Goal: Task Accomplishment & Management: Use online tool/utility

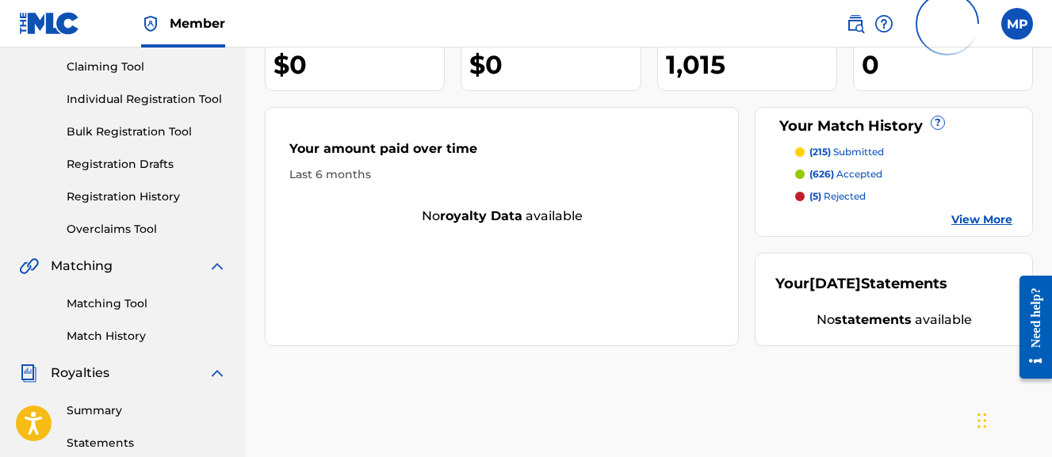
scroll to position [170, 0]
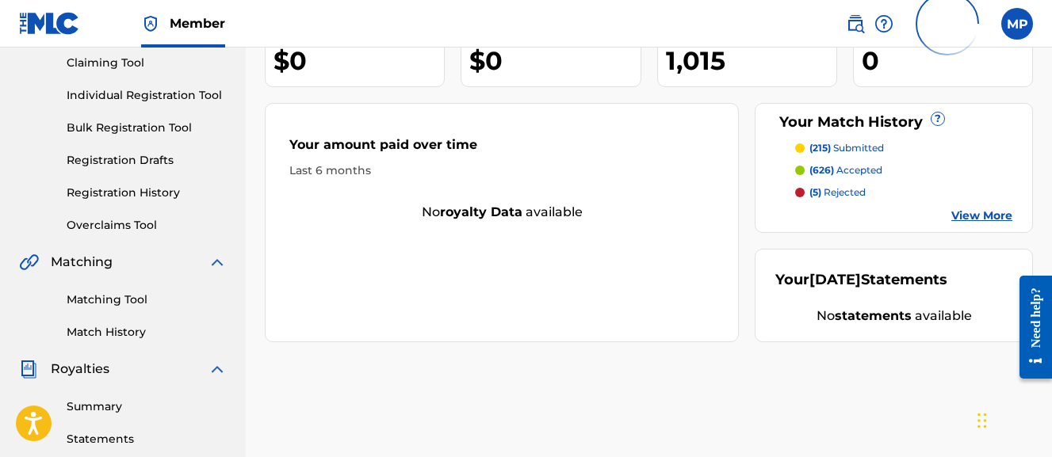
click at [972, 210] on link "View More" at bounding box center [981, 216] width 61 height 17
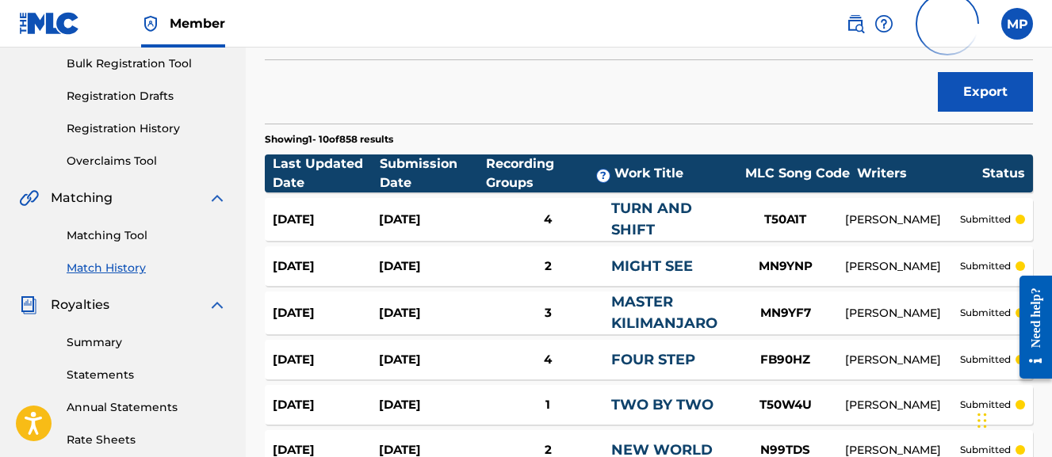
scroll to position [247, 0]
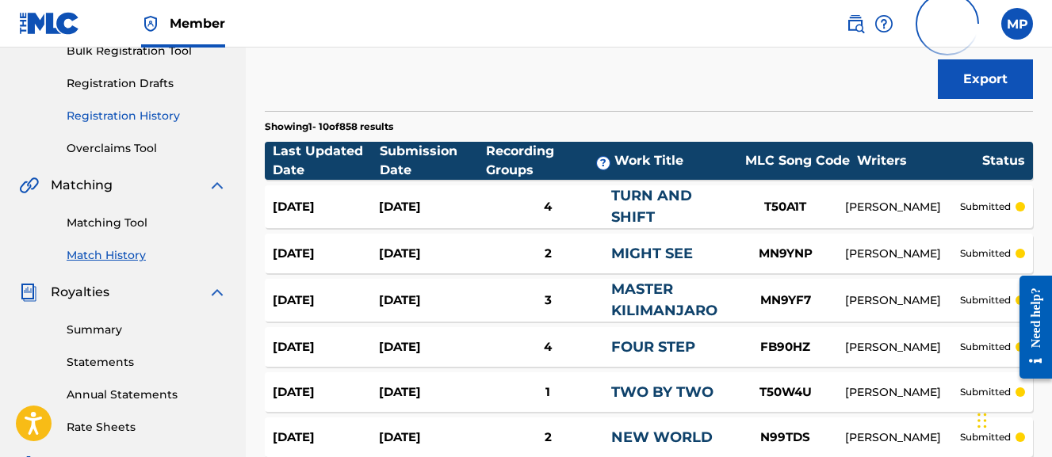
click at [196, 120] on link "Registration History" at bounding box center [147, 116] width 160 height 17
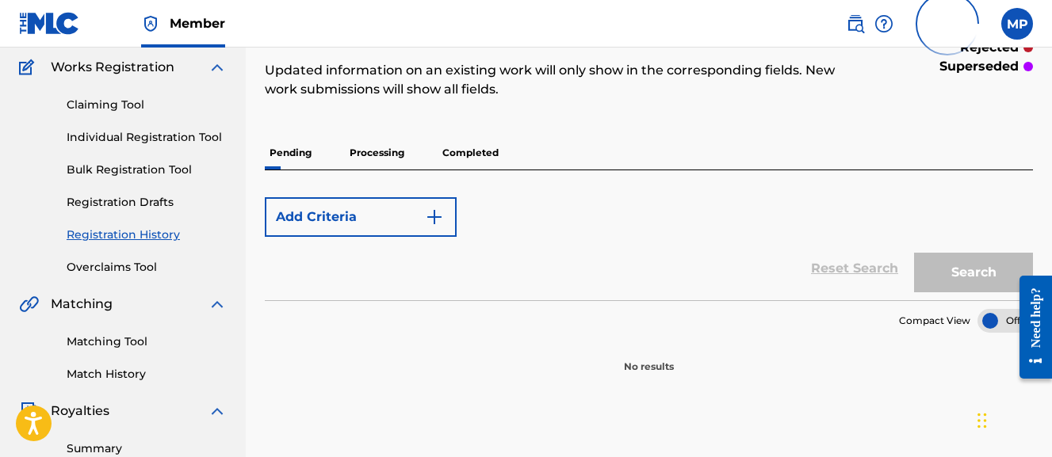
scroll to position [144, 0]
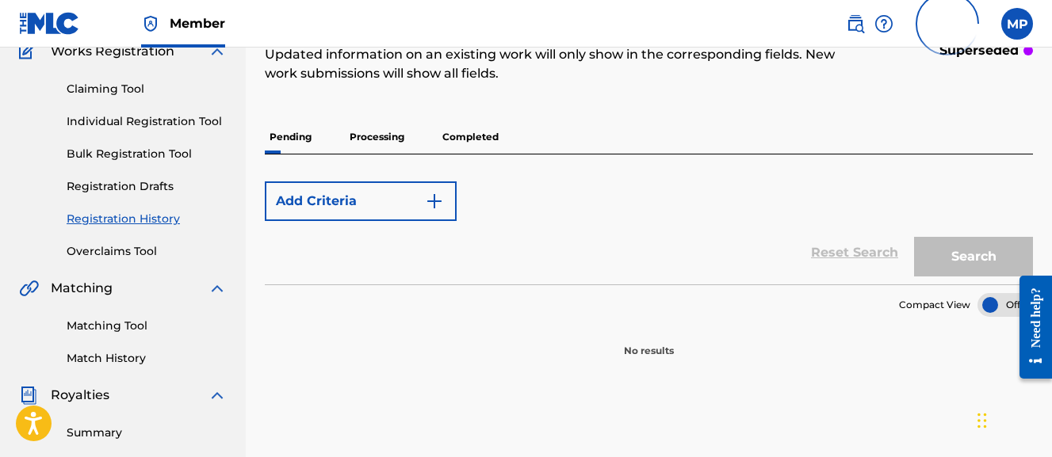
click at [385, 131] on p "Processing" at bounding box center [377, 137] width 64 height 33
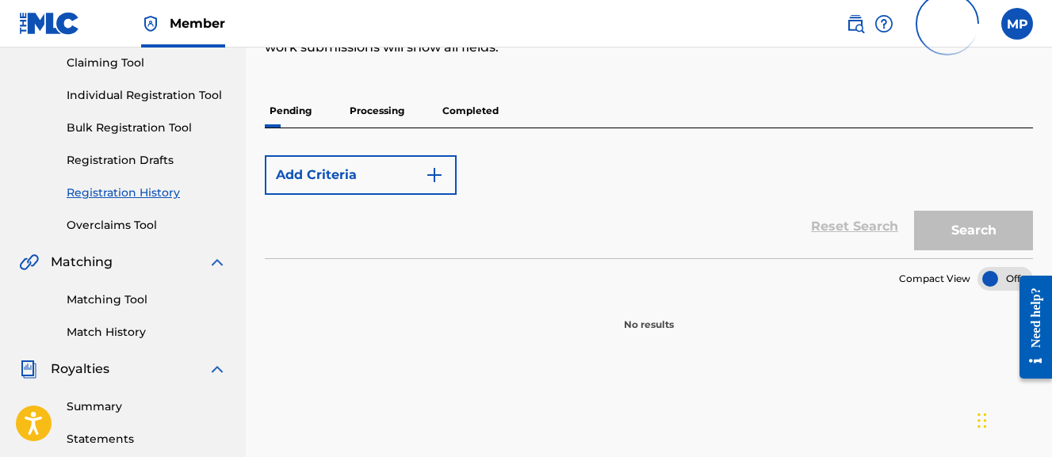
scroll to position [172, 0]
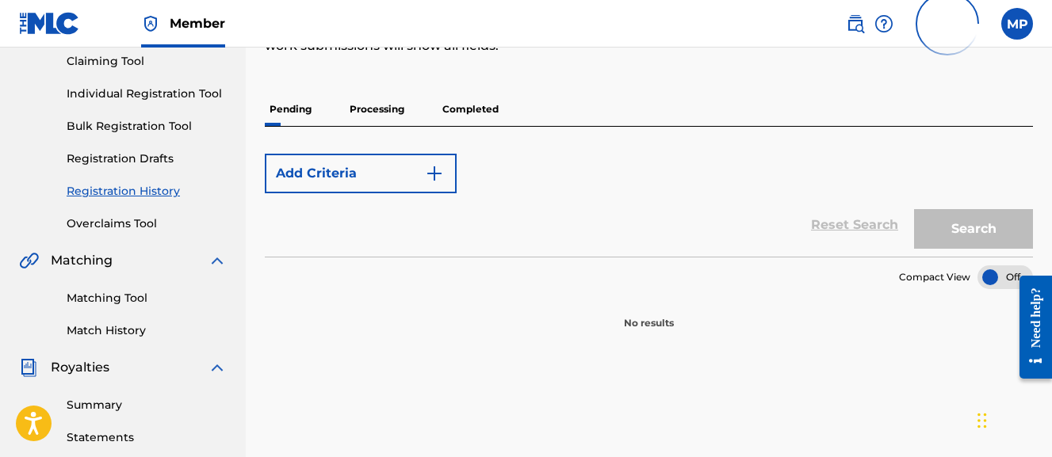
click at [380, 103] on p "Processing" at bounding box center [377, 109] width 64 height 33
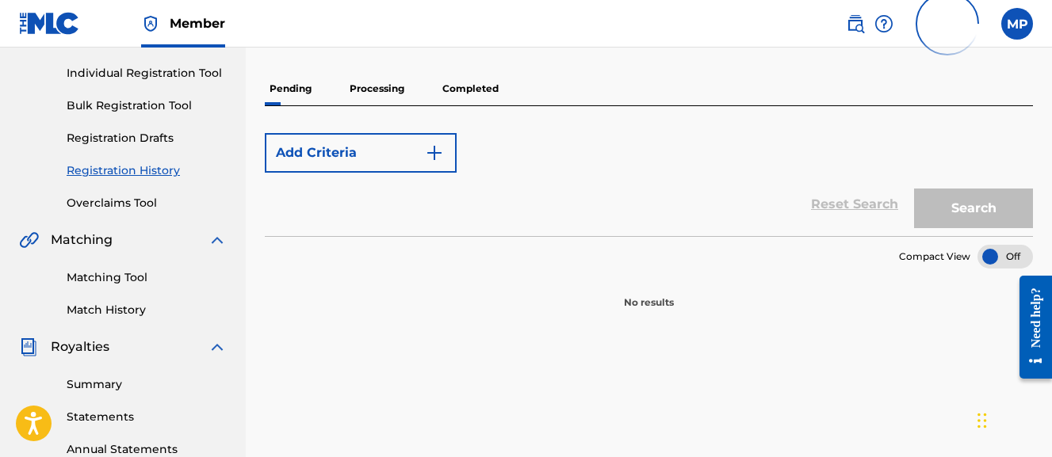
scroll to position [186, 0]
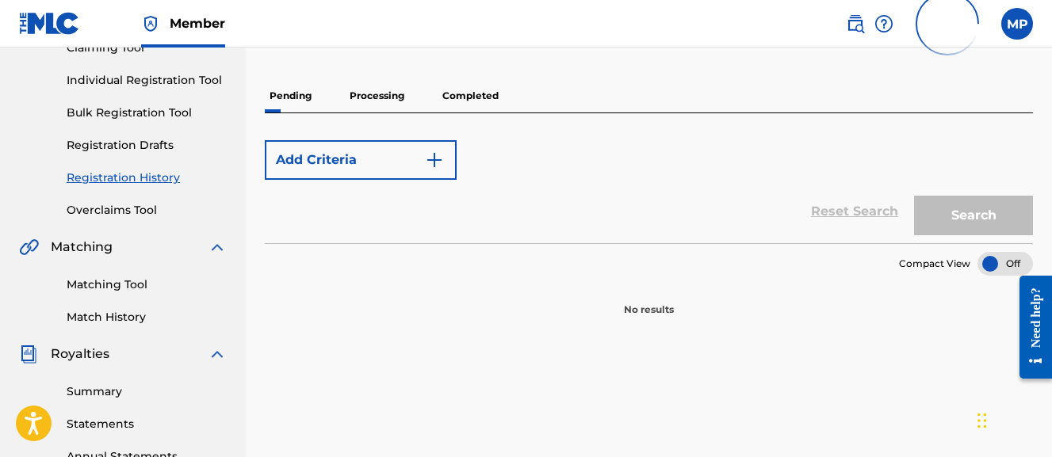
click at [487, 90] on p "Completed" at bounding box center [471, 95] width 66 height 33
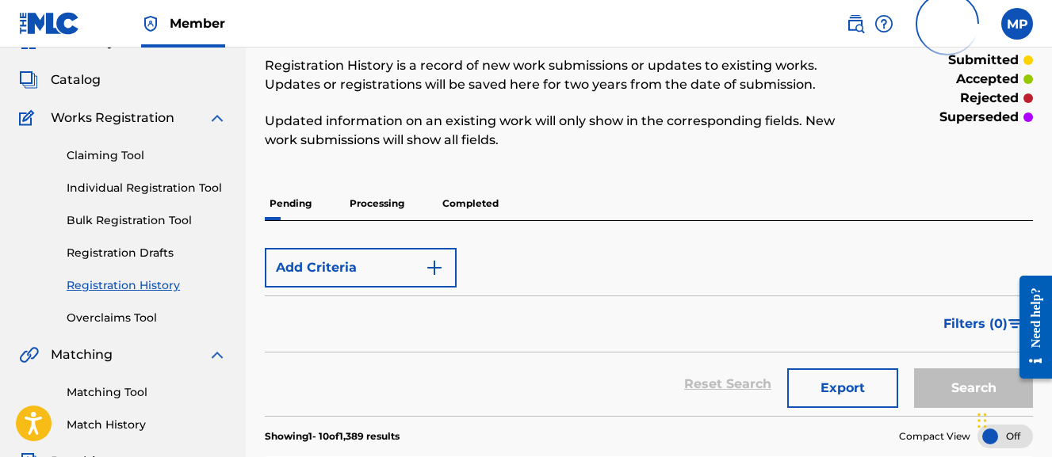
scroll to position [78, 0]
click at [470, 199] on p "Completed" at bounding box center [471, 202] width 66 height 33
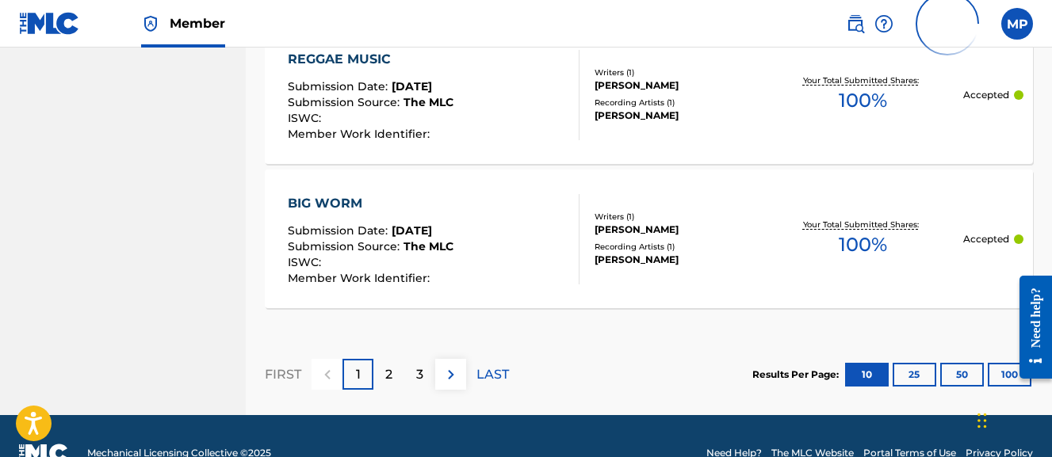
scroll to position [1698, 0]
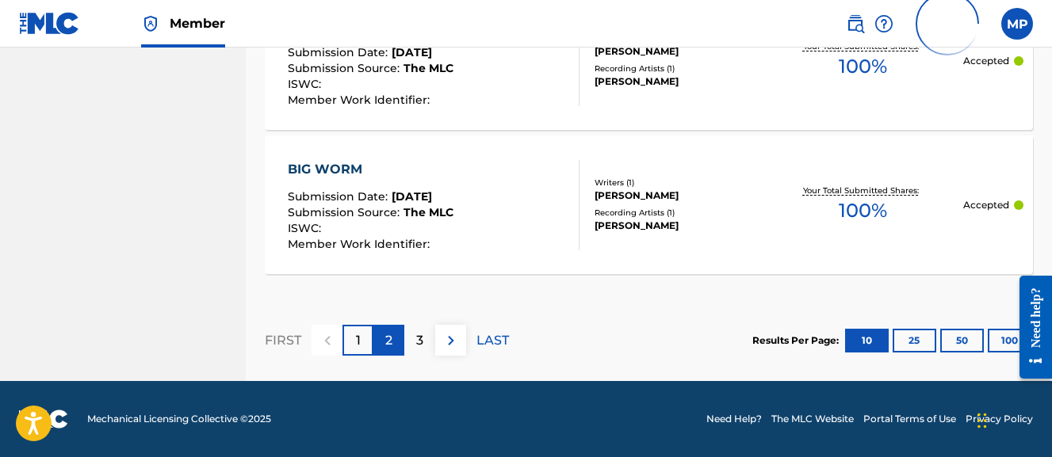
click at [383, 348] on div "2" at bounding box center [388, 340] width 31 height 31
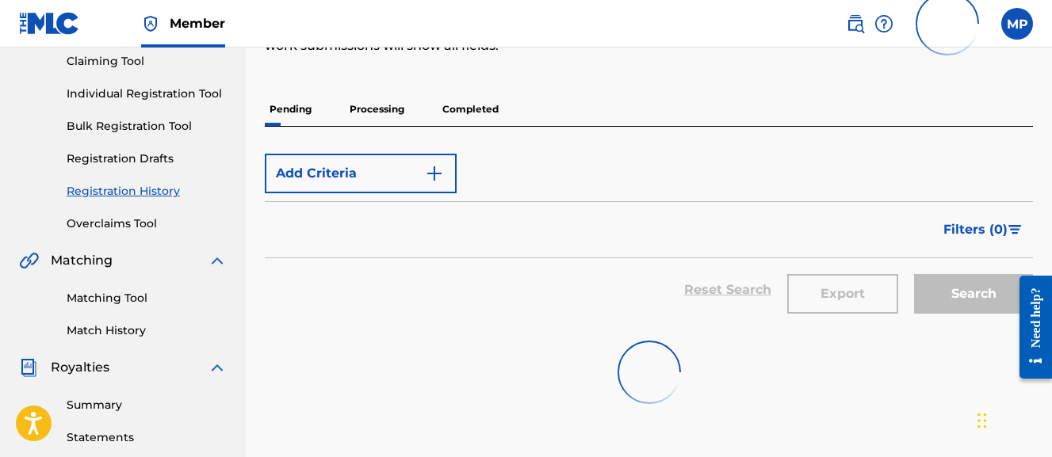
scroll to position [167, 0]
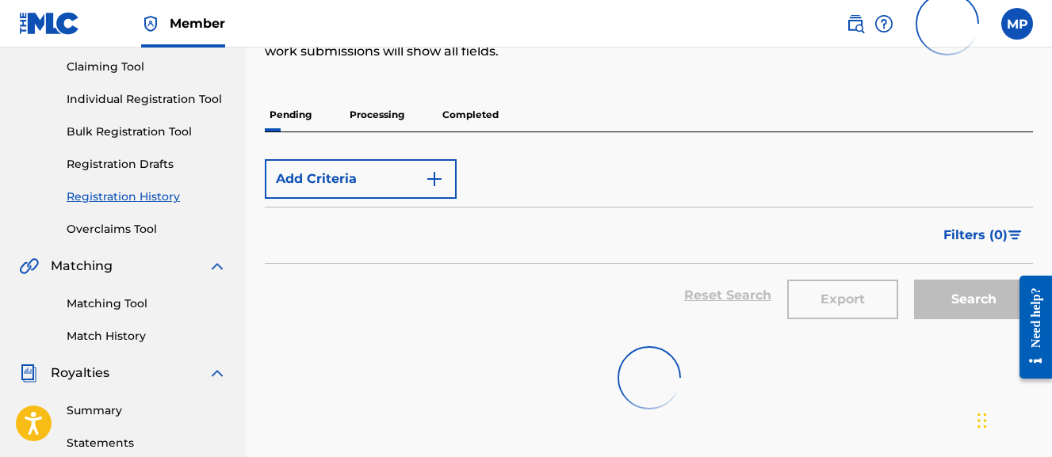
click at [363, 113] on p "Processing" at bounding box center [377, 114] width 64 height 33
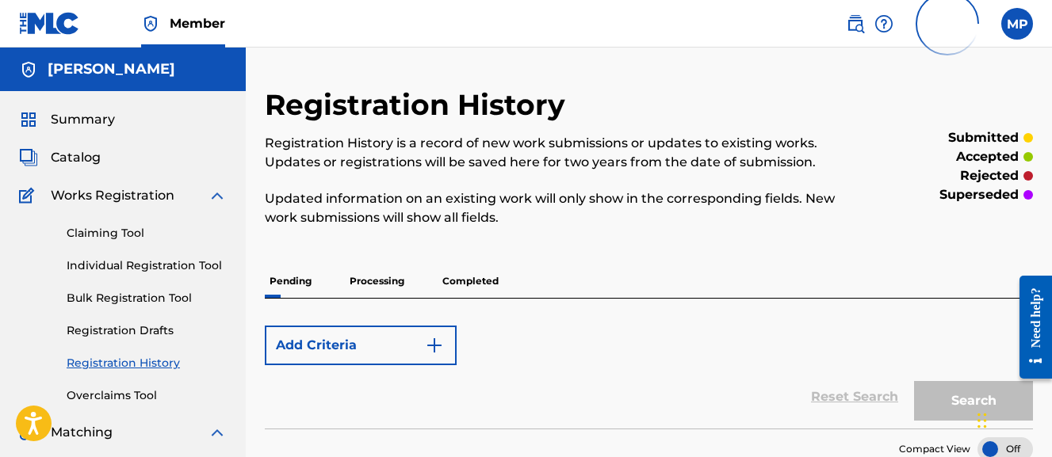
click at [489, 278] on p "Completed" at bounding box center [471, 281] width 66 height 33
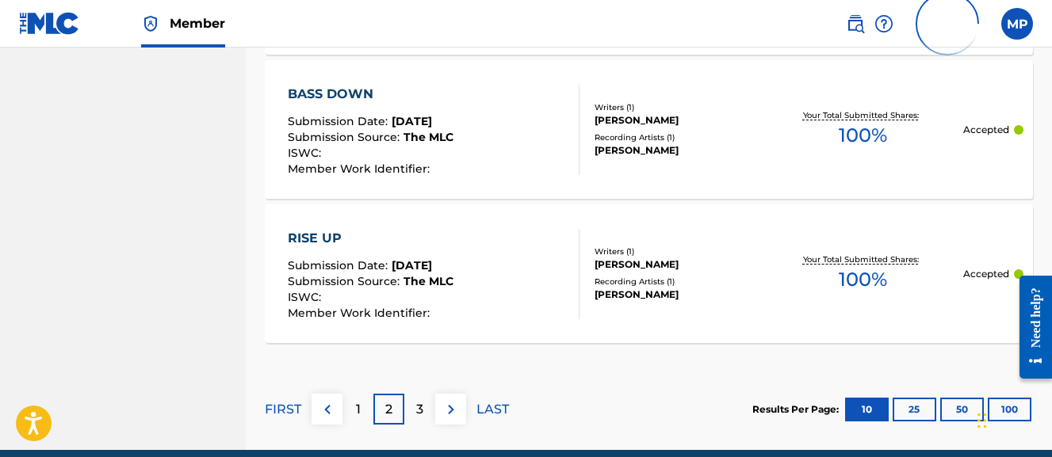
scroll to position [1698, 0]
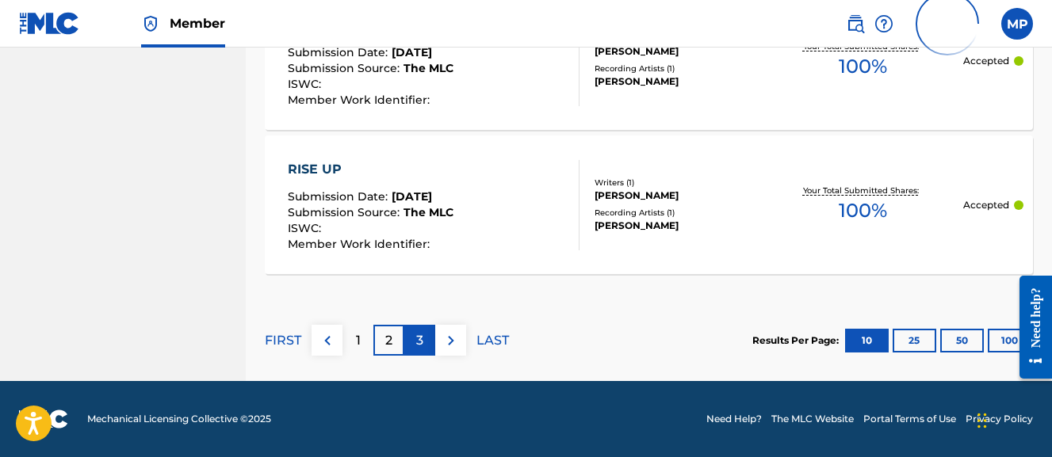
click at [420, 343] on p "3" at bounding box center [419, 340] width 7 height 19
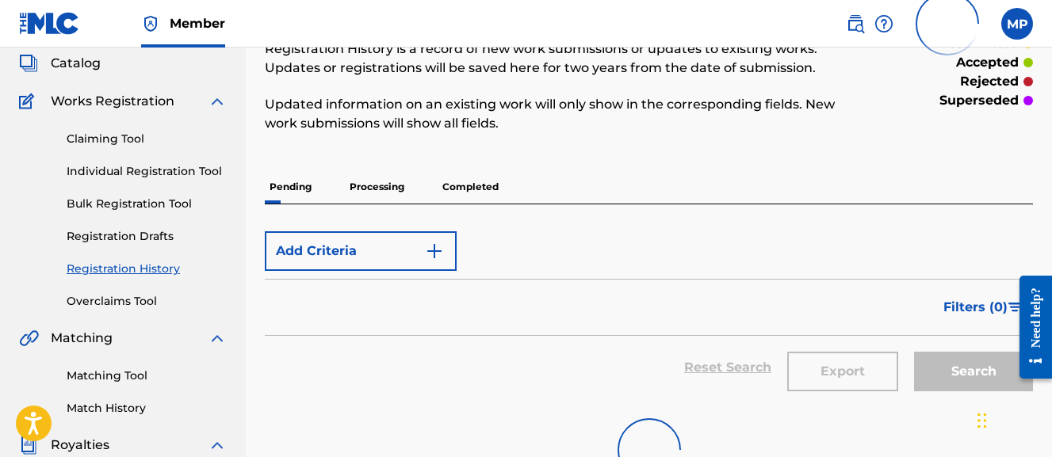
scroll to position [93, 0]
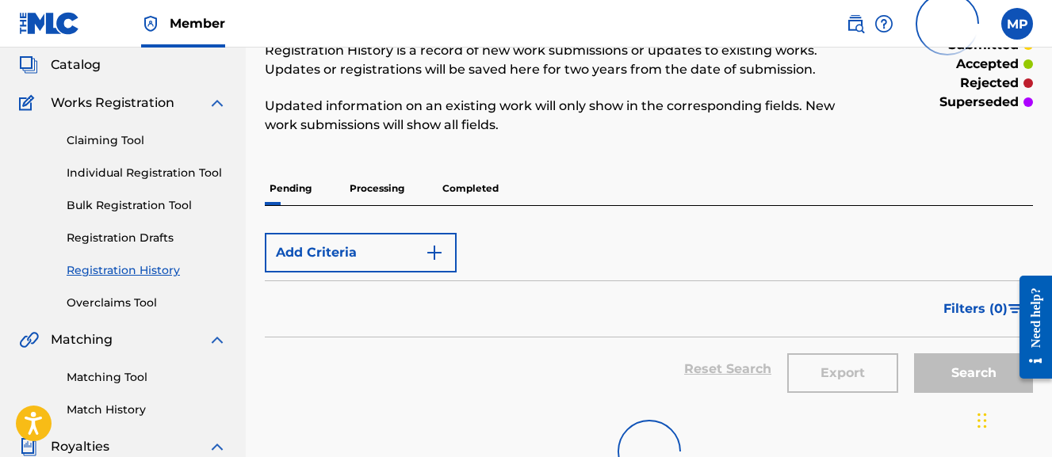
click at [384, 189] on p "Processing" at bounding box center [377, 188] width 64 height 33
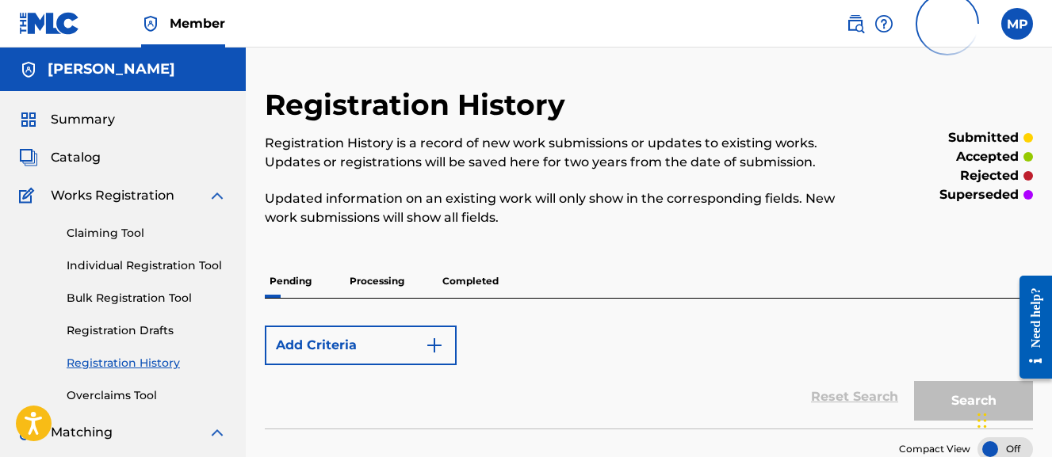
scroll to position [17, 0]
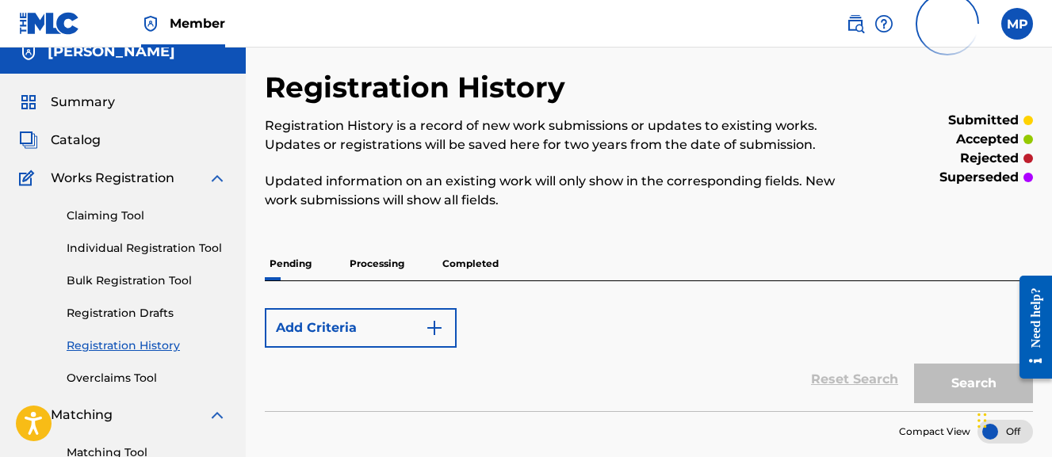
click at [480, 265] on p "Completed" at bounding box center [471, 263] width 66 height 33
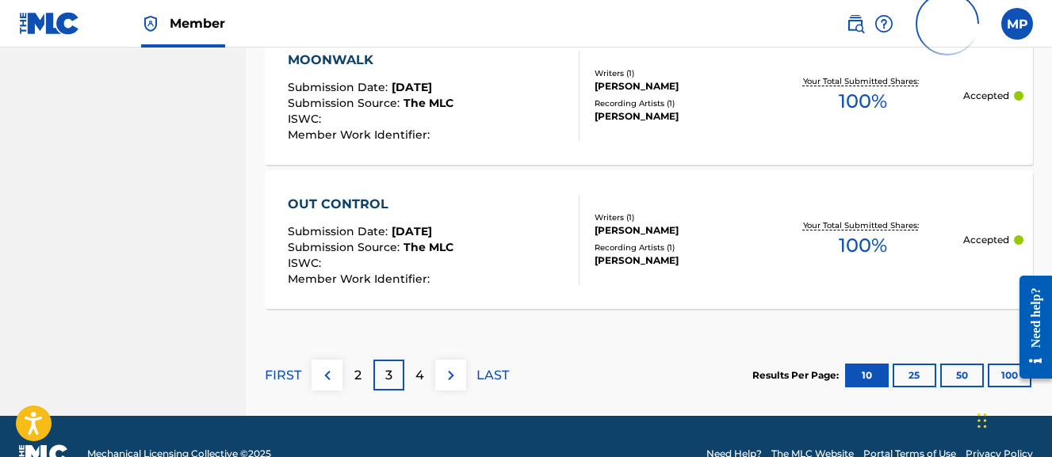
scroll to position [1698, 0]
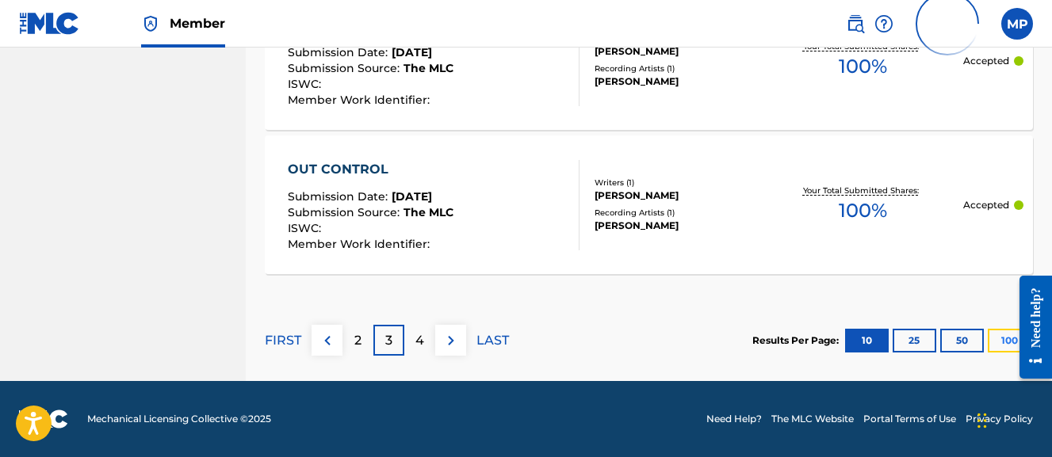
click at [998, 346] on button "100" at bounding box center [1010, 341] width 44 height 24
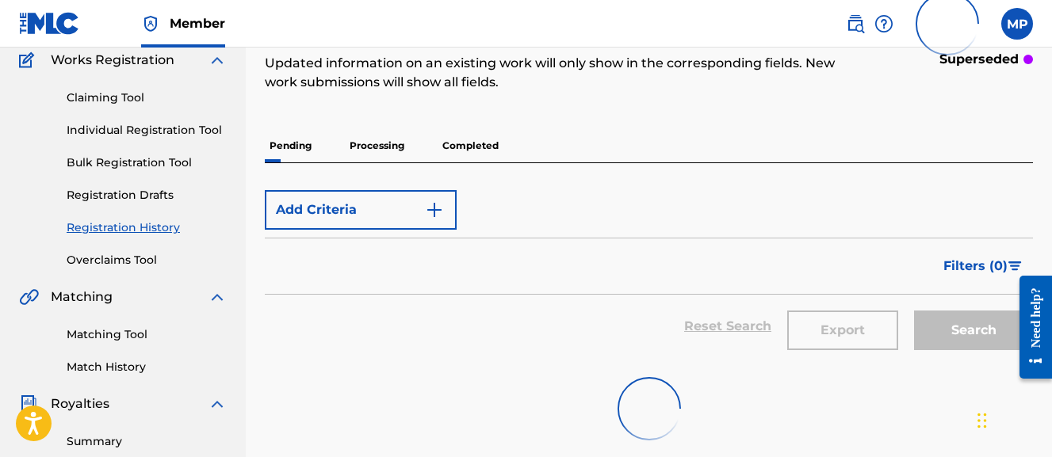
scroll to position [135, 0]
click at [478, 156] on p "Completed" at bounding box center [471, 146] width 66 height 33
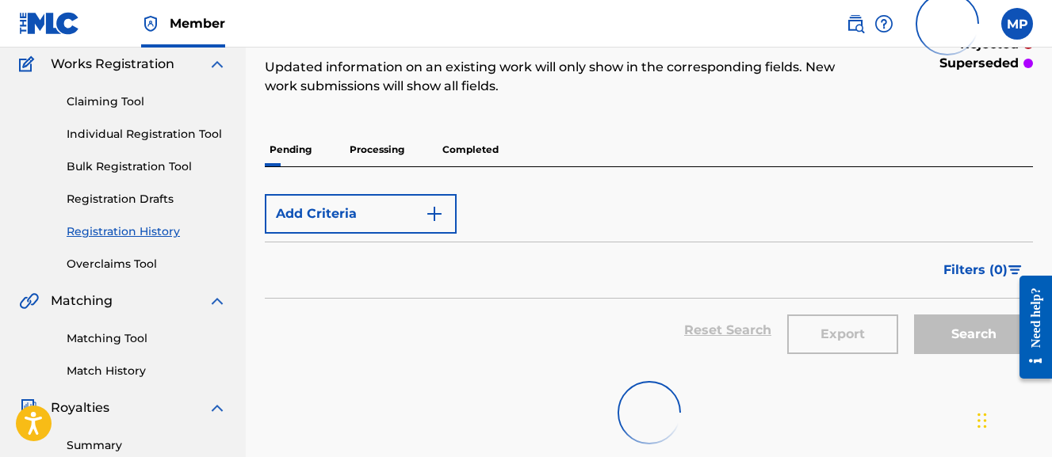
scroll to position [123, 0]
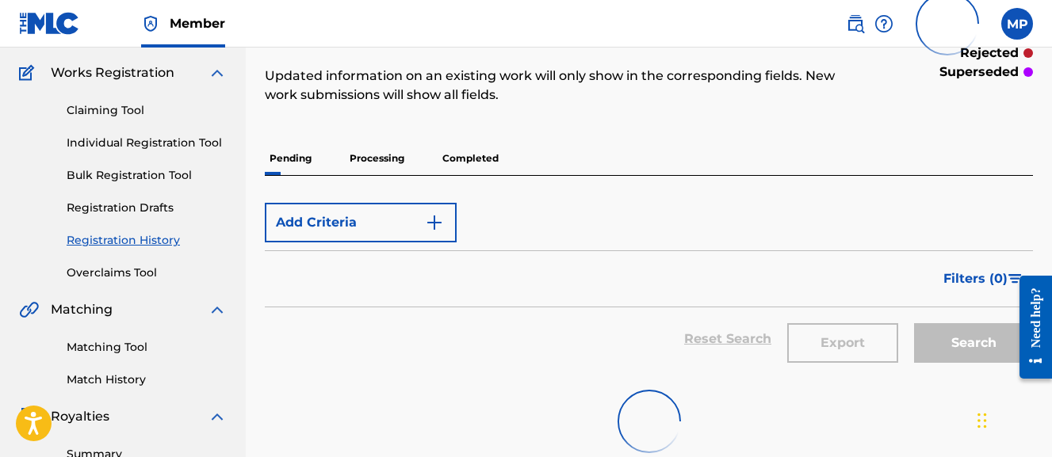
click at [478, 156] on p "Completed" at bounding box center [471, 158] width 66 height 33
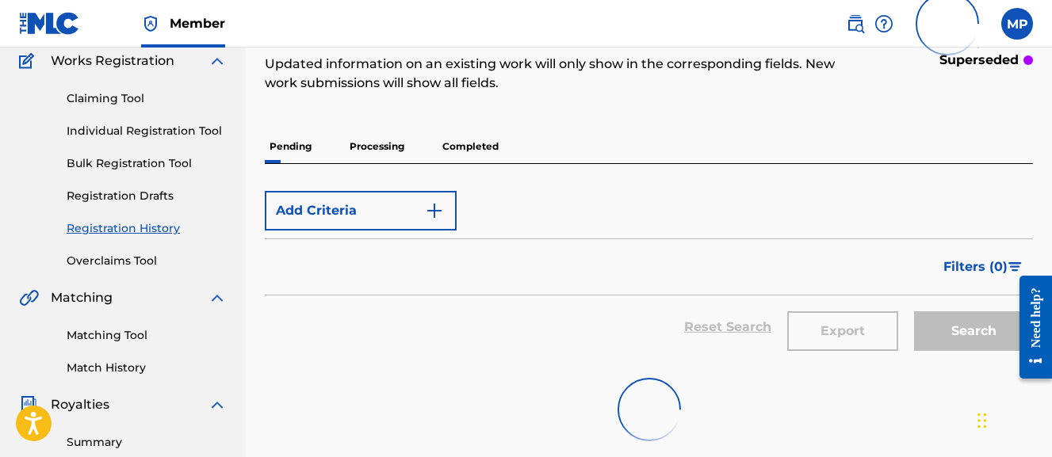
scroll to position [134, 0]
click at [478, 156] on p "Completed" at bounding box center [471, 147] width 66 height 33
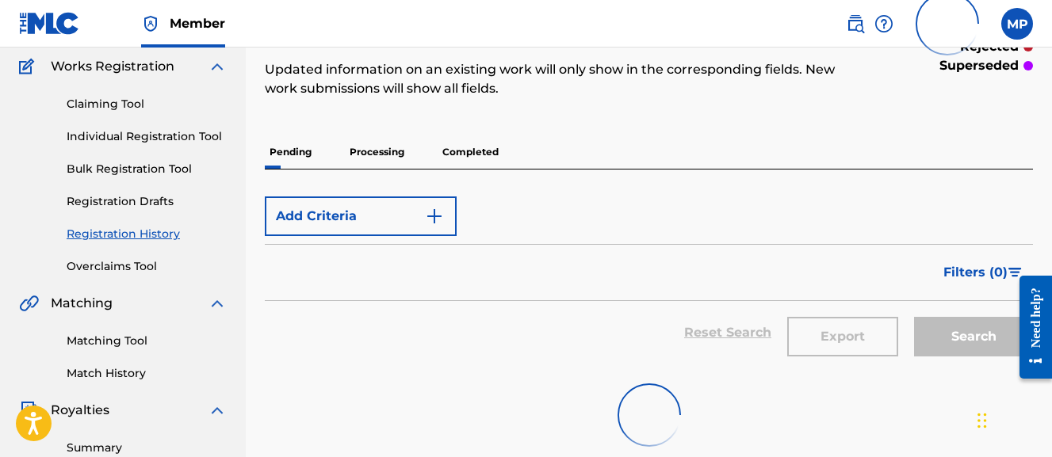
scroll to position [123, 0]
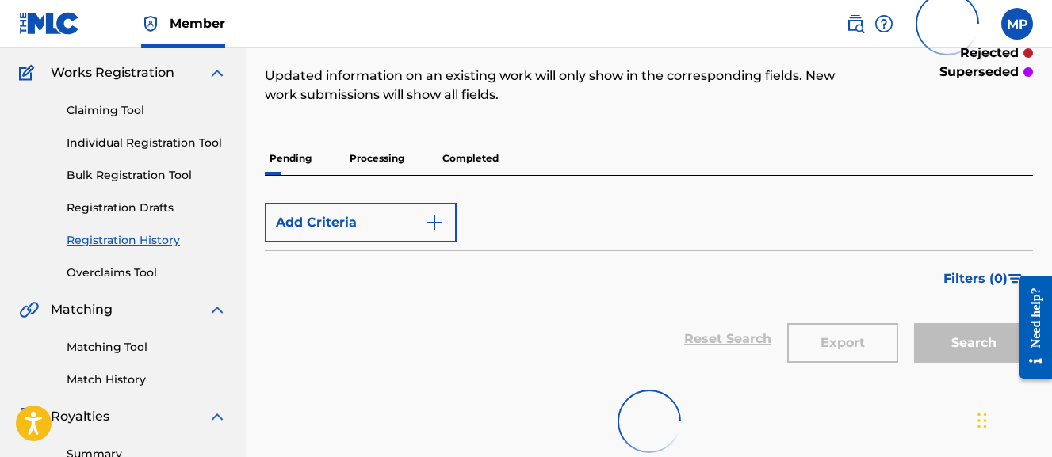
click at [478, 156] on p "Completed" at bounding box center [471, 158] width 66 height 33
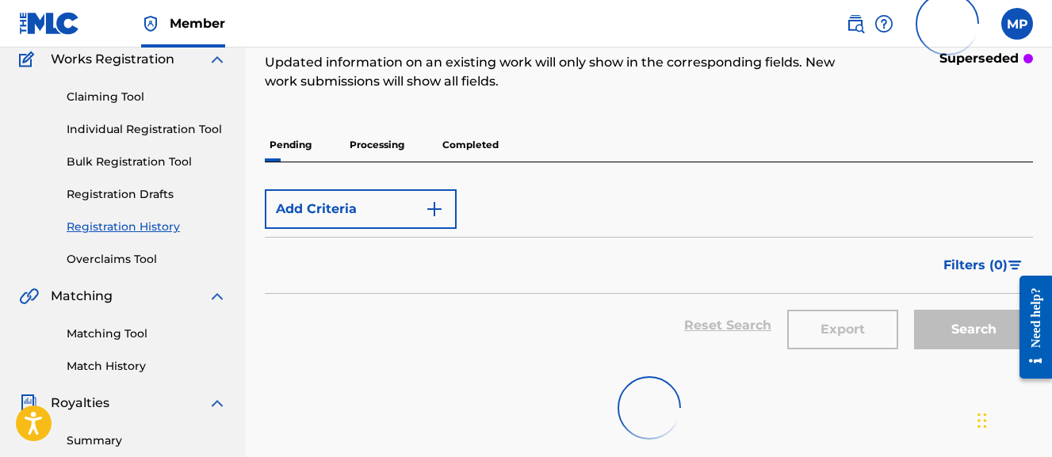
scroll to position [132, 0]
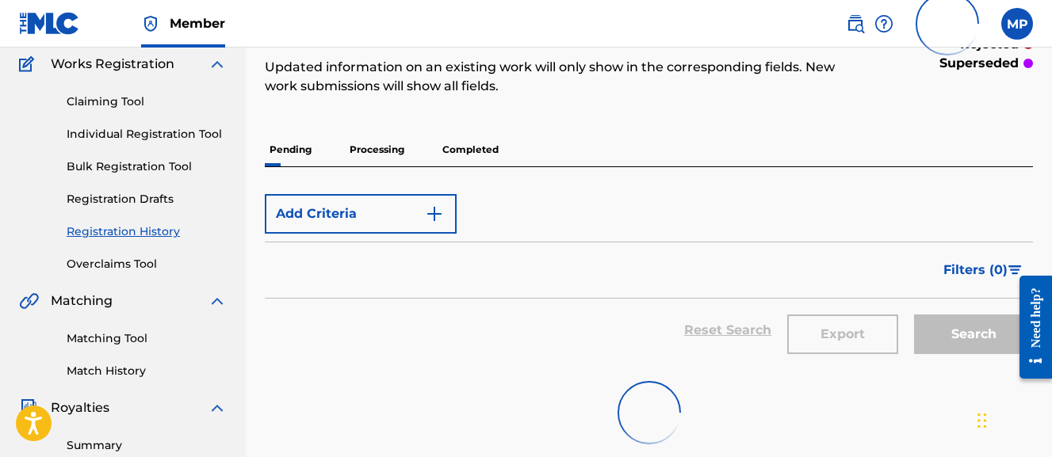
click at [489, 151] on p "Completed" at bounding box center [471, 149] width 66 height 33
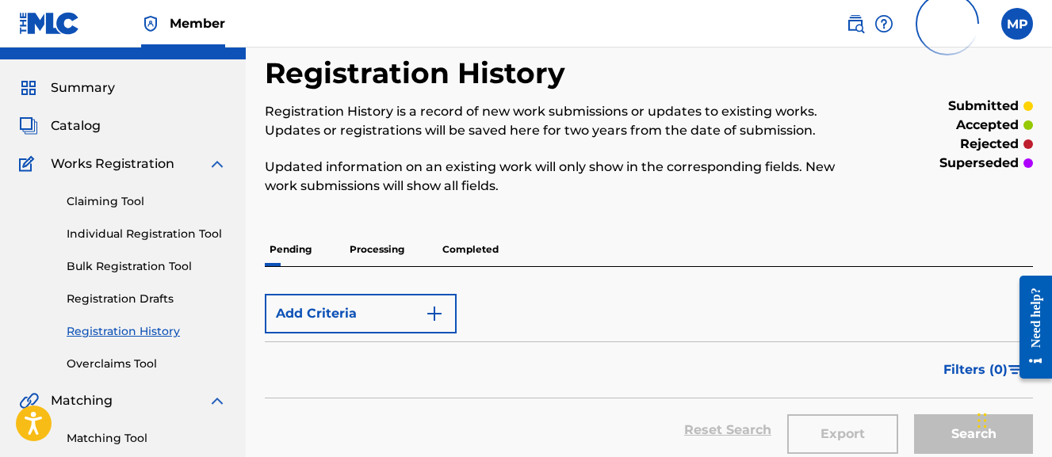
scroll to position [0, 0]
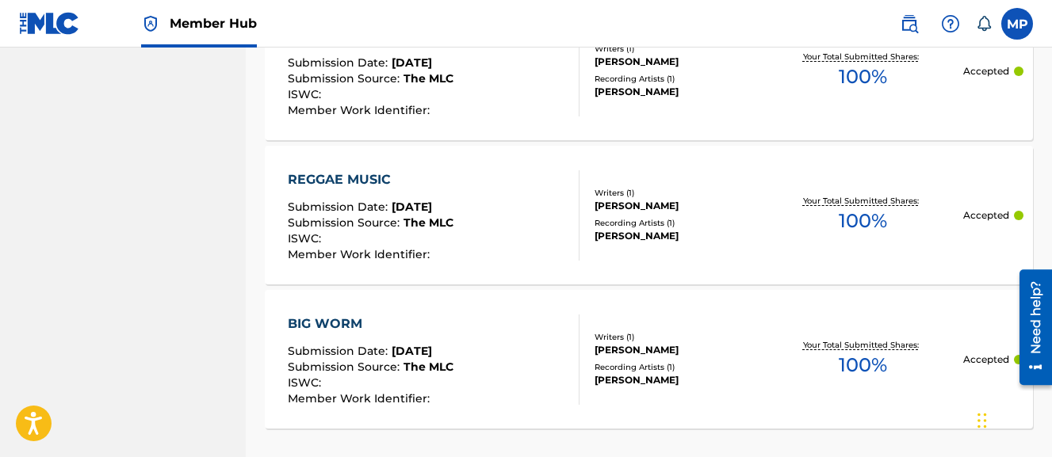
scroll to position [1739, 0]
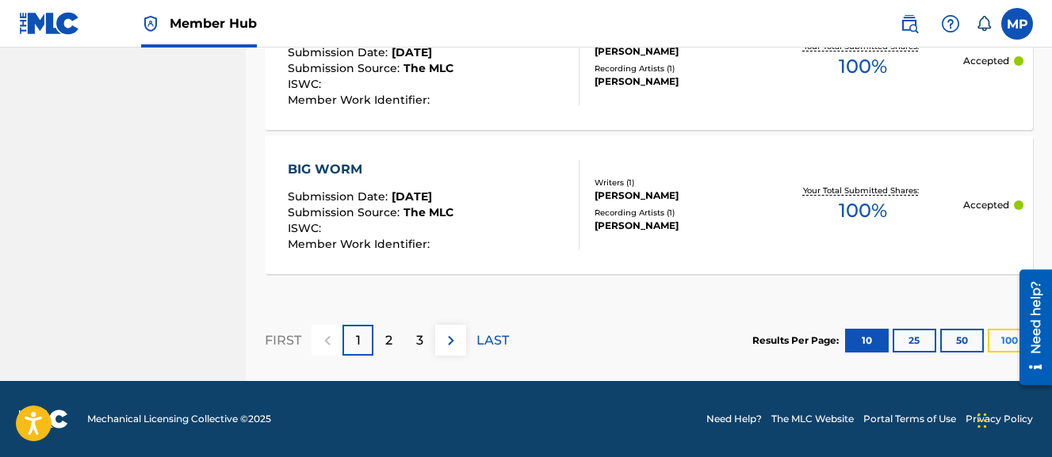
click at [997, 340] on button "100" at bounding box center [1010, 341] width 44 height 24
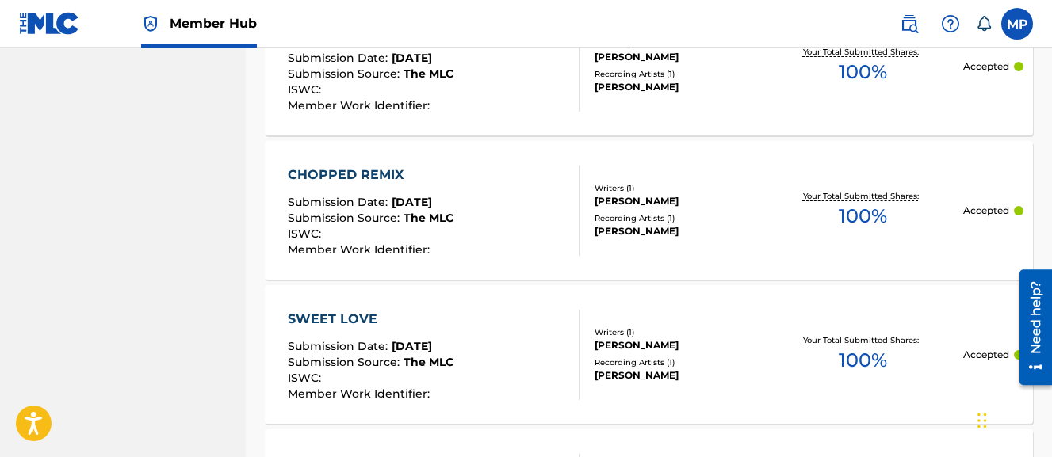
scroll to position [14726, 0]
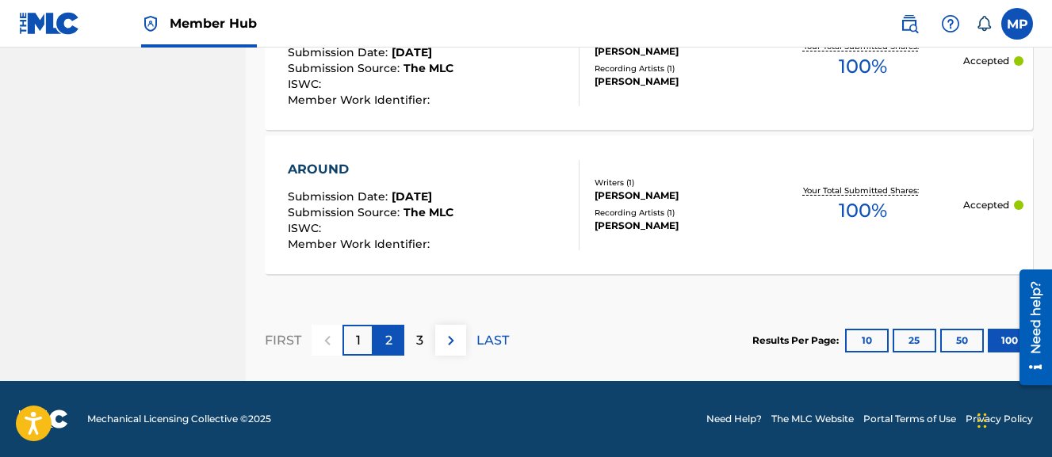
click at [389, 337] on p "2" at bounding box center [388, 340] width 7 height 19
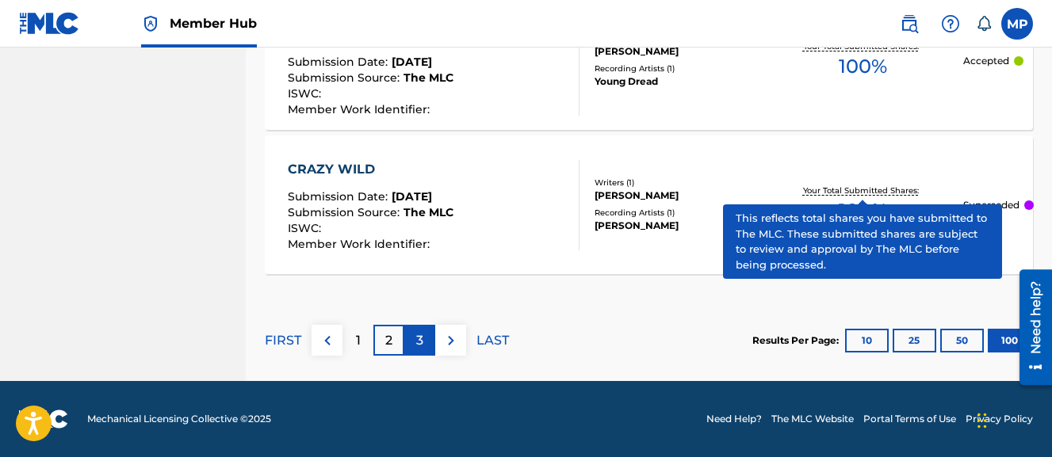
click at [420, 346] on p "3" at bounding box center [419, 340] width 7 height 19
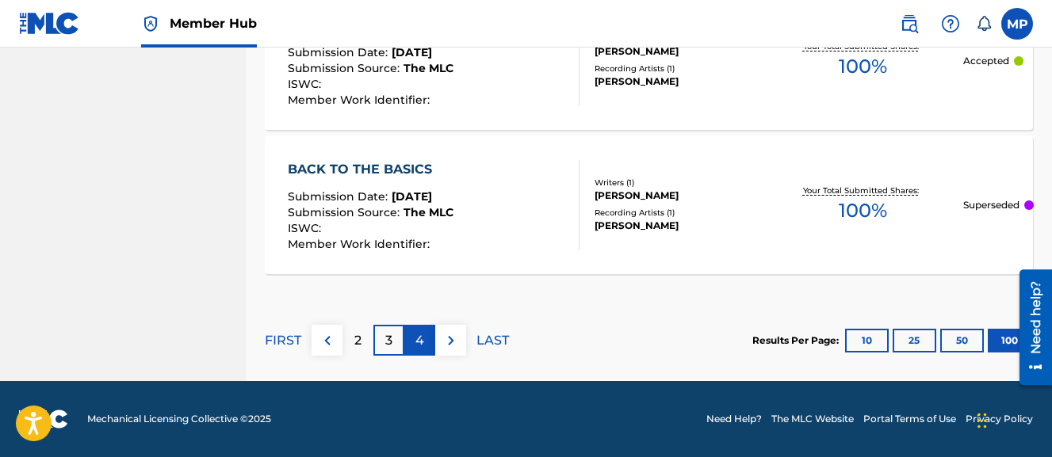
click at [422, 343] on p "4" at bounding box center [419, 340] width 9 height 19
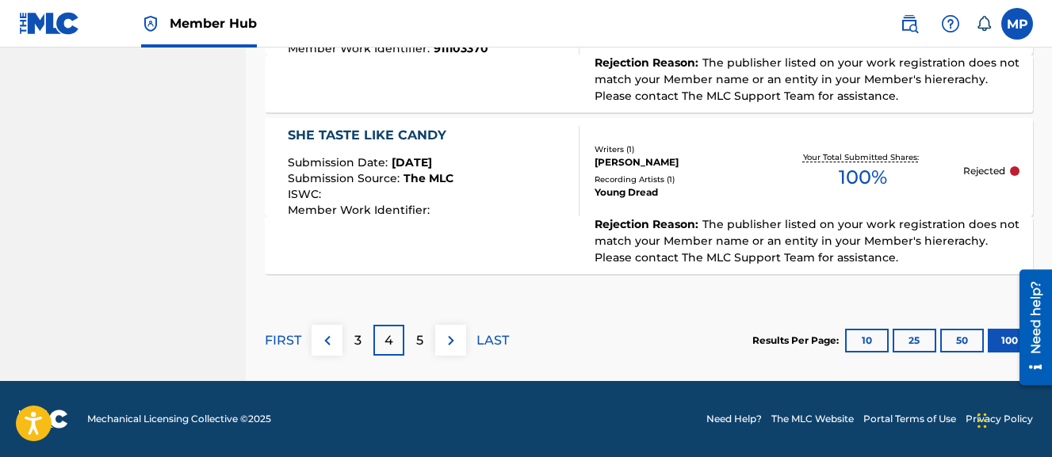
scroll to position [15704, 0]
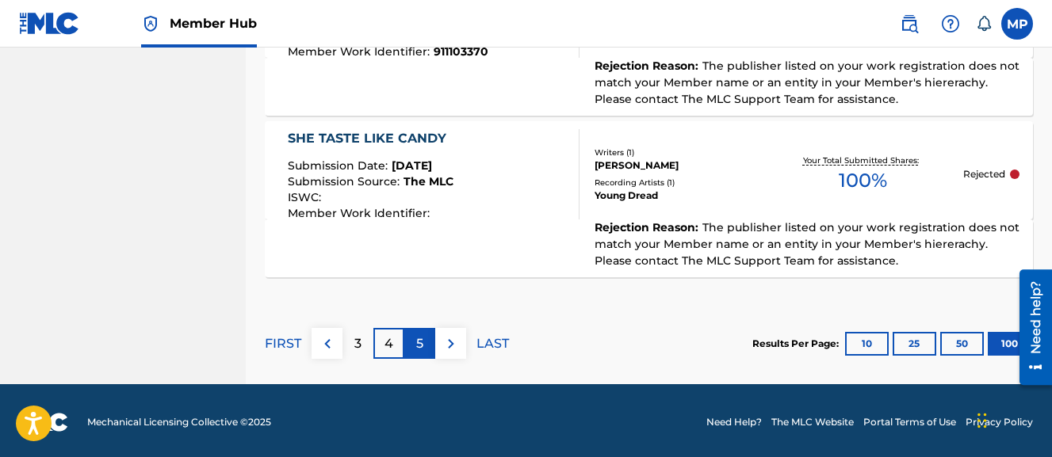
click at [426, 339] on div "5" at bounding box center [419, 343] width 31 height 31
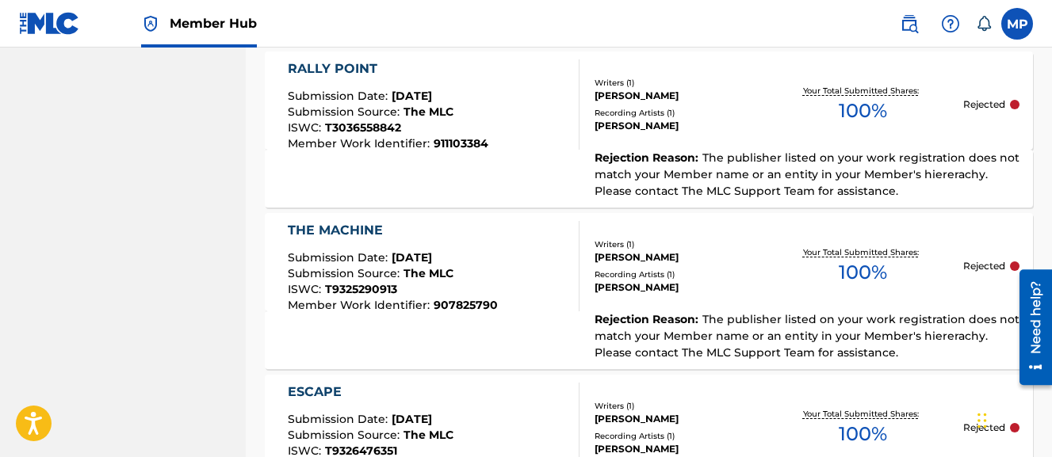
scroll to position [16624, 0]
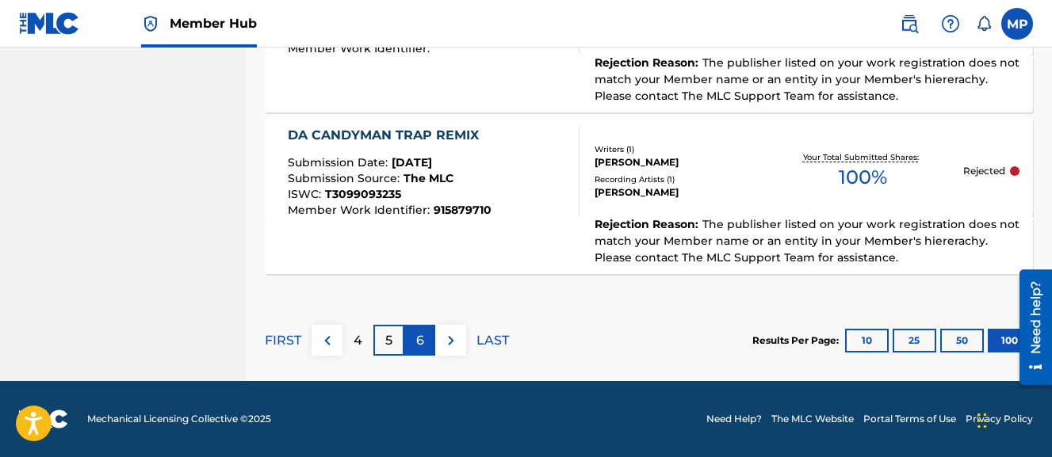
click at [416, 348] on p "6" at bounding box center [420, 340] width 8 height 19
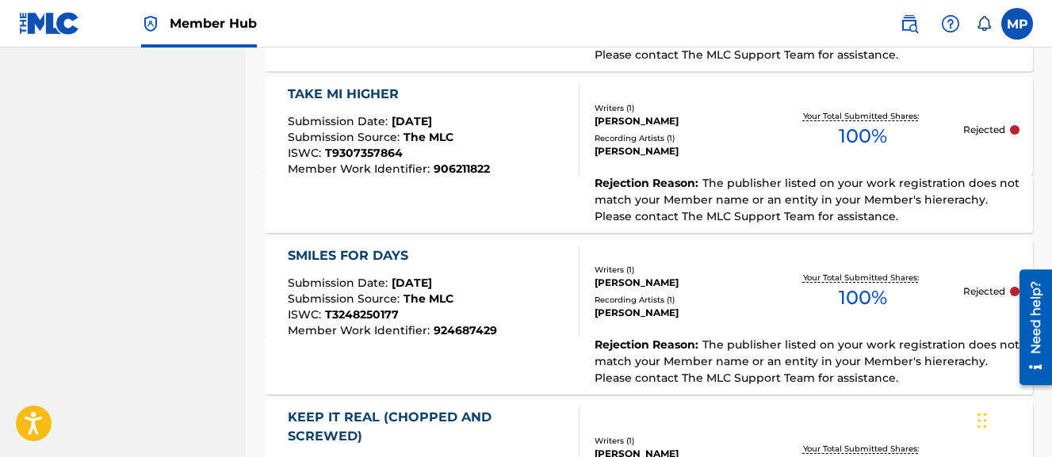
scroll to position [16391, 0]
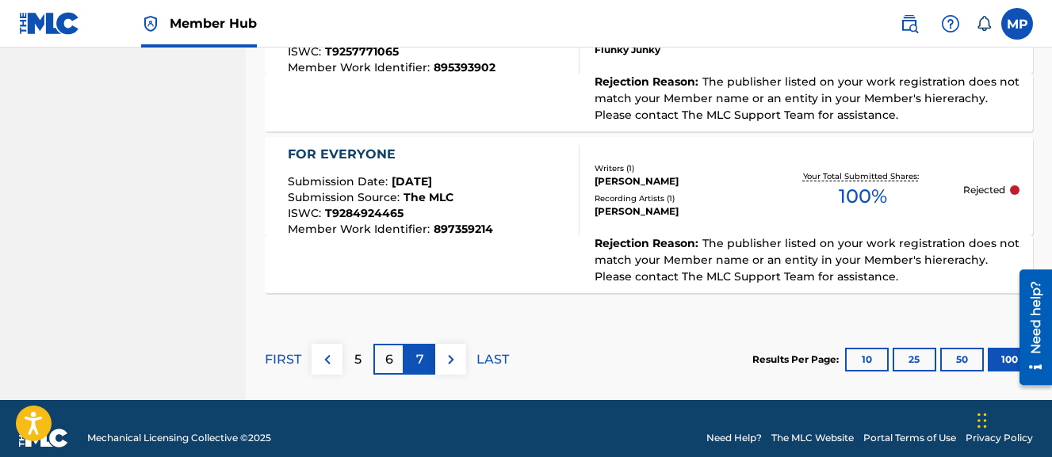
click at [428, 344] on div "7" at bounding box center [419, 359] width 31 height 31
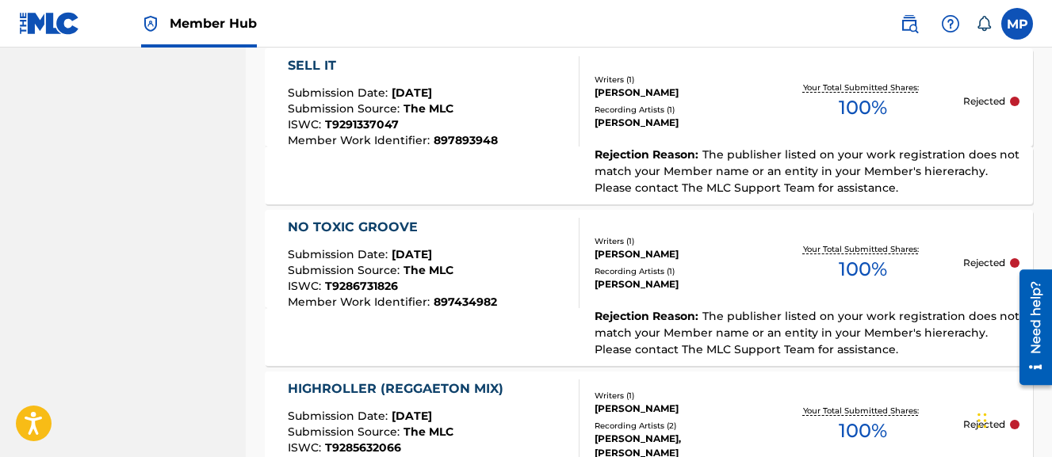
scroll to position [16051, 0]
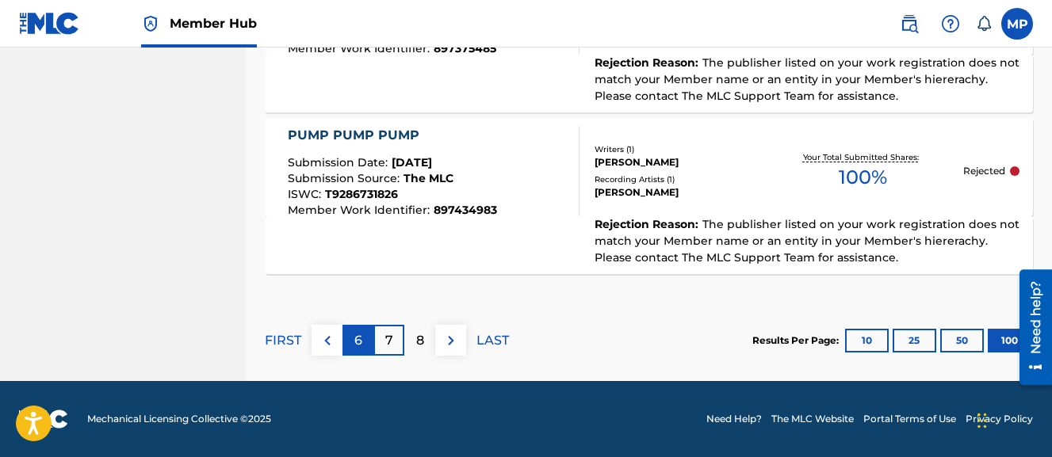
click at [350, 339] on div "6" at bounding box center [358, 340] width 31 height 31
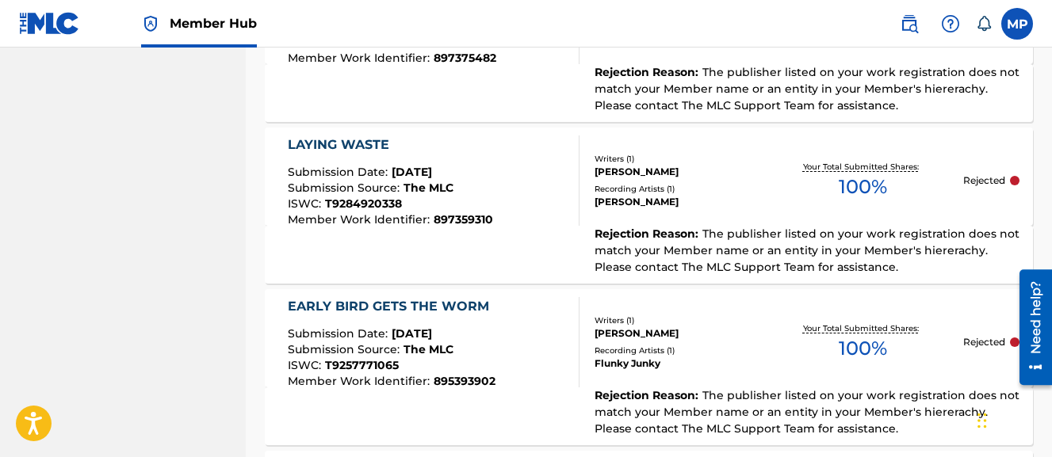
scroll to position [16063, 0]
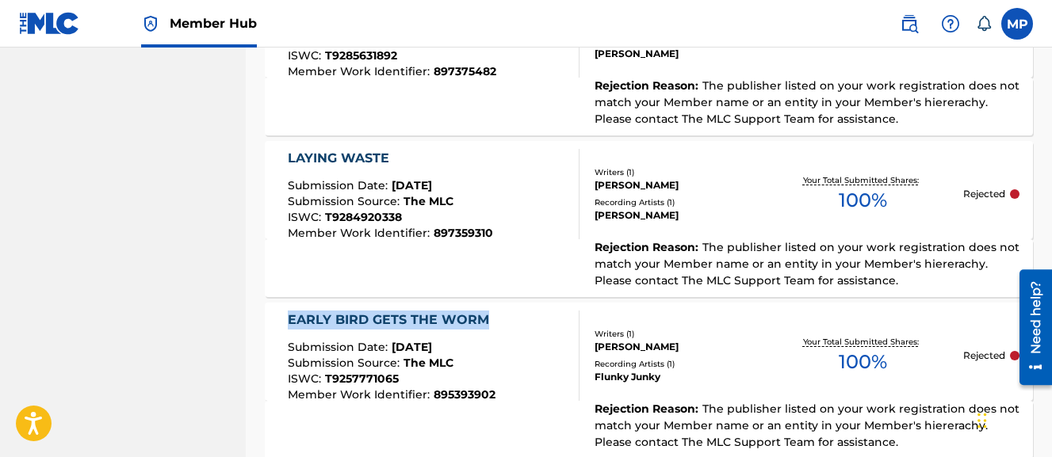
drag, startPoint x: 258, startPoint y: 300, endPoint x: 484, endPoint y: 298, distance: 226.0
copy div "EARLY BIRD GETS THE WORM"
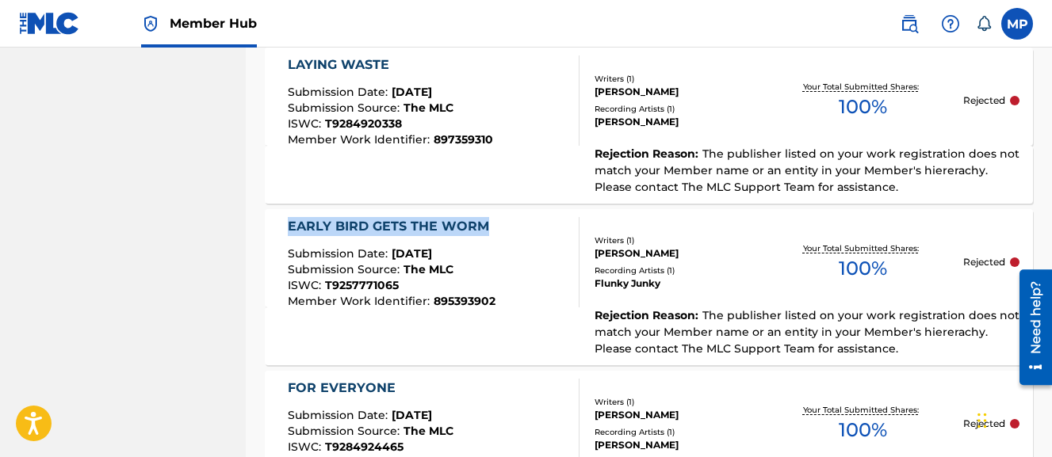
scroll to position [16391, 0]
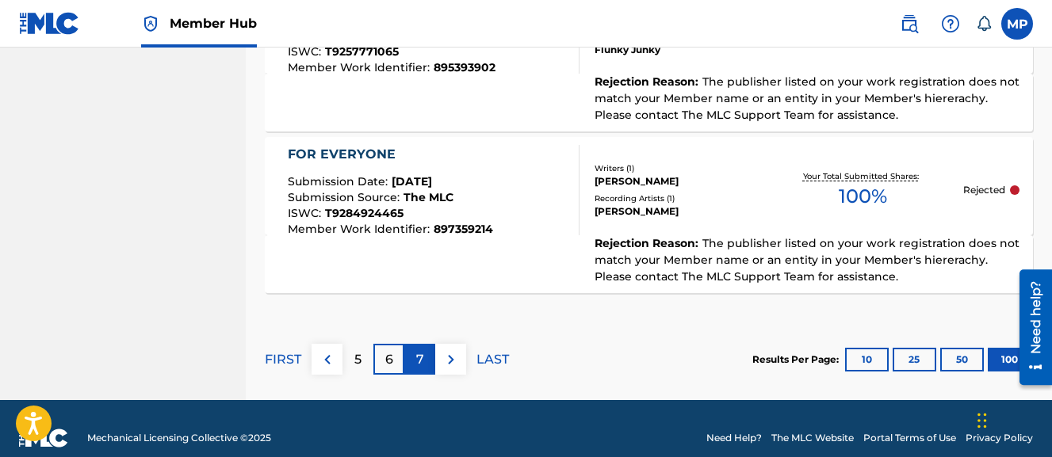
click at [421, 350] on p "7" at bounding box center [420, 359] width 8 height 19
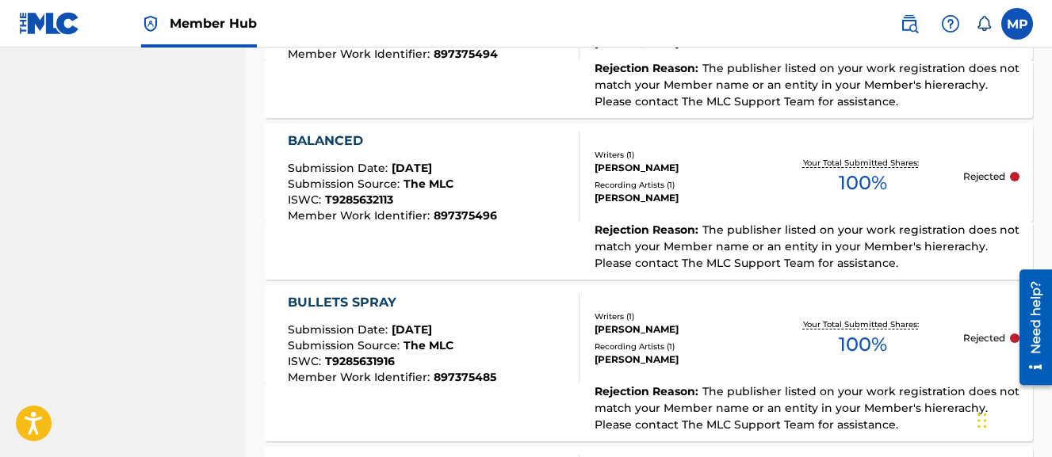
scroll to position [16051, 0]
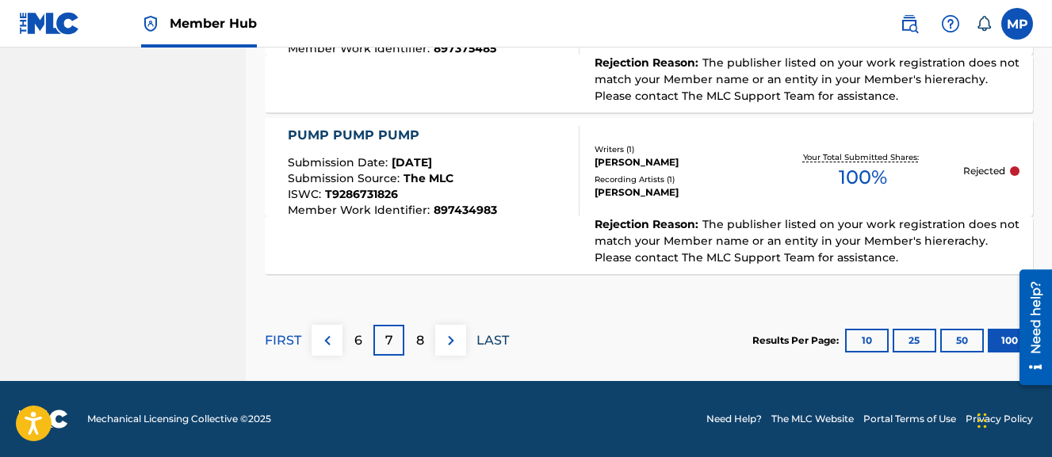
click at [508, 337] on p "LAST" at bounding box center [493, 340] width 33 height 19
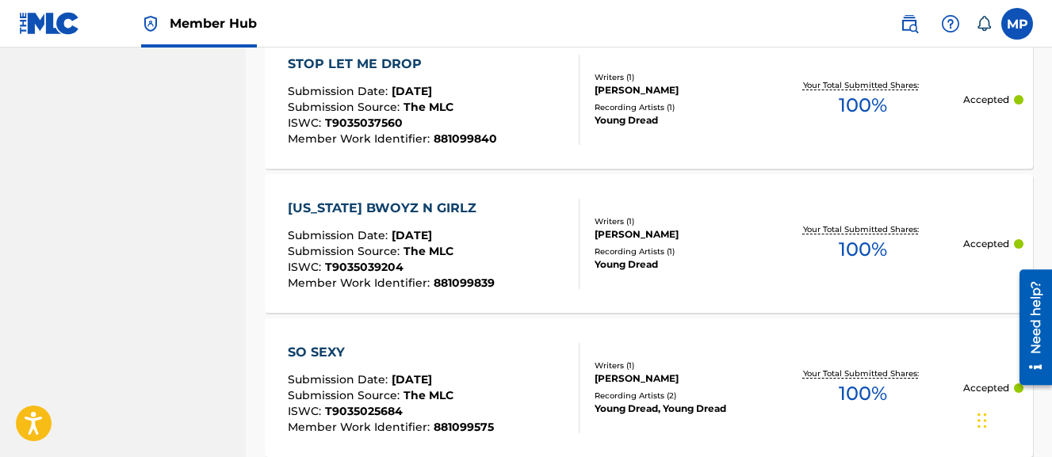
scroll to position [0, 0]
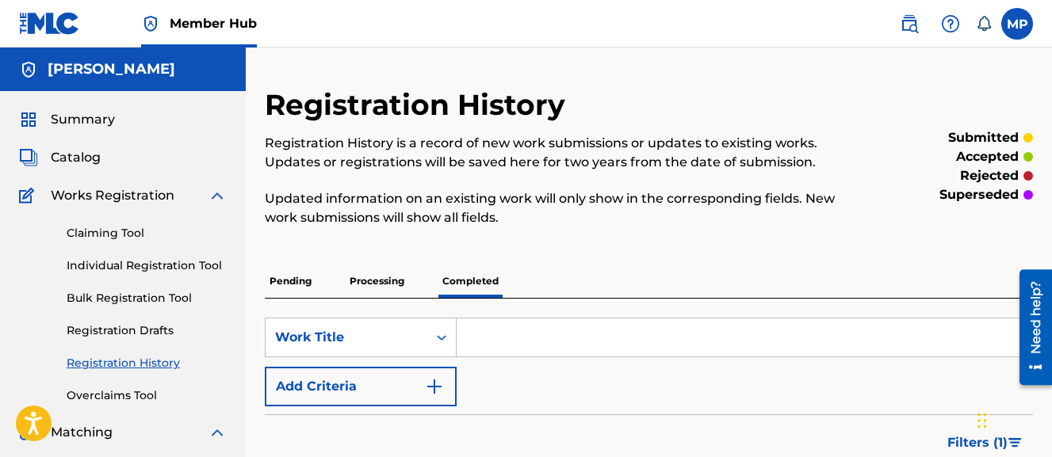
click at [597, 273] on div "Pending Processing Completed" at bounding box center [649, 281] width 768 height 33
click at [90, 157] on span "Catalog" at bounding box center [76, 157] width 50 height 19
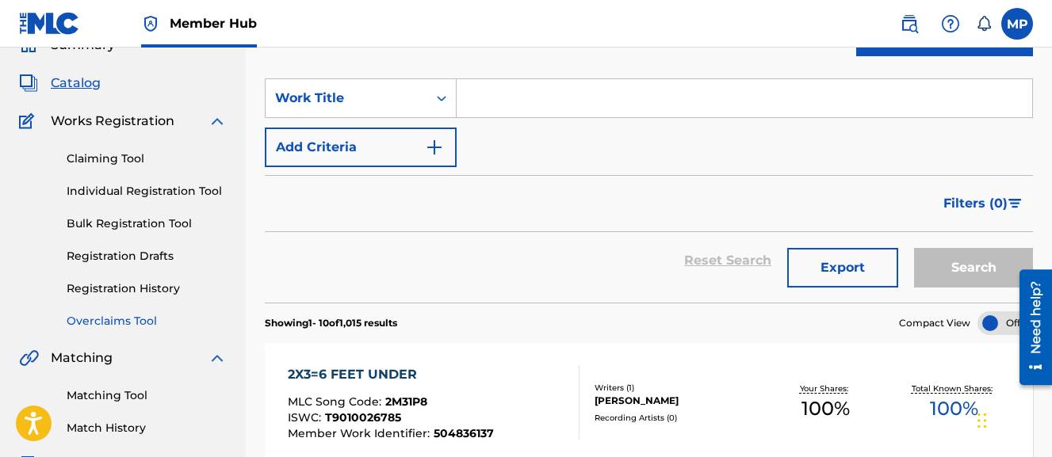
scroll to position [73, 0]
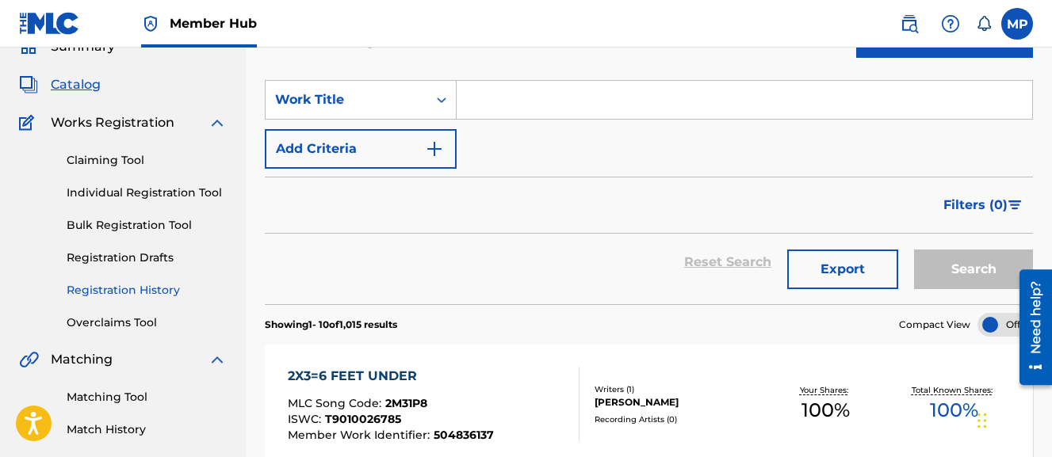
click at [149, 294] on link "Registration History" at bounding box center [147, 290] width 160 height 17
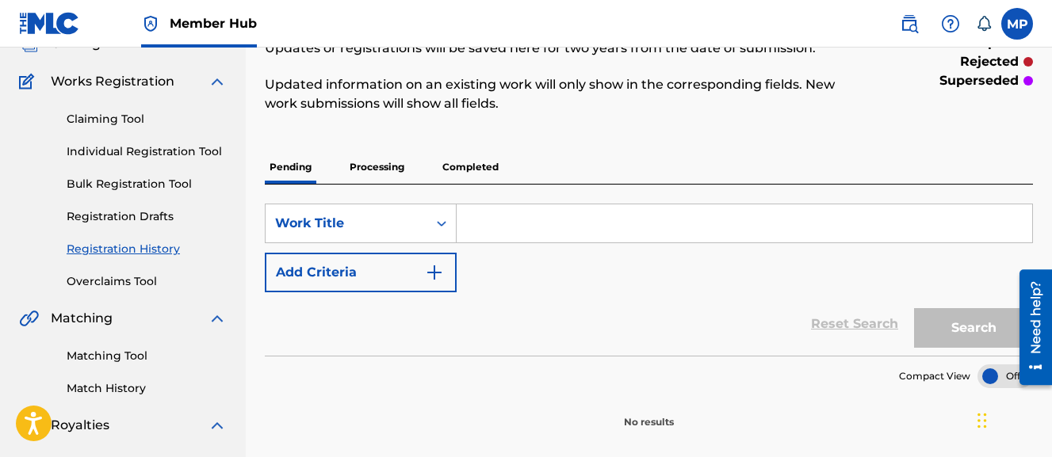
scroll to position [117, 0]
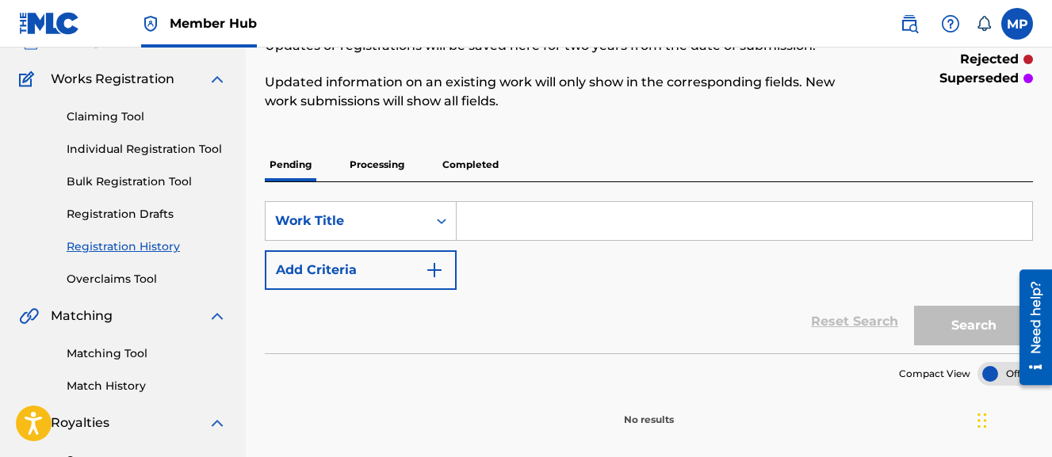
click at [485, 169] on p "Completed" at bounding box center [471, 164] width 66 height 33
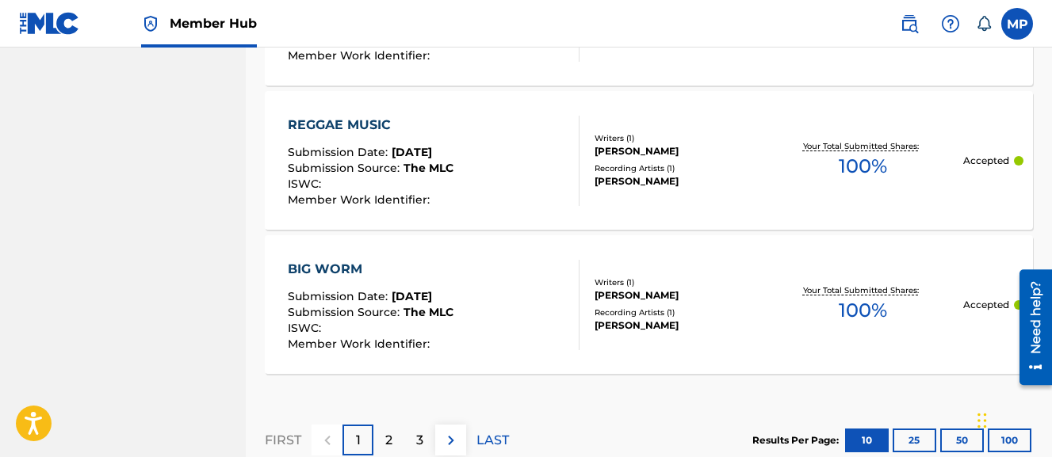
scroll to position [1739, 0]
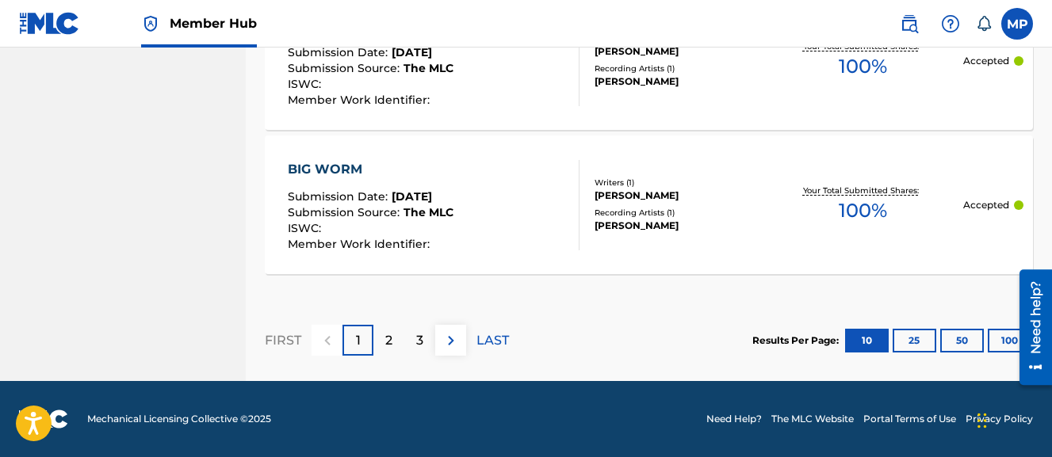
click at [1008, 343] on iframe at bounding box center [1030, 327] width 44 height 128
click at [423, 345] on p "3" at bounding box center [419, 340] width 7 height 19
click at [423, 342] on p "4" at bounding box center [419, 340] width 9 height 19
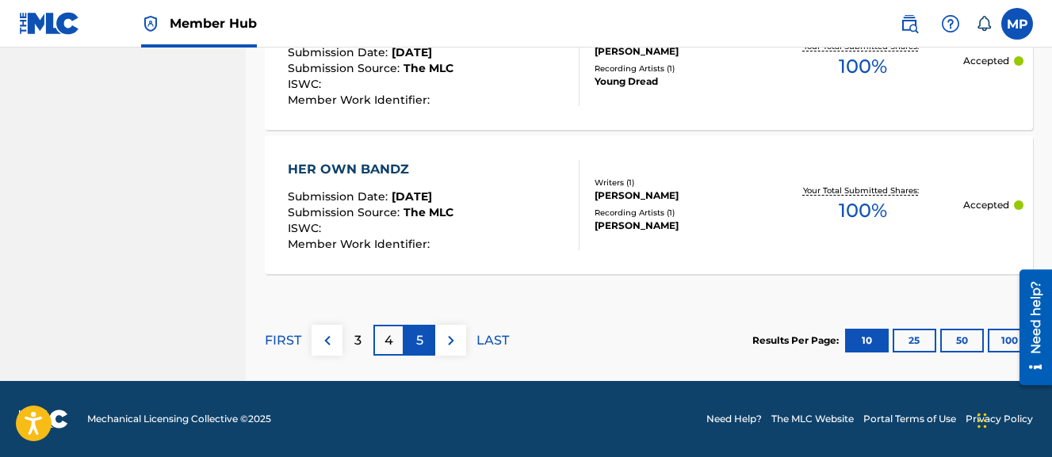
click at [422, 339] on p "5" at bounding box center [419, 340] width 7 height 19
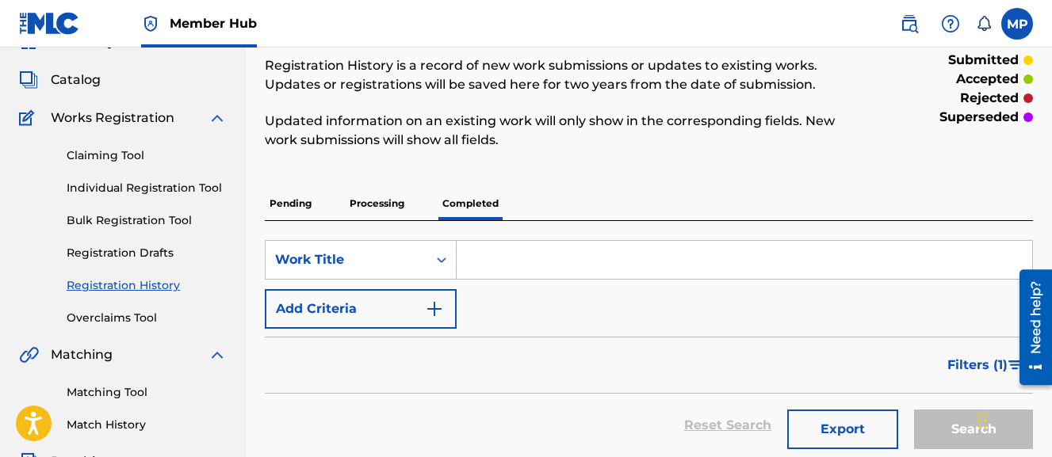
scroll to position [90, 0]
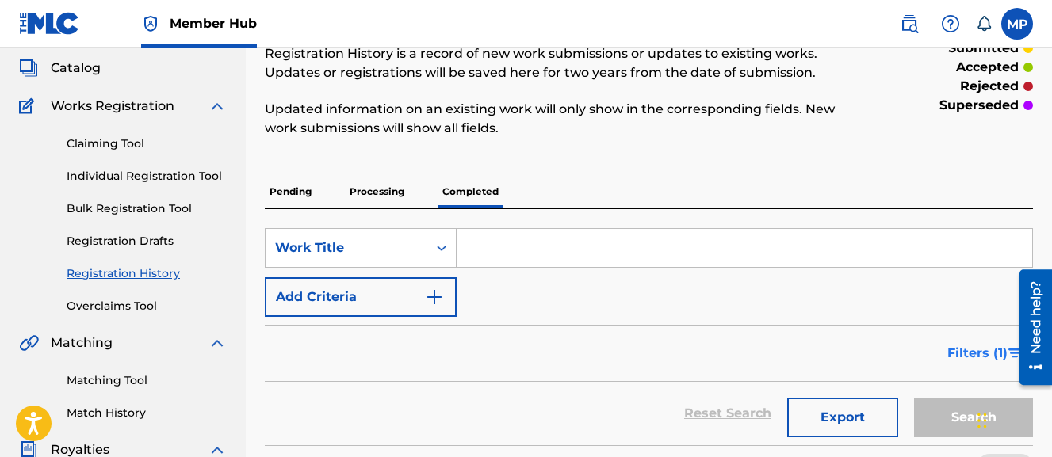
click at [957, 359] on span "Filters ( 1 )" at bounding box center [977, 353] width 60 height 19
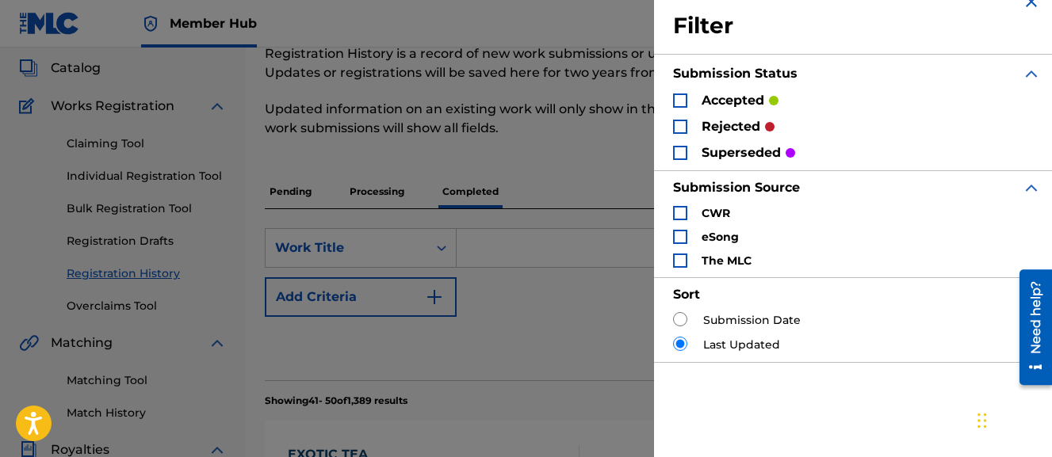
scroll to position [28, 0]
click at [725, 318] on label "Submission Date" at bounding box center [752, 320] width 98 height 17
click at [679, 316] on input "Search Form" at bounding box center [680, 319] width 14 height 14
radio input "true"
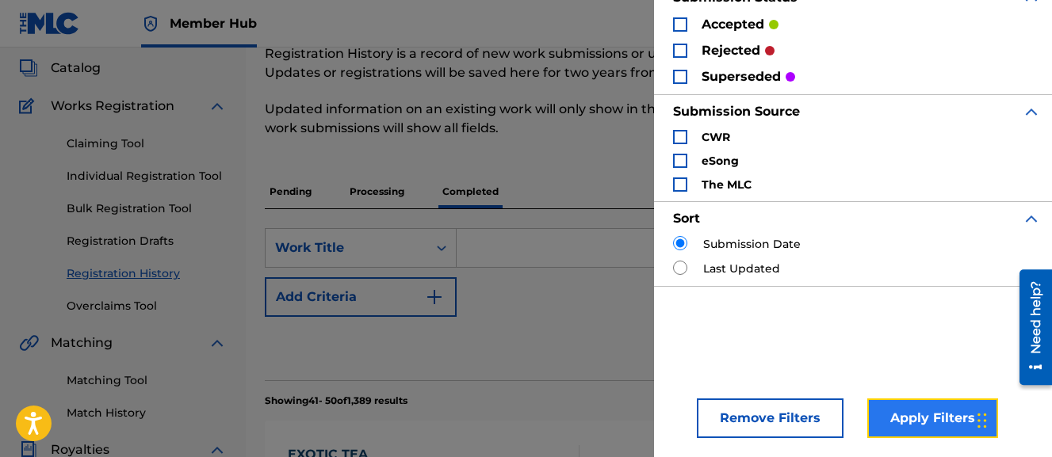
click at [897, 411] on button "Apply Filters" at bounding box center [932, 419] width 131 height 40
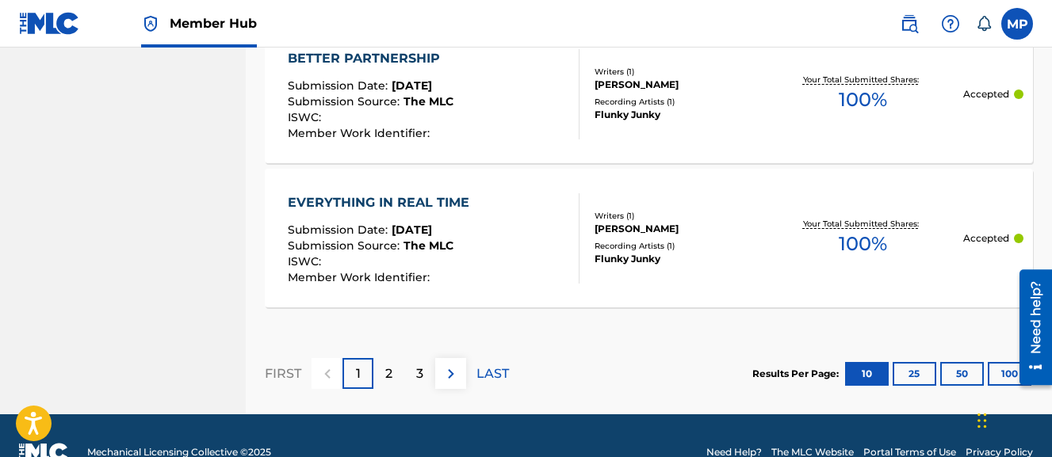
scroll to position [1739, 0]
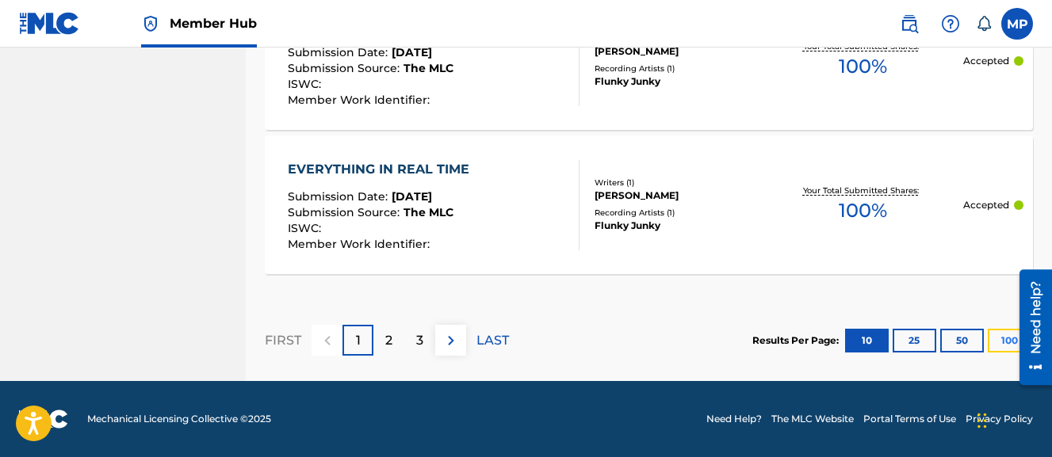
click at [1005, 348] on button "100" at bounding box center [1010, 341] width 44 height 24
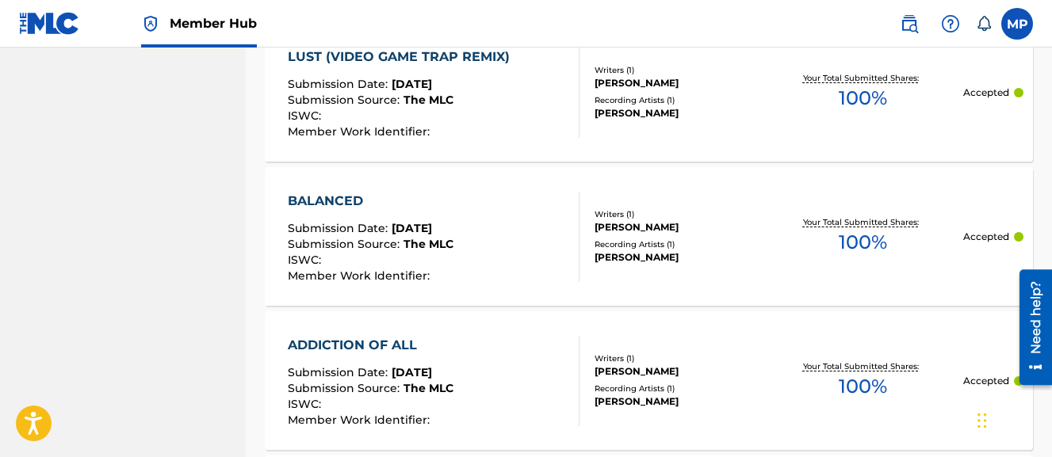
scroll to position [14188, 0]
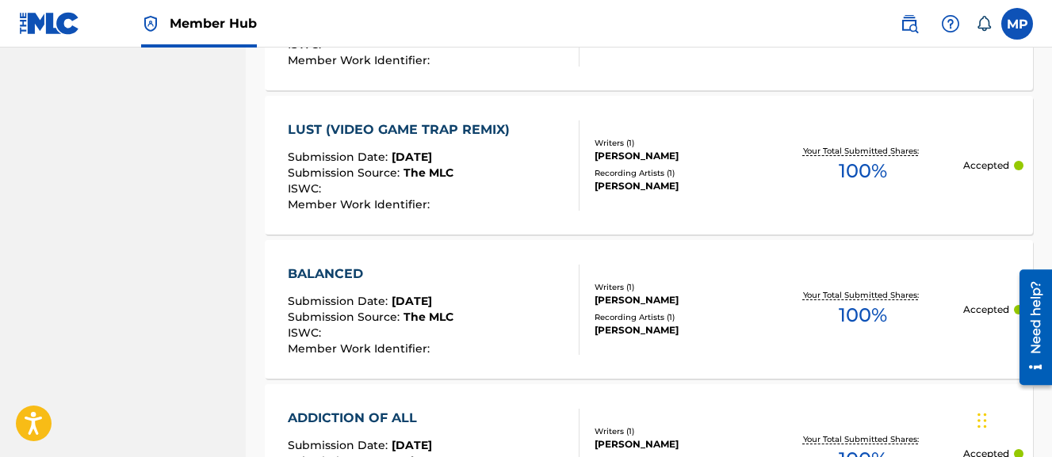
click at [736, 235] on div "LUST (VIDEO GAME TRAP REMIX) Submission Date : Sep 06, 2025 Submission Source :…" at bounding box center [649, 165] width 768 height 139
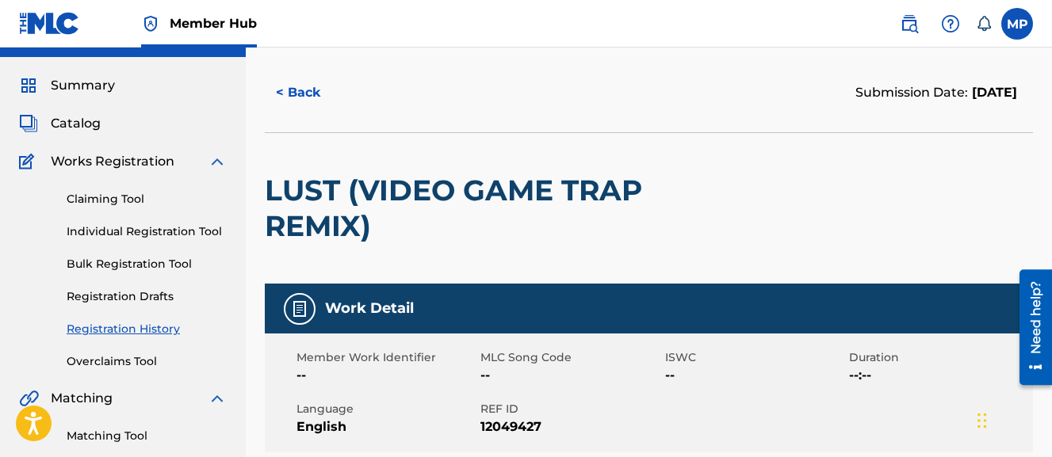
scroll to position [21, 0]
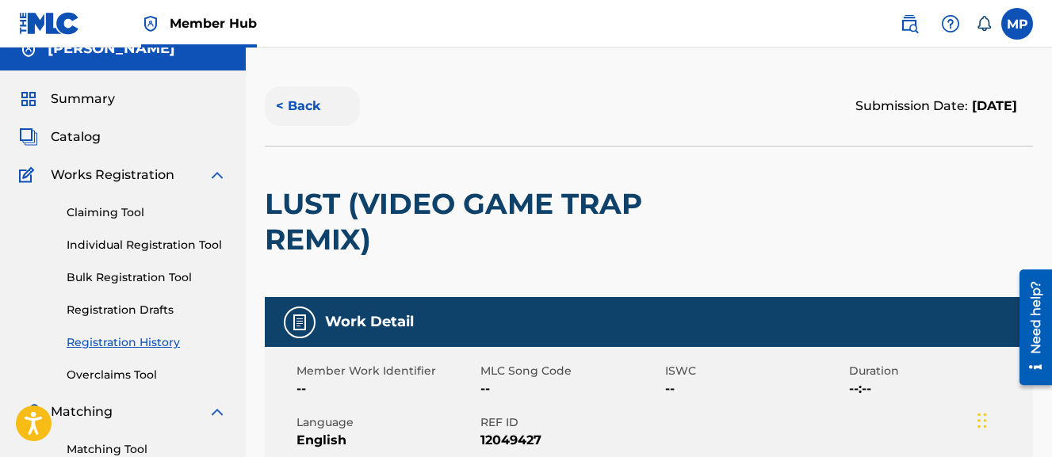
click at [317, 99] on button "< Back" at bounding box center [312, 106] width 95 height 40
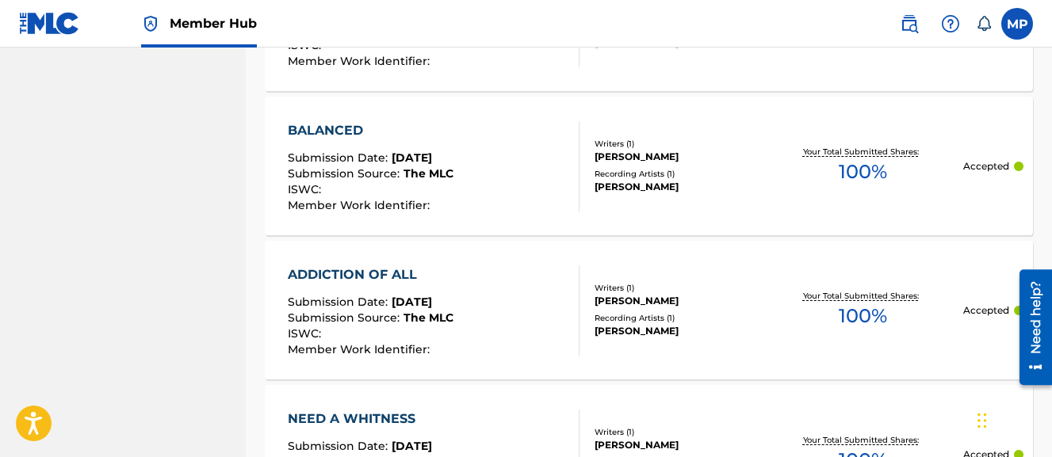
scroll to position [14726, 0]
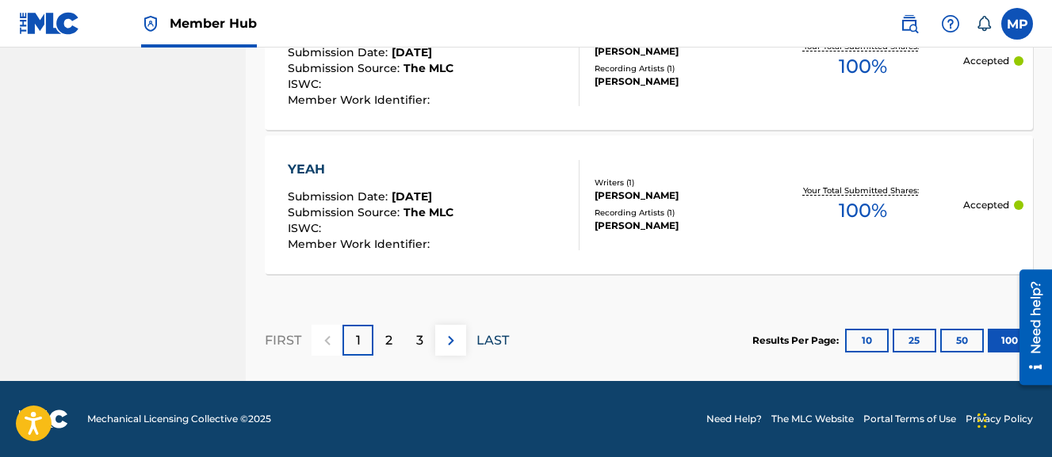
click at [488, 336] on p "LAST" at bounding box center [493, 340] width 33 height 19
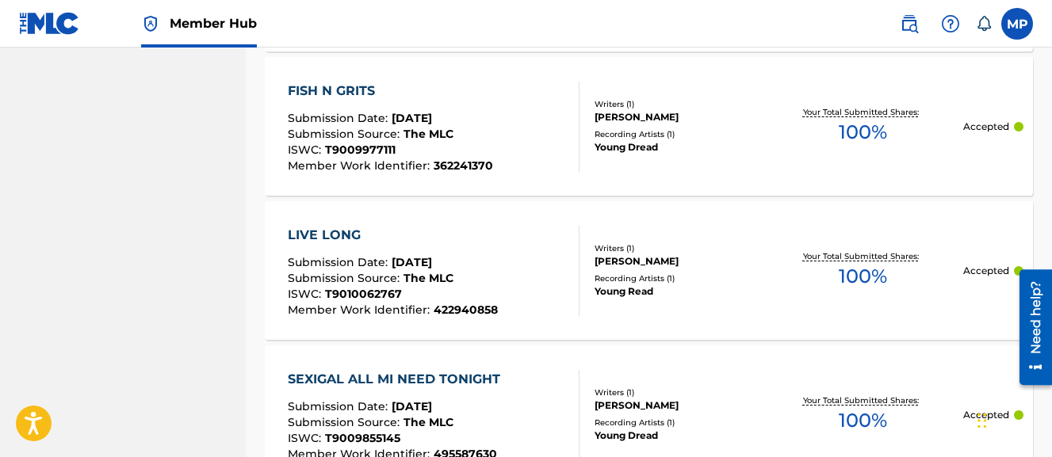
scroll to position [13138, 0]
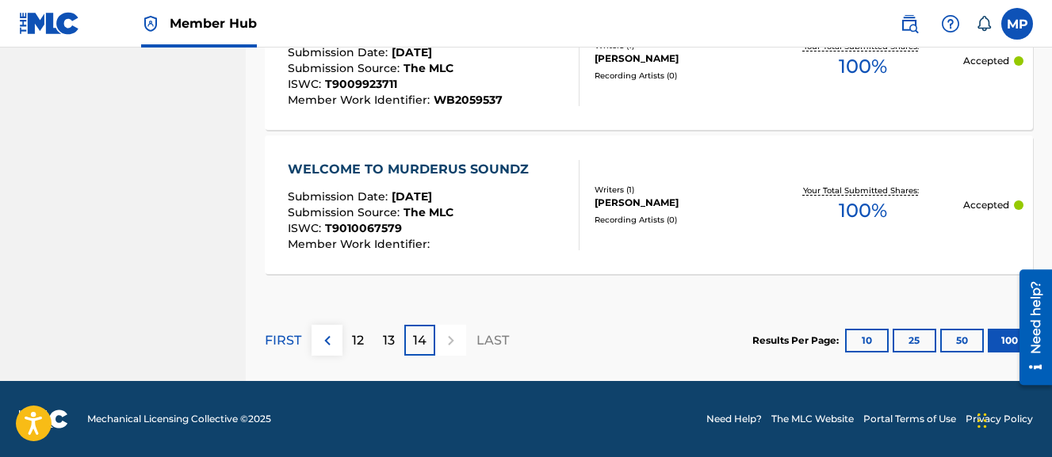
click at [653, 262] on div "WELCOME TO MURDERUS SOUNDZ Submission Date : Aug 16, 2025 Submission Source : T…" at bounding box center [649, 205] width 768 height 139
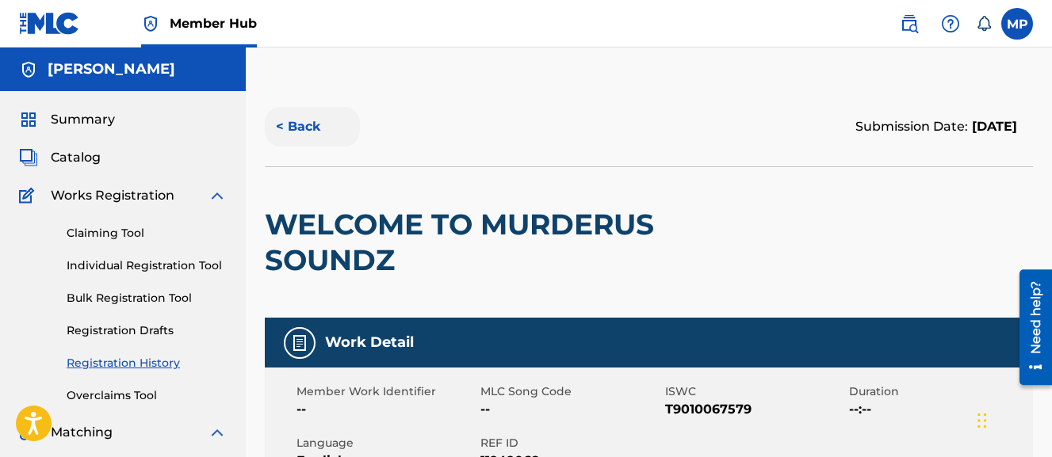
click at [326, 117] on button "< Back" at bounding box center [312, 127] width 95 height 40
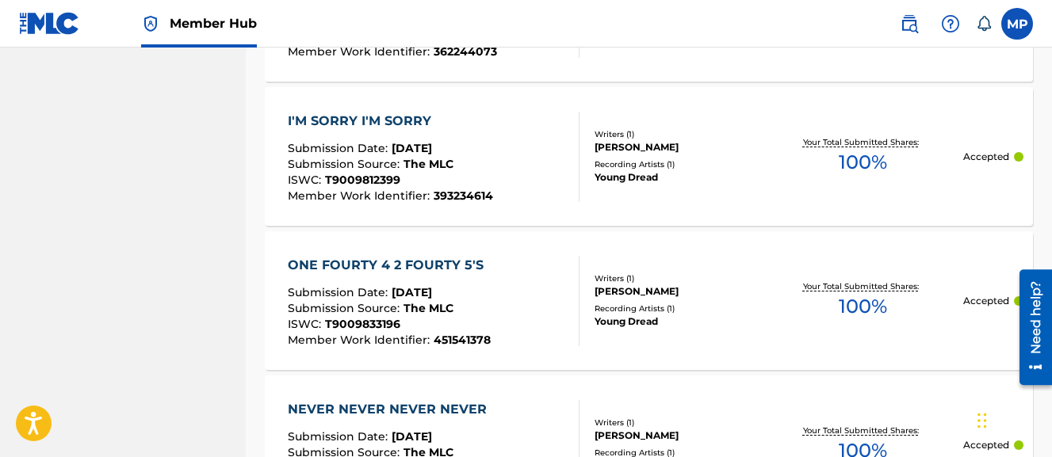
scroll to position [13138, 0]
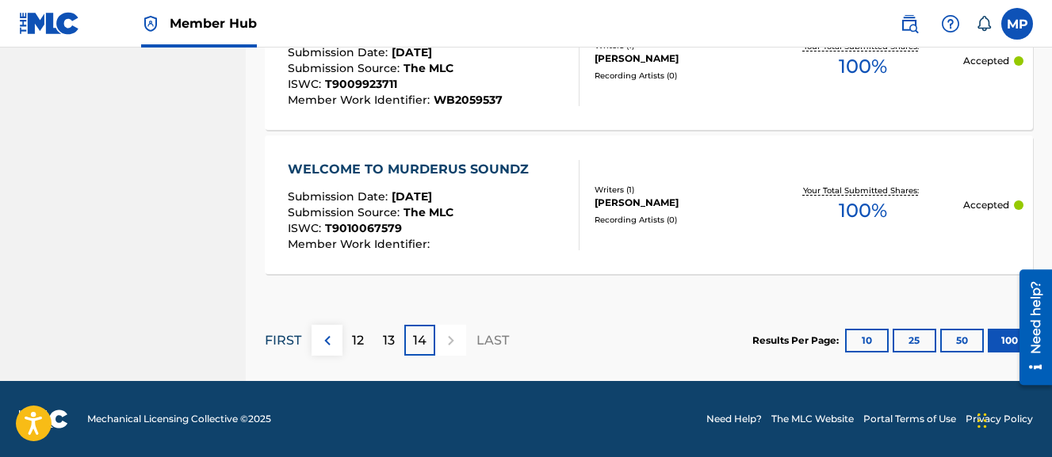
click at [298, 349] on p "FIRST" at bounding box center [283, 340] width 36 height 19
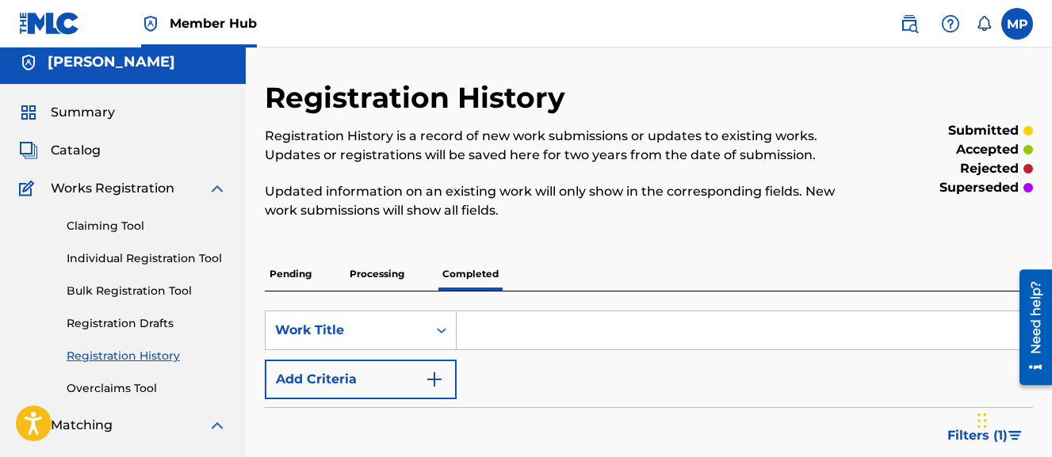
scroll to position [21, 0]
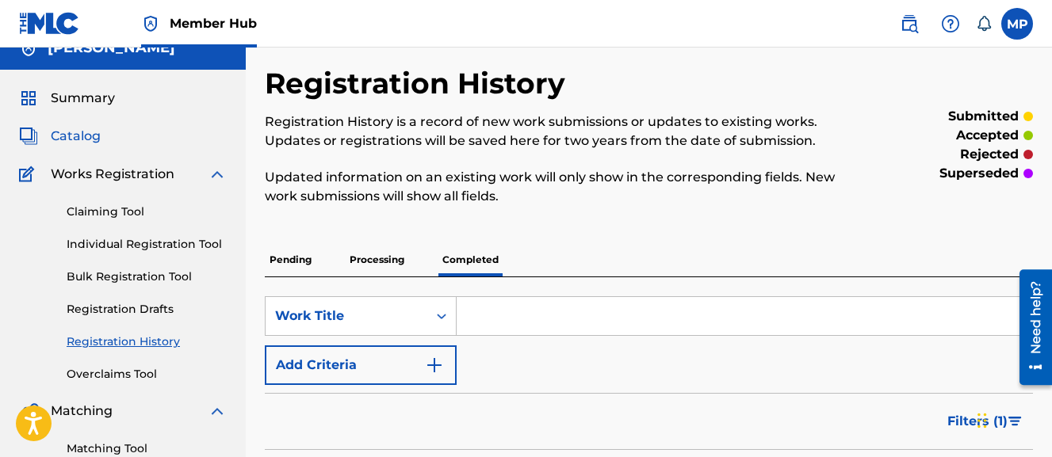
click at [81, 134] on span "Catalog" at bounding box center [76, 136] width 50 height 19
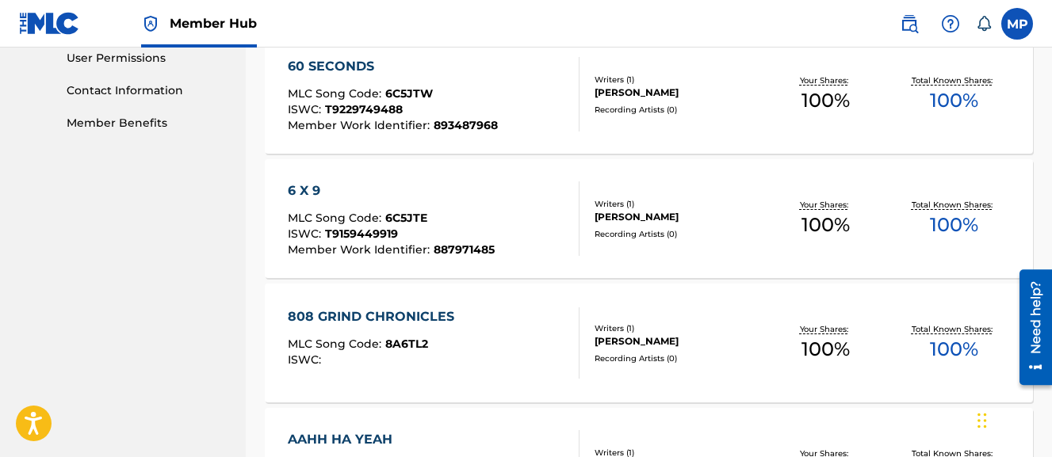
scroll to position [1357, 0]
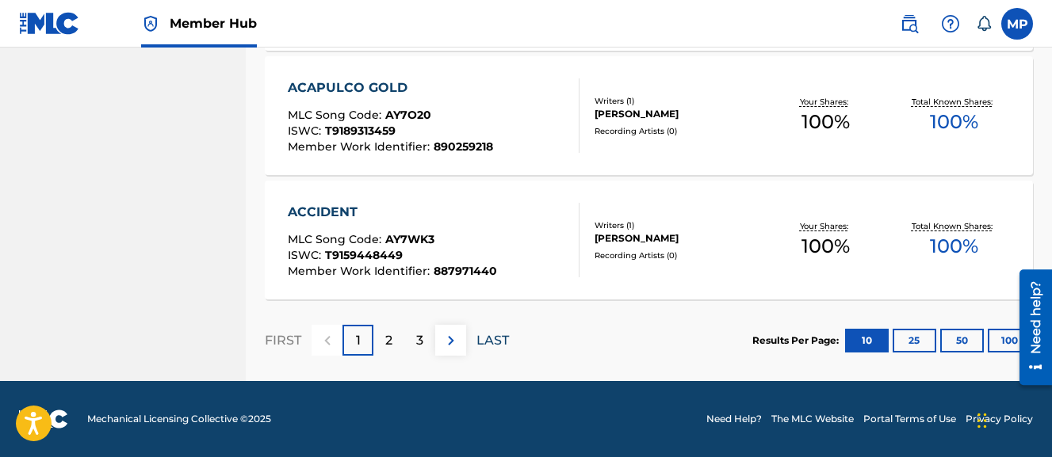
click at [484, 335] on p "LAST" at bounding box center [493, 340] width 33 height 19
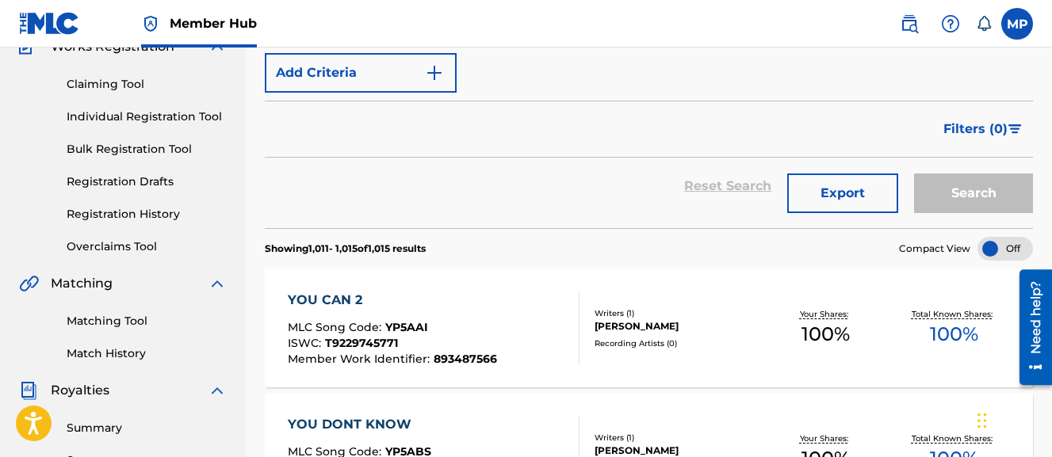
scroll to position [159, 0]
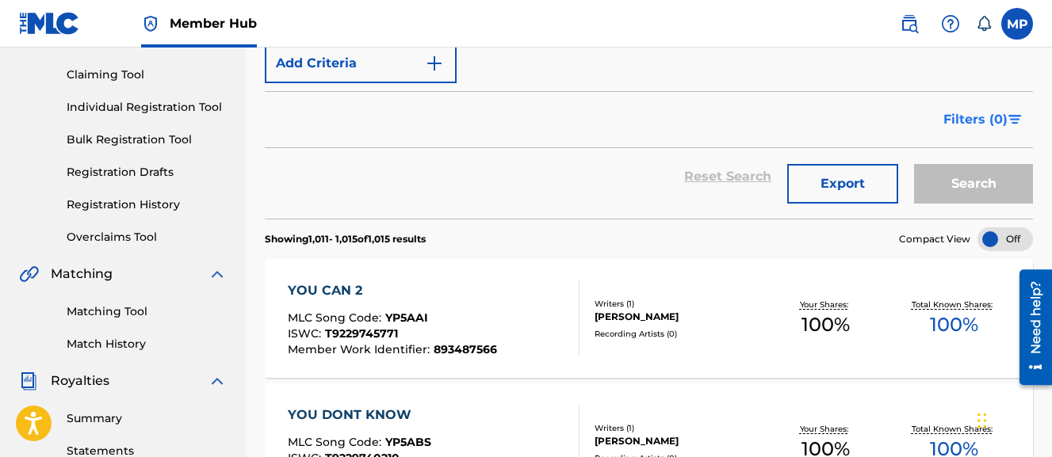
click at [985, 124] on span "Filters ( 0 )" at bounding box center [976, 119] width 64 height 19
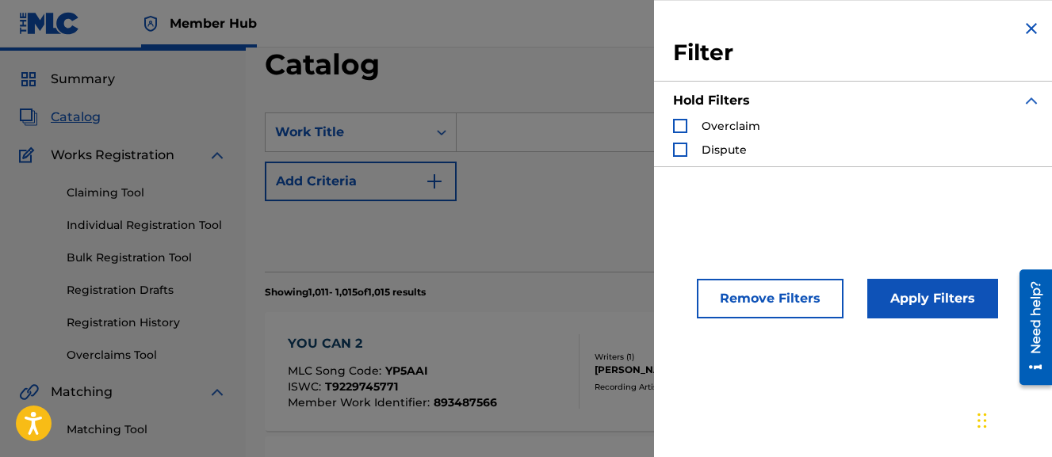
scroll to position [39, 0]
click at [1022, 29] on img "Search Form" at bounding box center [1031, 28] width 19 height 19
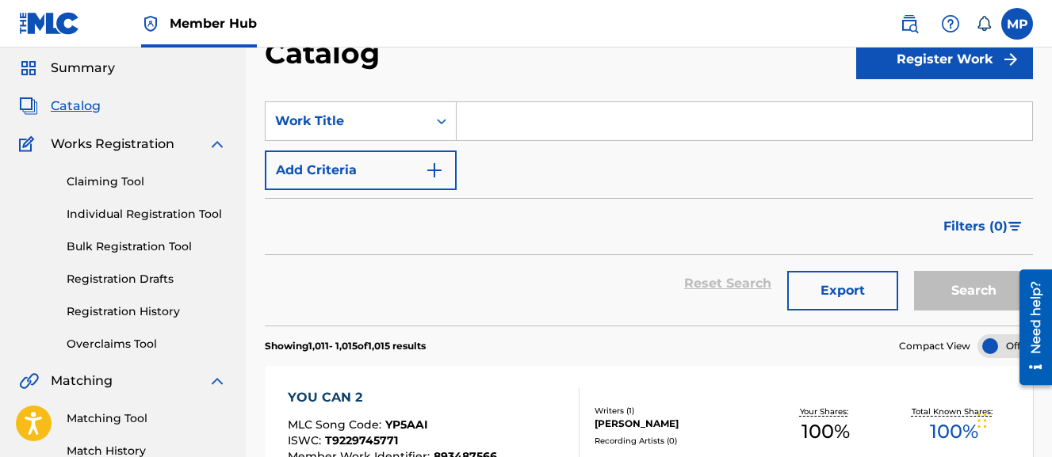
scroll to position [54, 0]
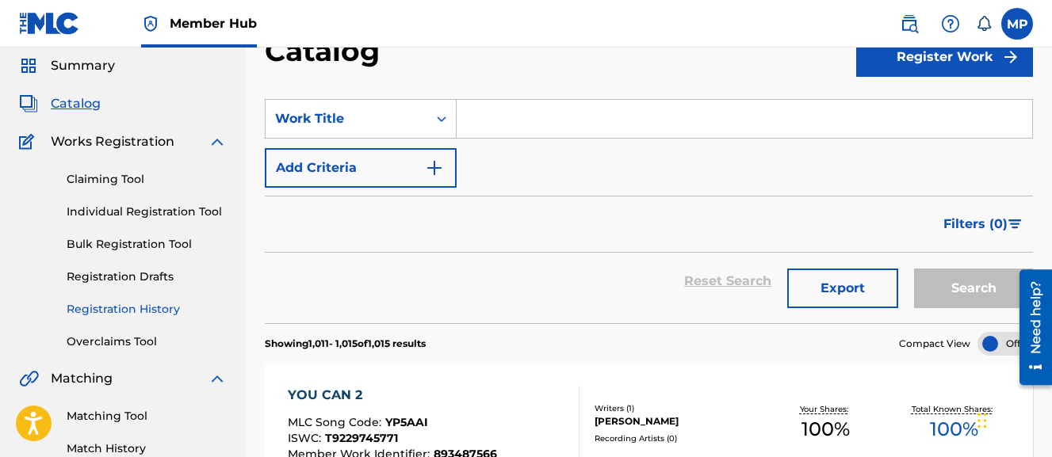
click at [124, 306] on link "Registration History" at bounding box center [147, 309] width 160 height 17
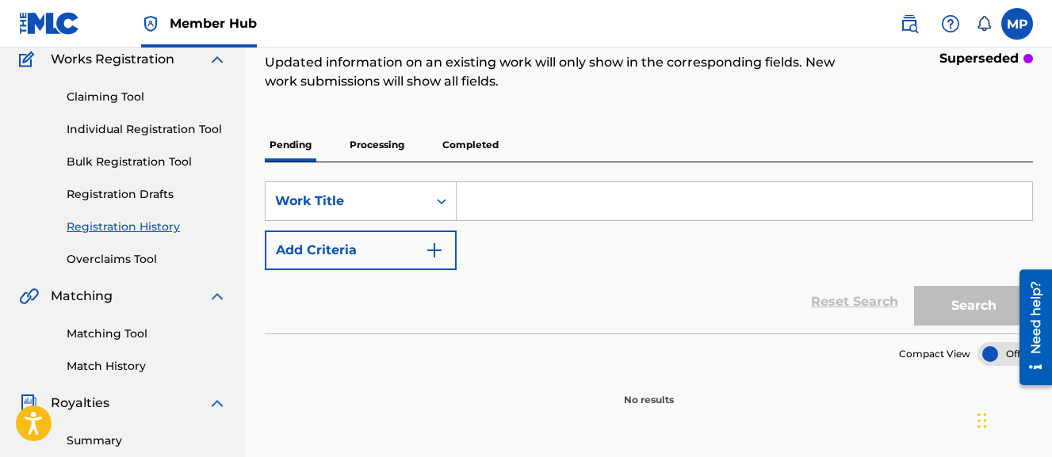
scroll to position [143, 0]
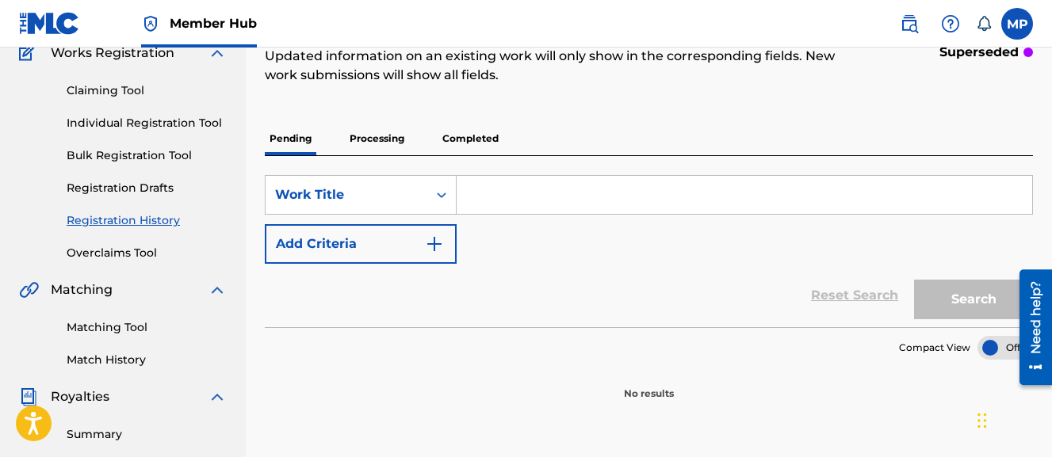
click at [395, 147] on p "Processing" at bounding box center [377, 138] width 64 height 33
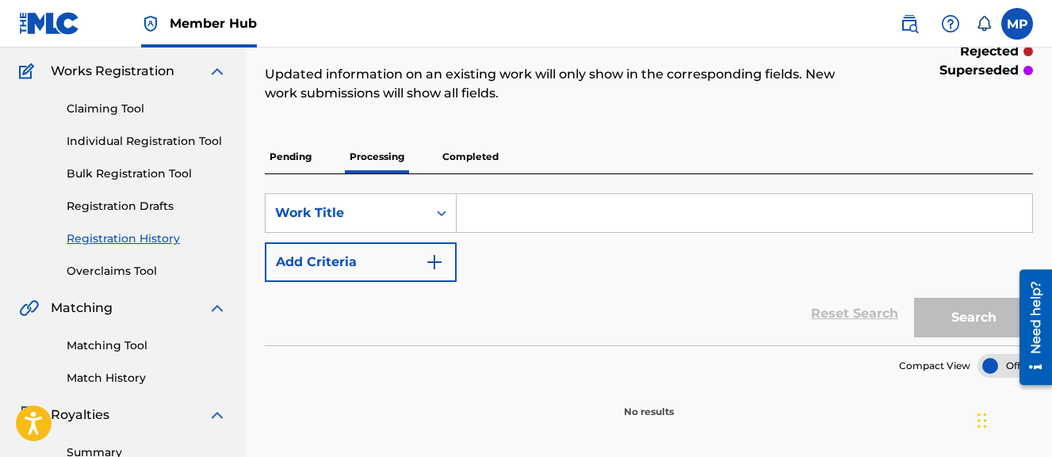
scroll to position [128, 0]
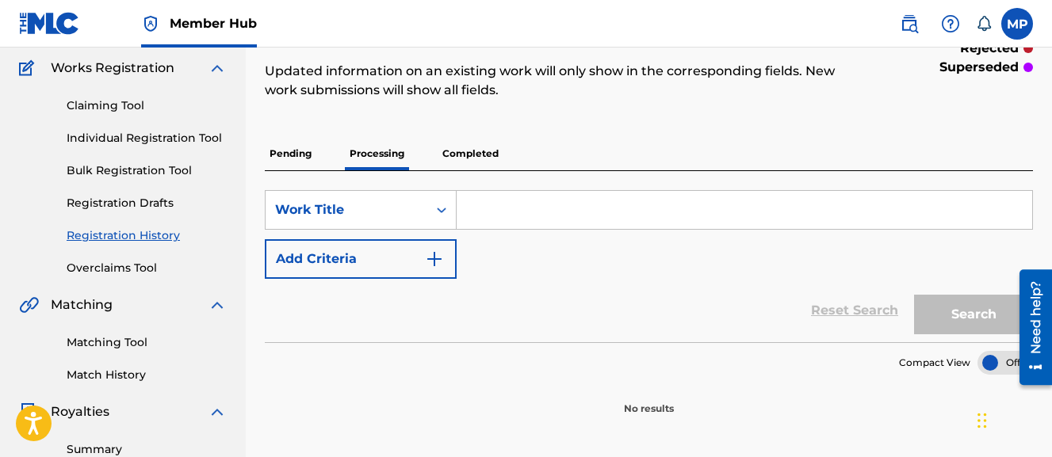
click at [453, 153] on p "Completed" at bounding box center [471, 153] width 66 height 33
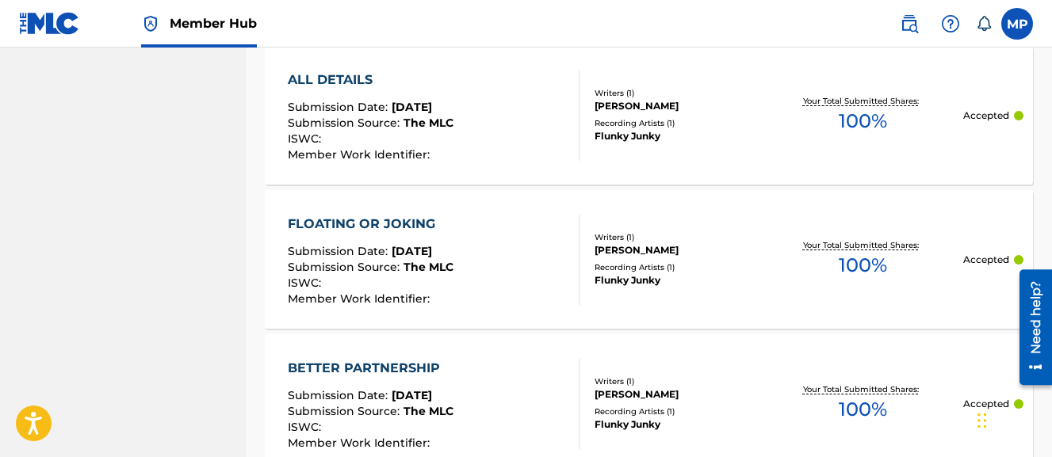
scroll to position [1739, 0]
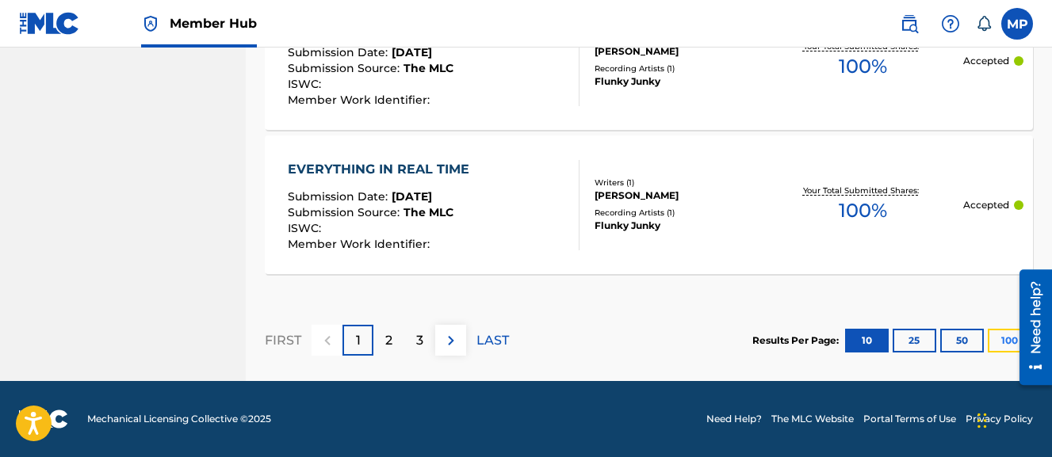
click at [994, 337] on button "100" at bounding box center [1010, 341] width 44 height 24
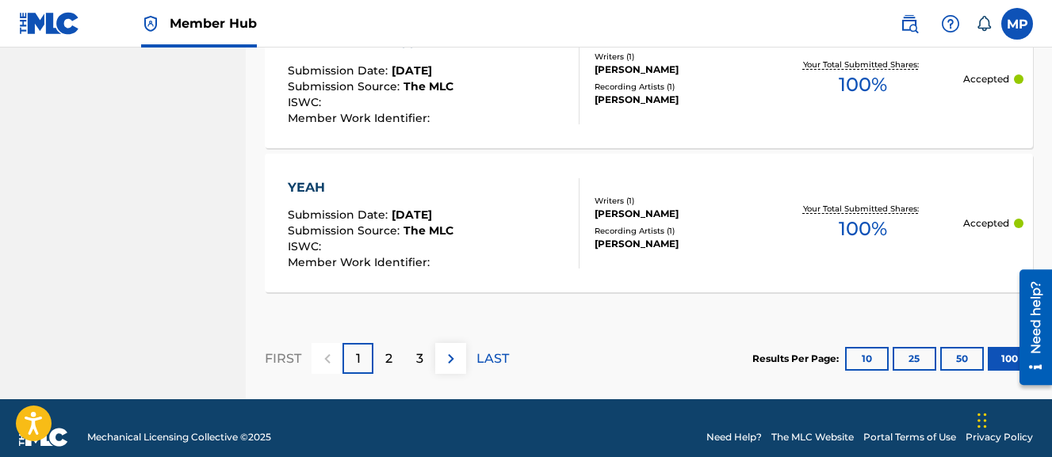
scroll to position [14709, 0]
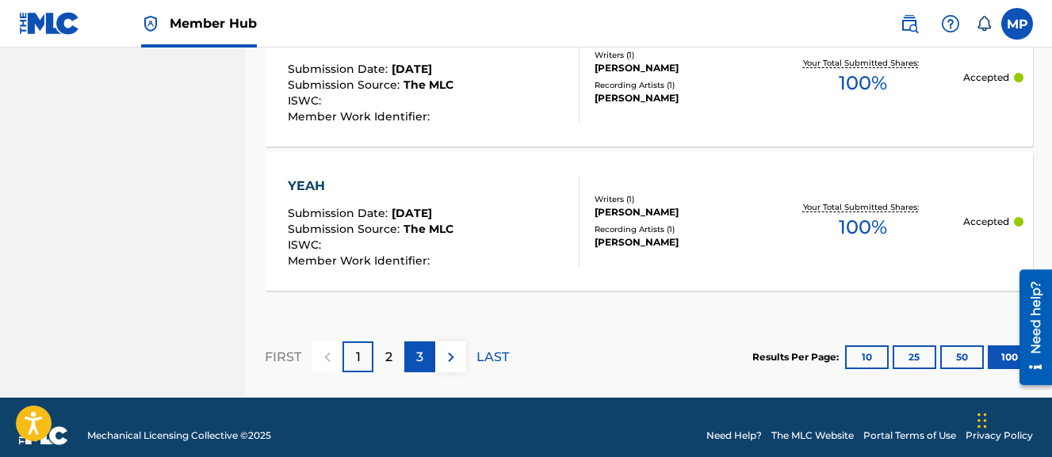
click at [414, 355] on div "3" at bounding box center [419, 357] width 31 height 31
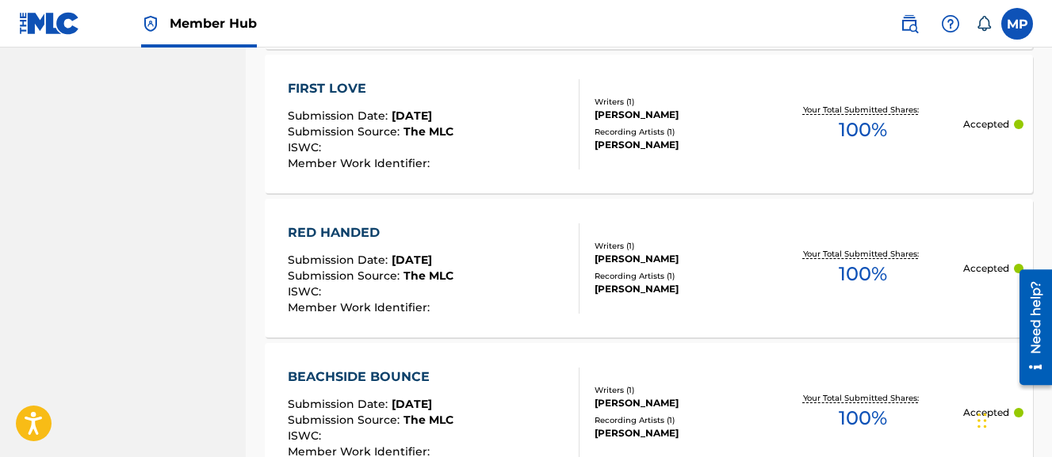
scroll to position [14726, 0]
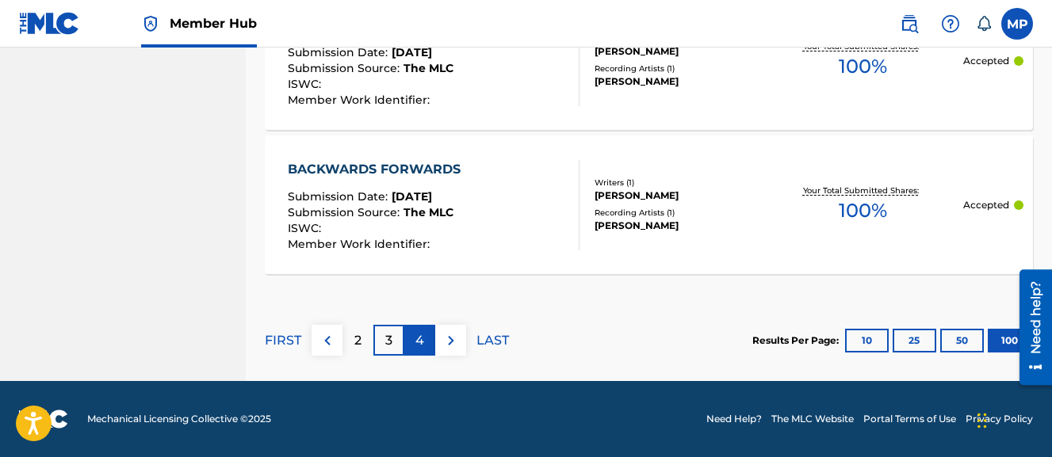
click at [409, 342] on div "4" at bounding box center [419, 340] width 31 height 31
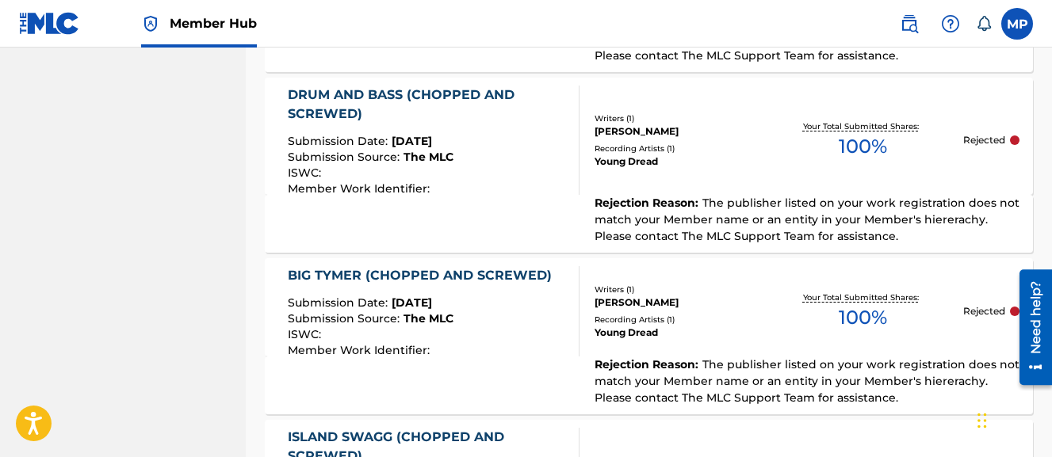
scroll to position [15972, 0]
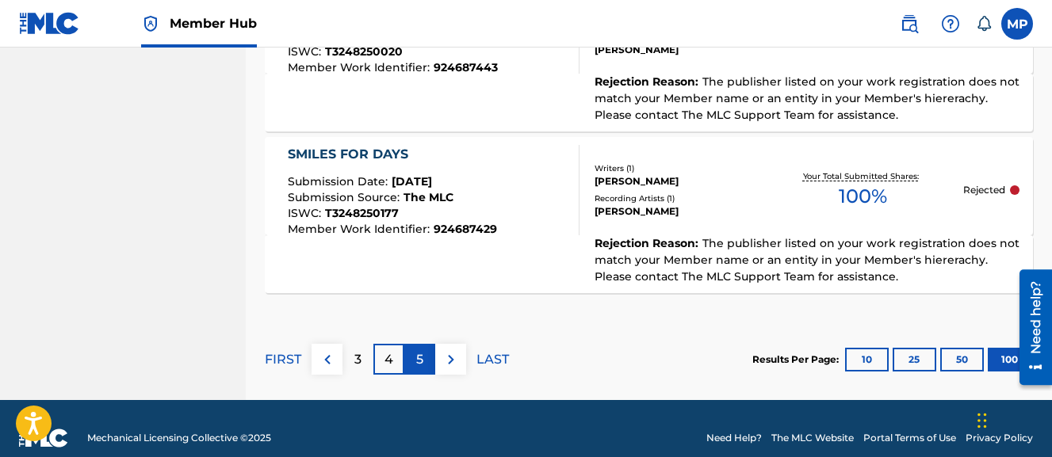
click at [419, 350] on p "5" at bounding box center [419, 359] width 7 height 19
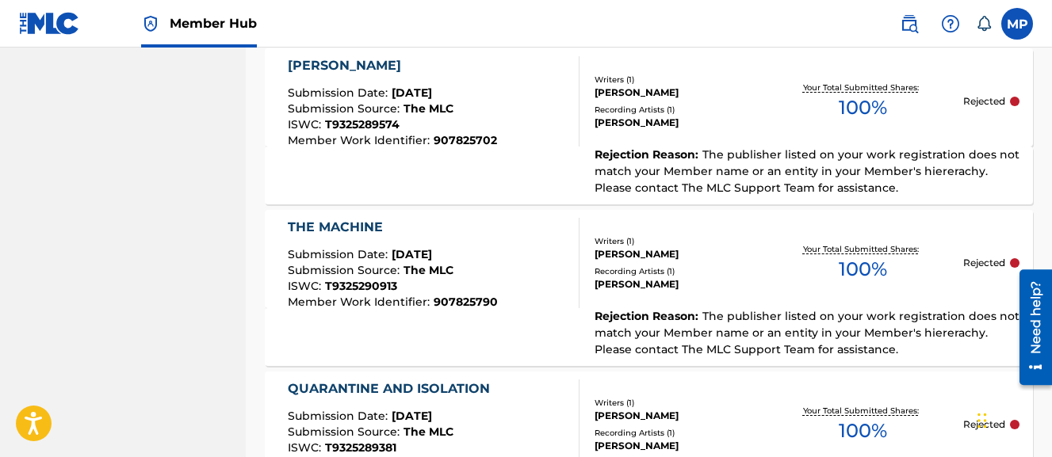
scroll to position [16435, 0]
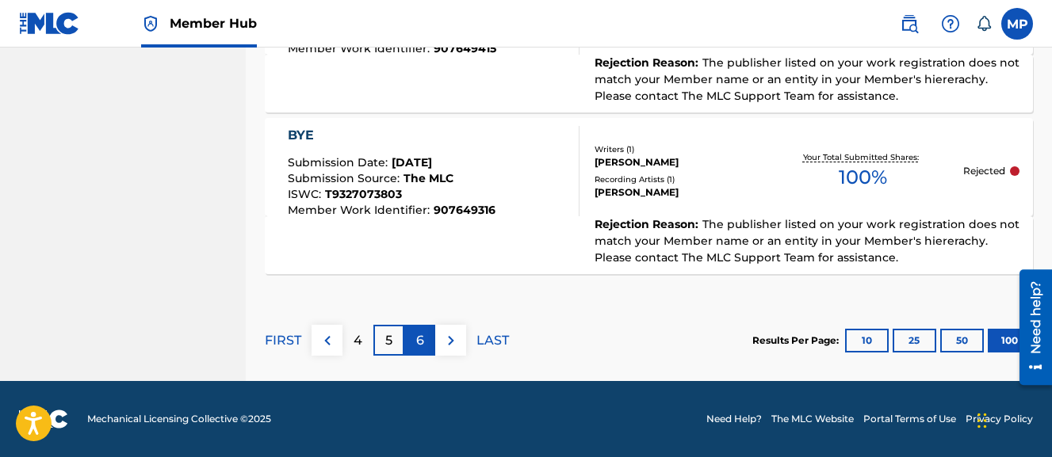
click at [420, 338] on p "6" at bounding box center [420, 340] width 8 height 19
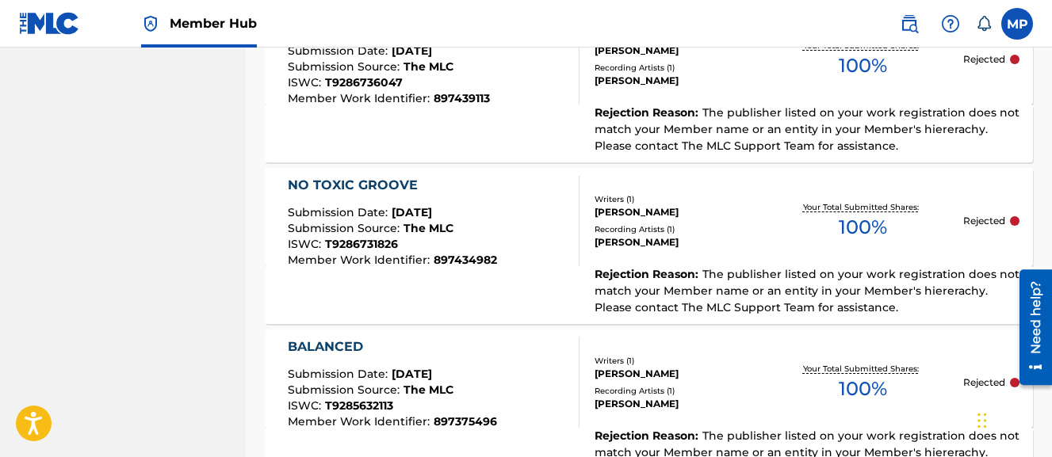
scroll to position [16453, 0]
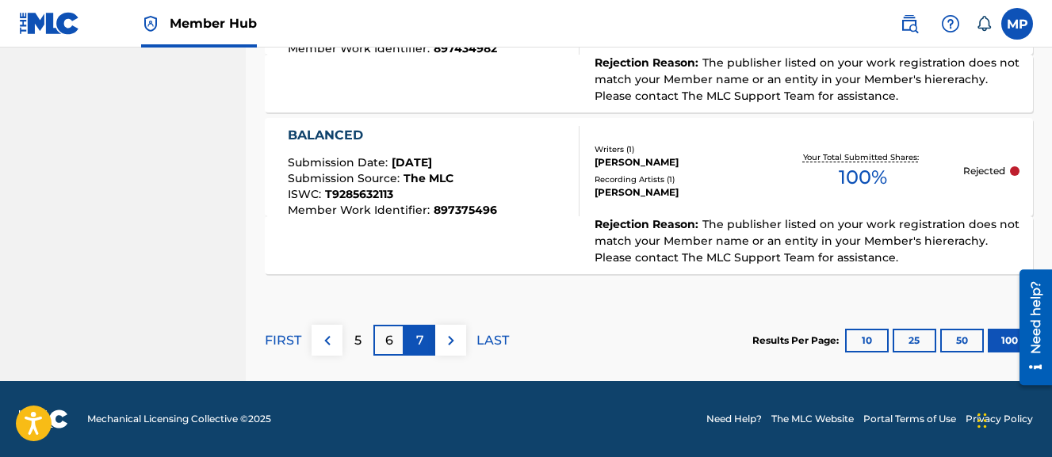
click at [423, 328] on div "7" at bounding box center [419, 340] width 31 height 31
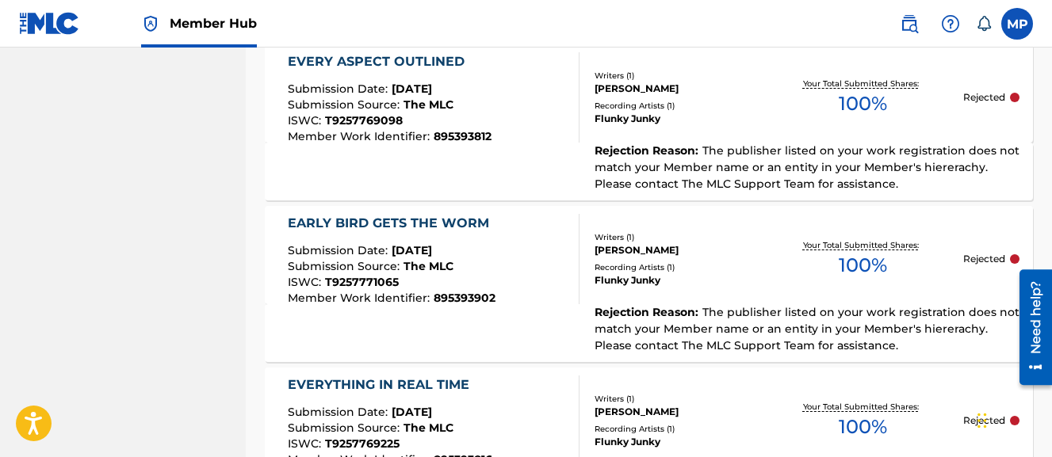
scroll to position [12040, 0]
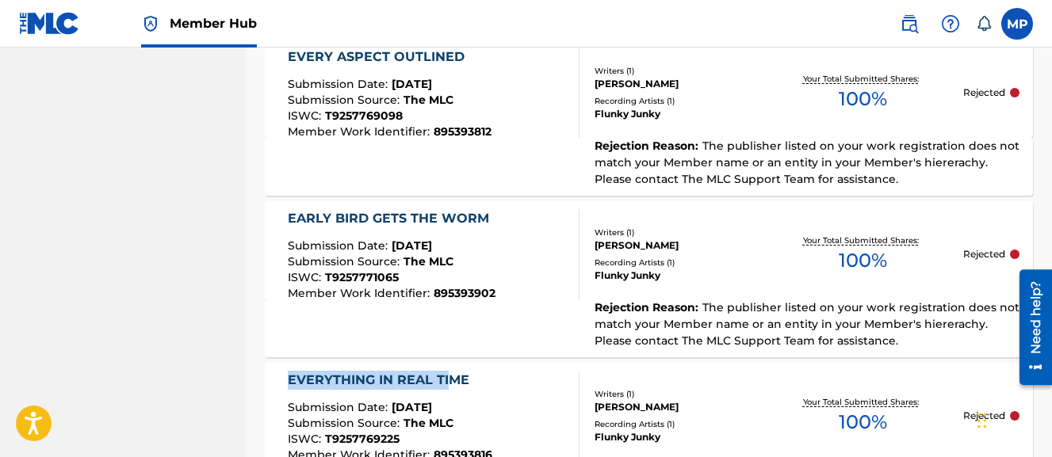
drag, startPoint x: 249, startPoint y: 363, endPoint x: 452, endPoint y: 373, distance: 203.2
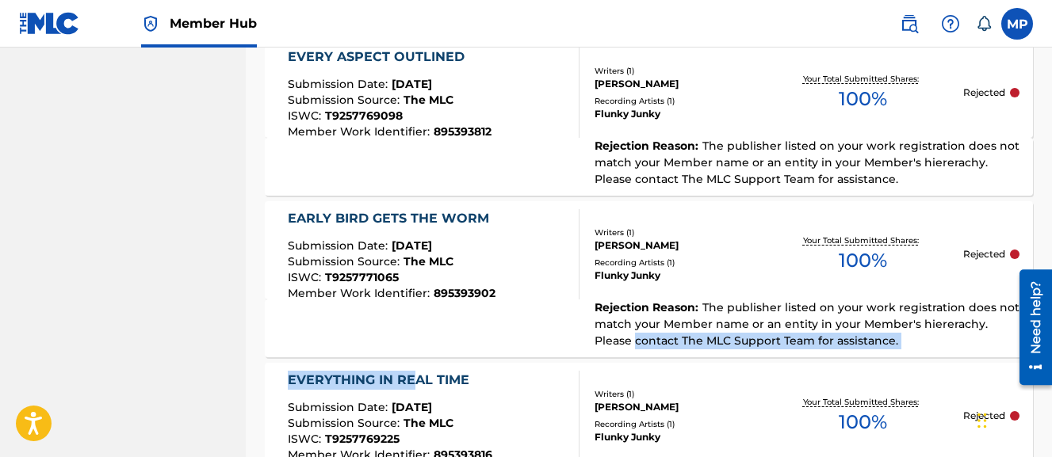
drag, startPoint x: 258, startPoint y: 360, endPoint x: 418, endPoint y: 381, distance: 161.6
click at [418, 381] on div "EVERYTHING IN REAL TIME" at bounding box center [390, 380] width 205 height 19
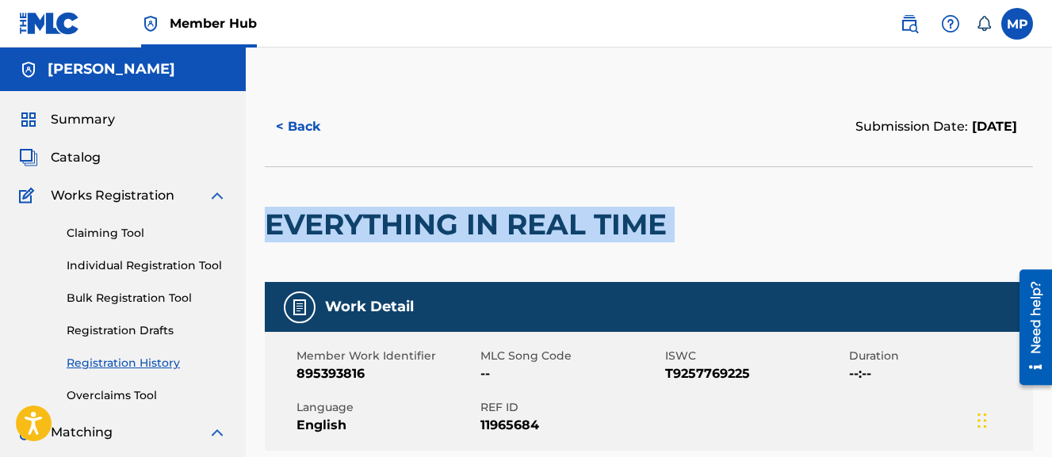
drag, startPoint x: 261, startPoint y: 221, endPoint x: 783, endPoint y: 212, distance: 522.6
copy div "EVERYTHING IN REAL TIME"
click at [328, 132] on button "< Back" at bounding box center [312, 127] width 95 height 40
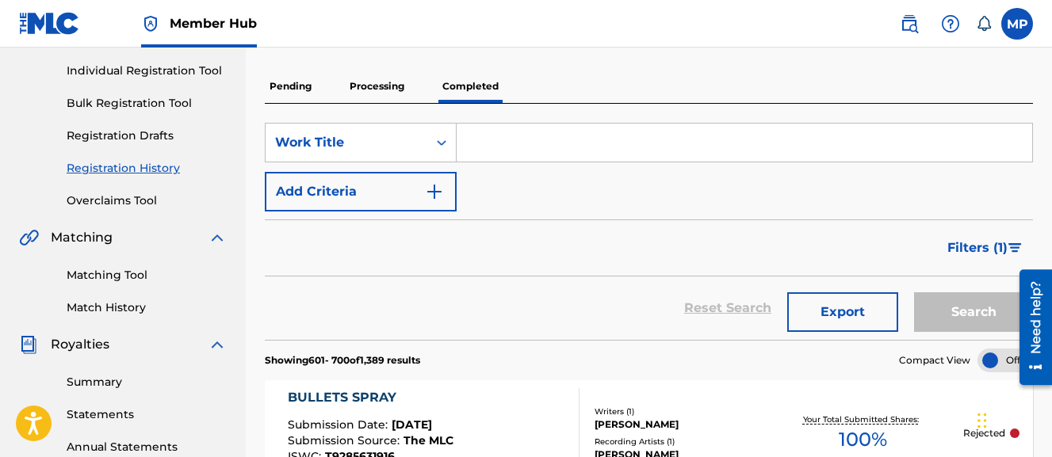
scroll to position [198, 0]
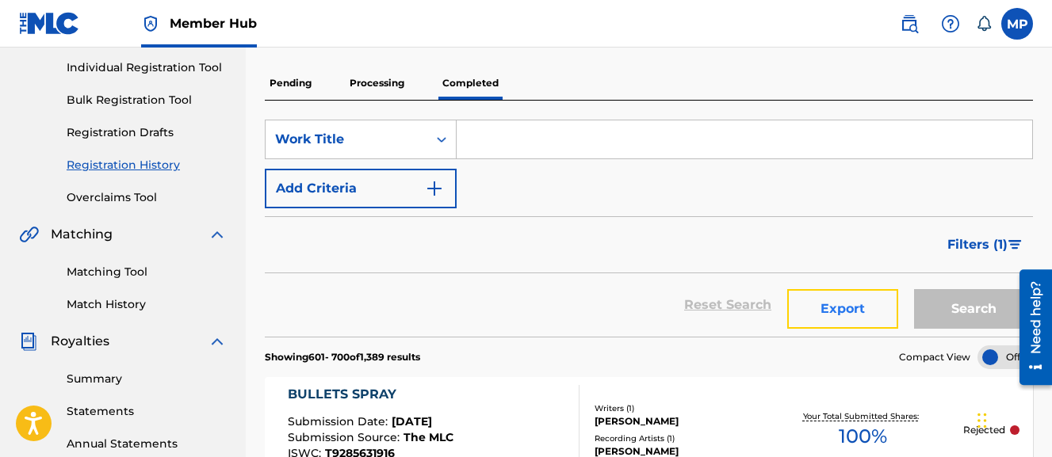
click at [852, 308] on button "Export" at bounding box center [842, 309] width 111 height 40
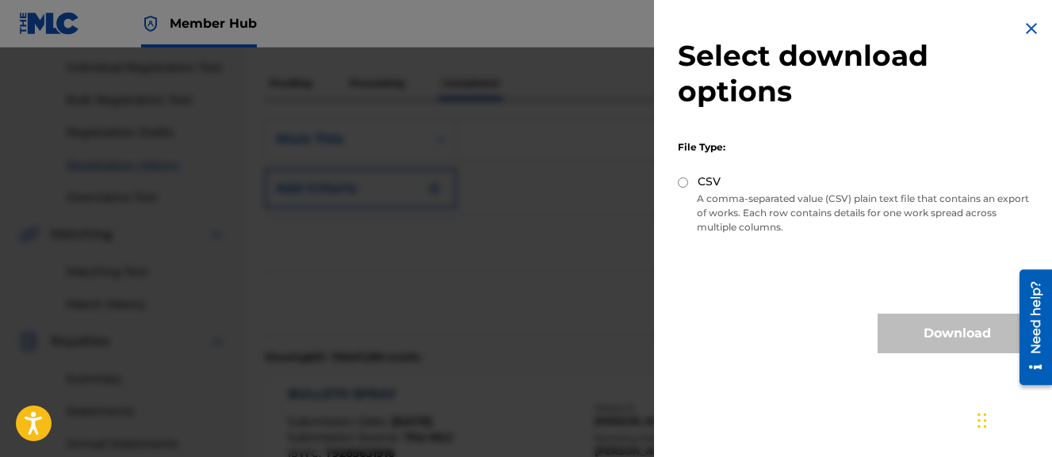
click at [707, 181] on label "CSV" at bounding box center [709, 182] width 23 height 17
click at [688, 181] on input "CSV" at bounding box center [683, 183] width 10 height 10
radio input "true"
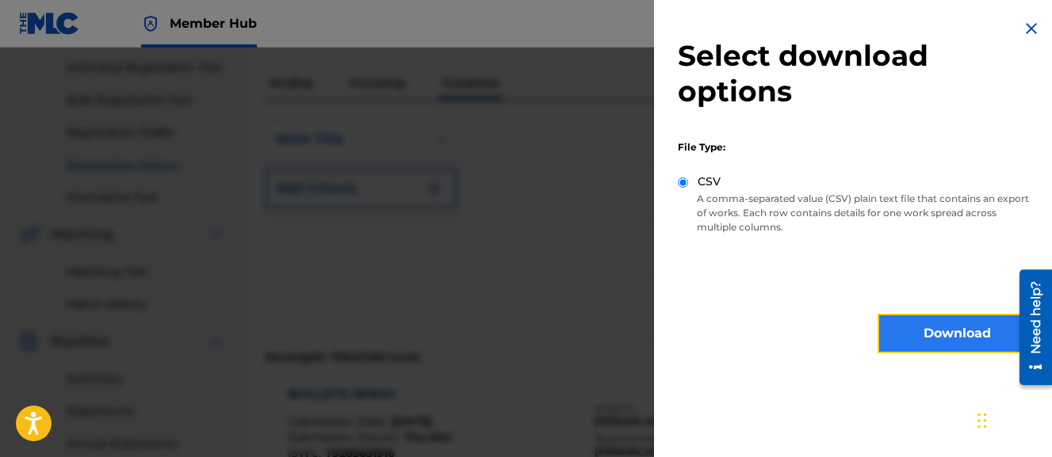
click at [943, 316] on button "Download" at bounding box center [957, 334] width 159 height 40
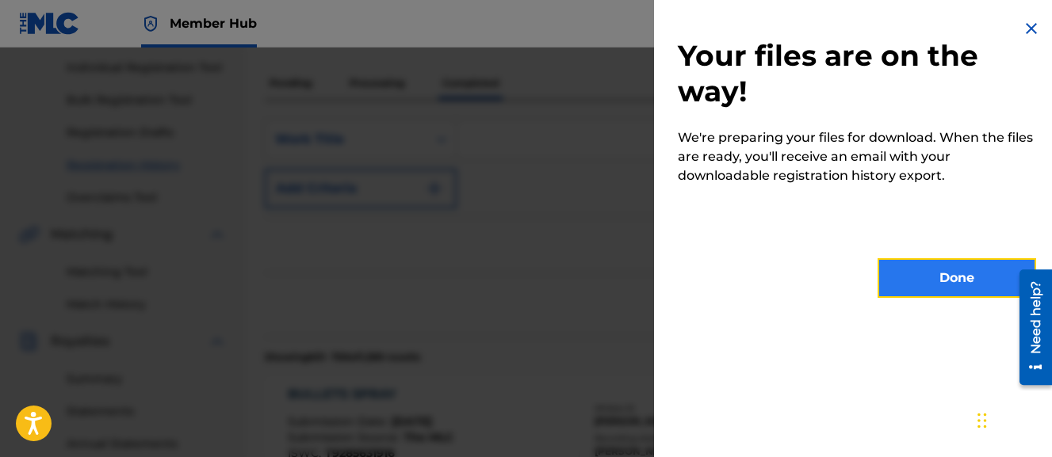
click at [974, 281] on button "Done" at bounding box center [957, 278] width 159 height 40
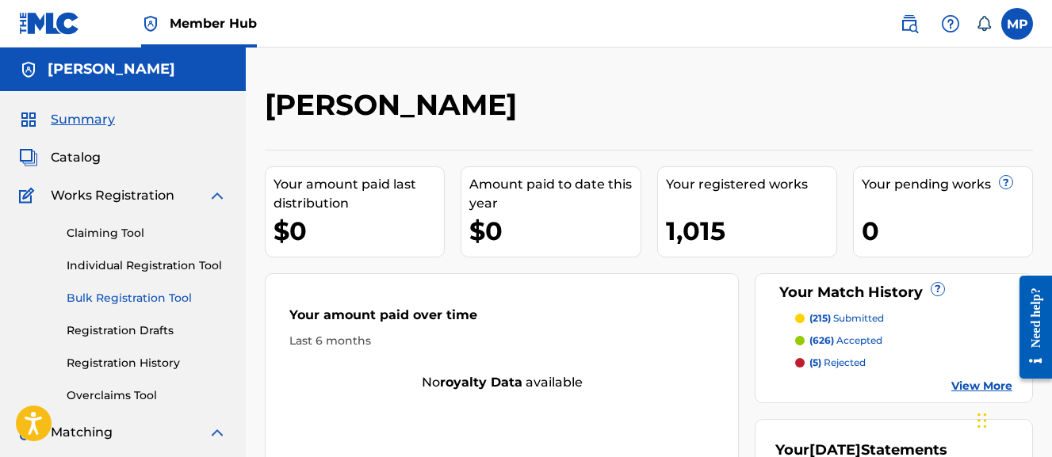
scroll to position [33, 0]
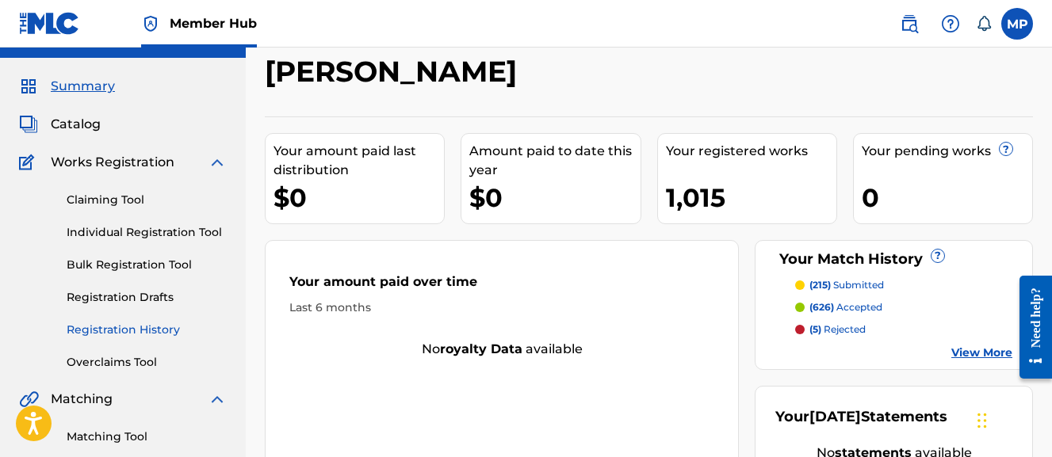
click at [141, 327] on link "Registration History" at bounding box center [147, 330] width 160 height 17
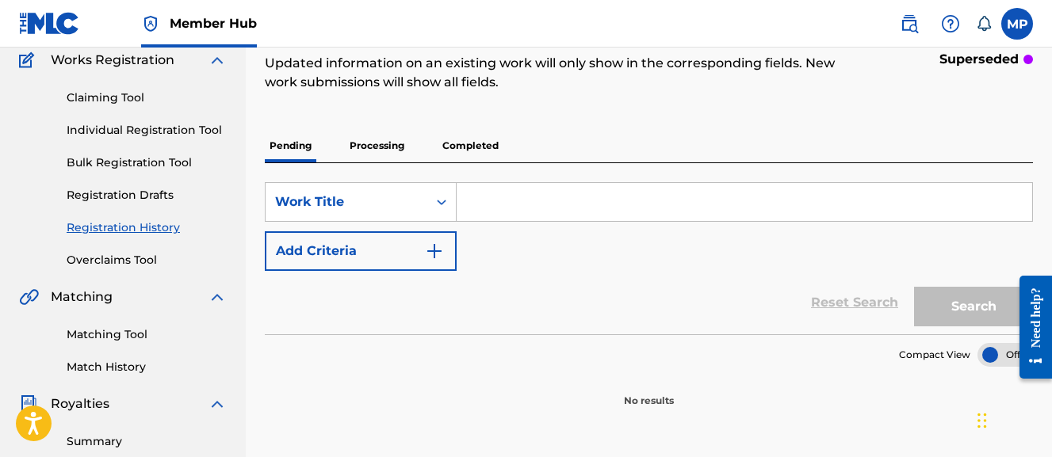
scroll to position [132, 0]
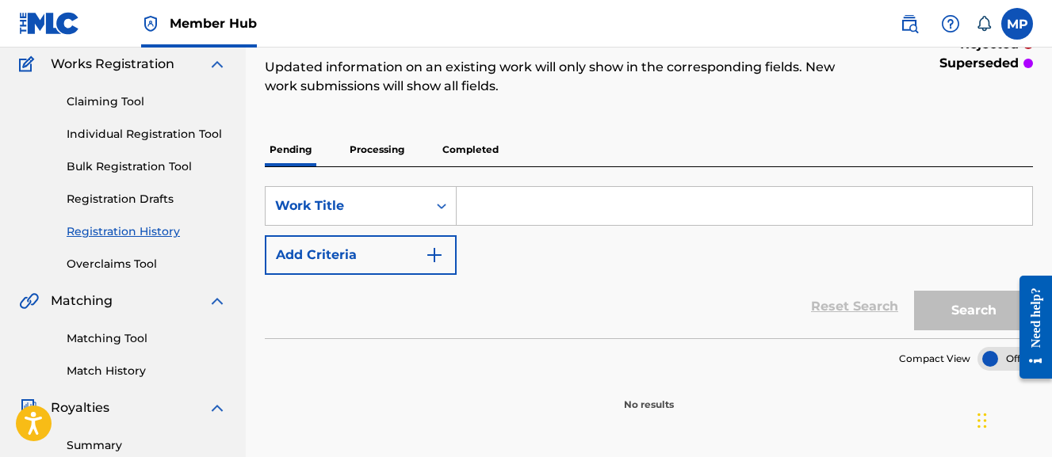
click at [459, 144] on p "Completed" at bounding box center [471, 149] width 66 height 33
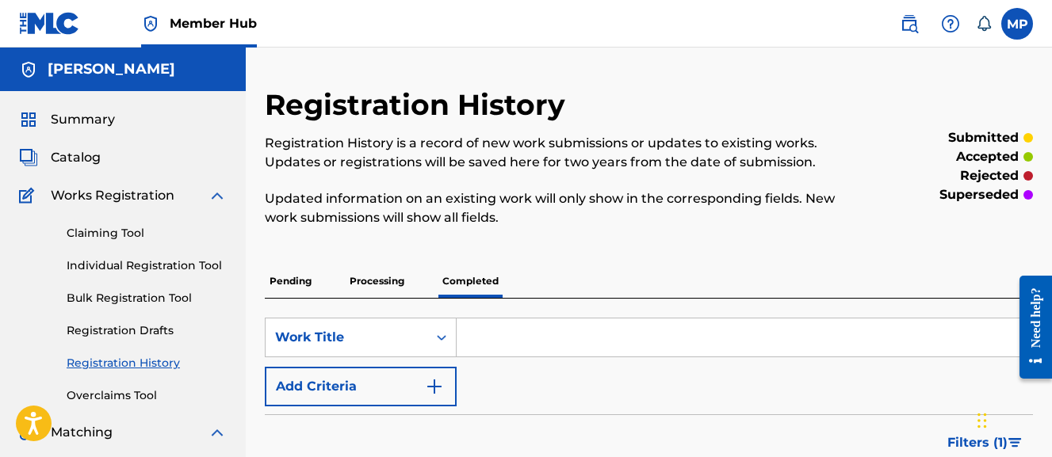
click at [386, 268] on p "Processing" at bounding box center [377, 281] width 64 height 33
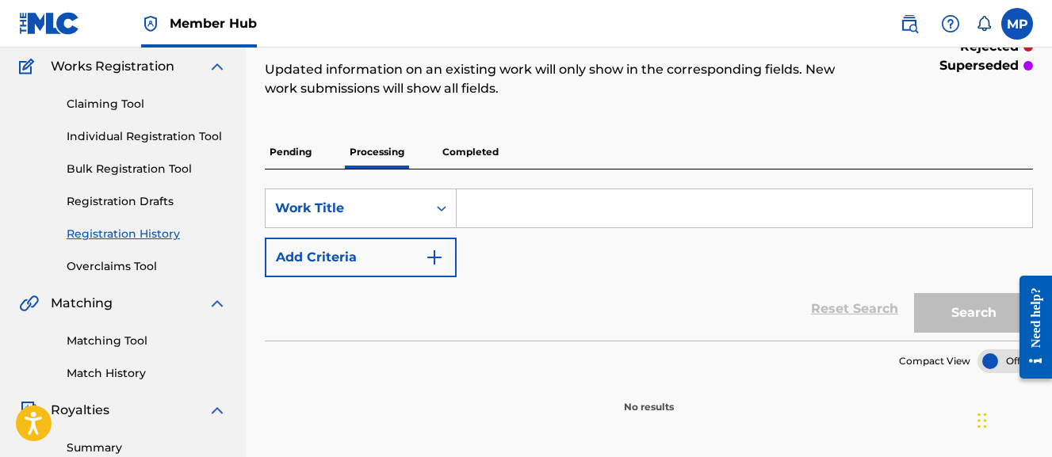
scroll to position [153, 0]
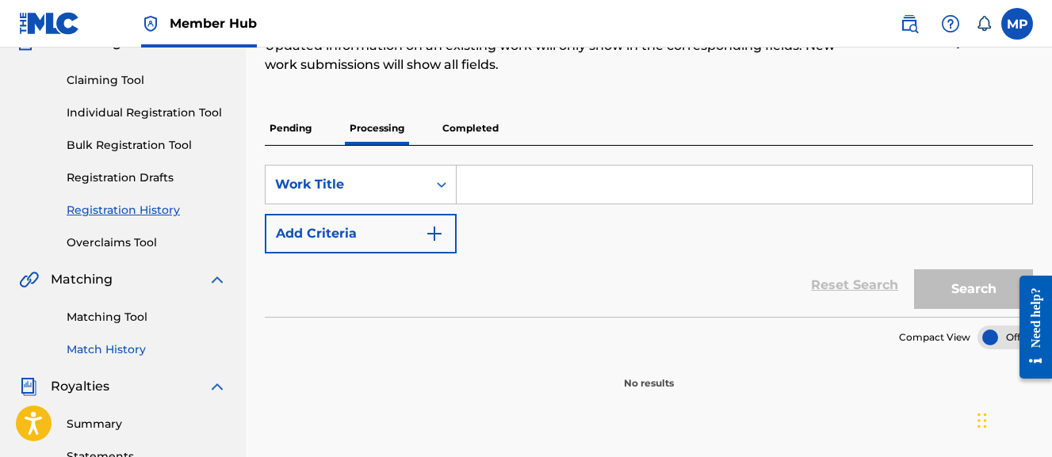
click at [124, 342] on link "Match History" at bounding box center [147, 350] width 160 height 17
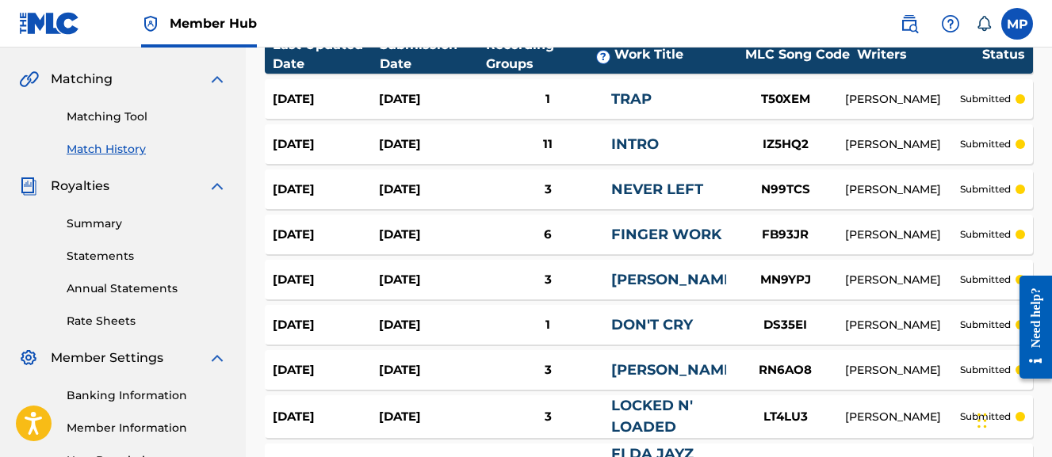
scroll to position [592, 0]
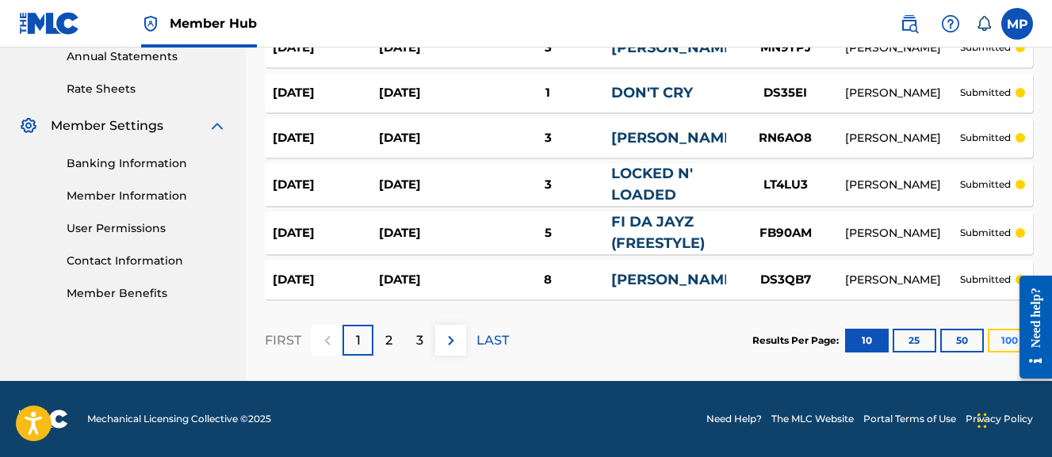
click at [993, 339] on button "100" at bounding box center [1010, 341] width 44 height 24
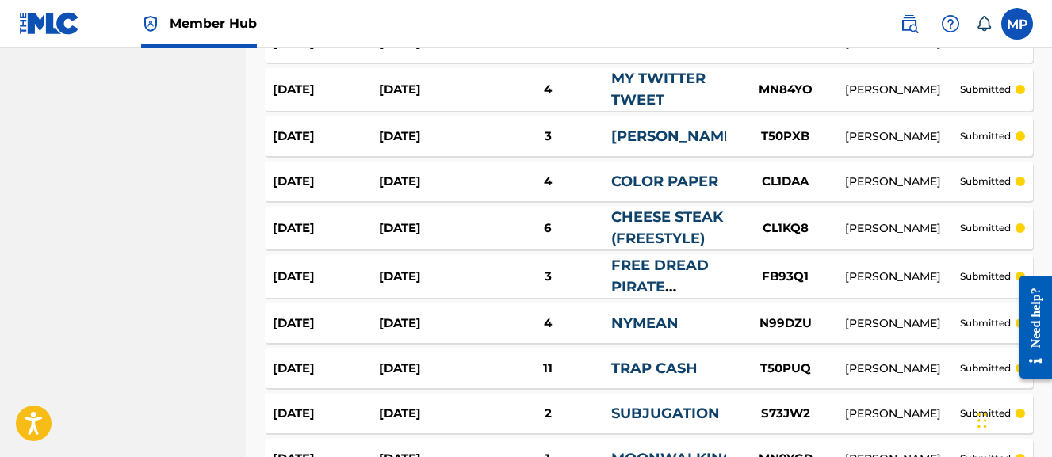
scroll to position [4783, 0]
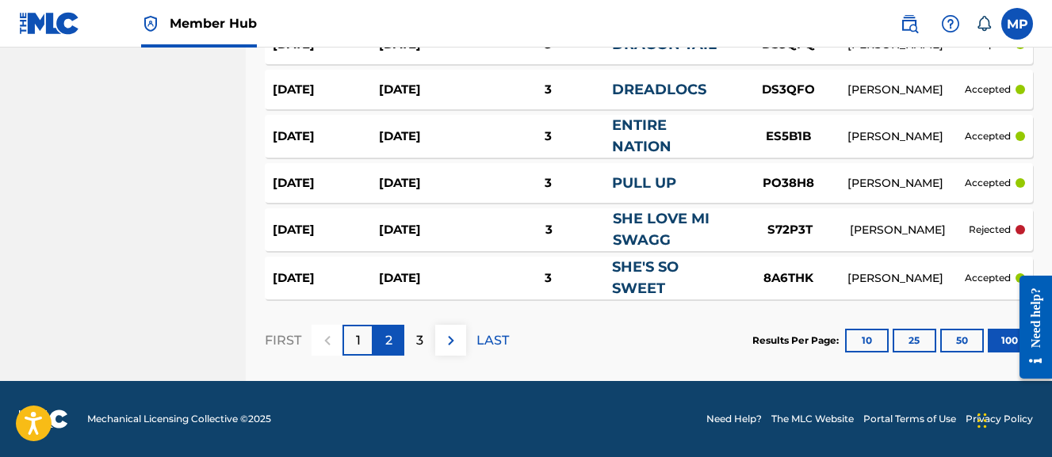
click at [393, 351] on div "2" at bounding box center [388, 340] width 31 height 31
click at [419, 346] on p "3" at bounding box center [419, 340] width 7 height 19
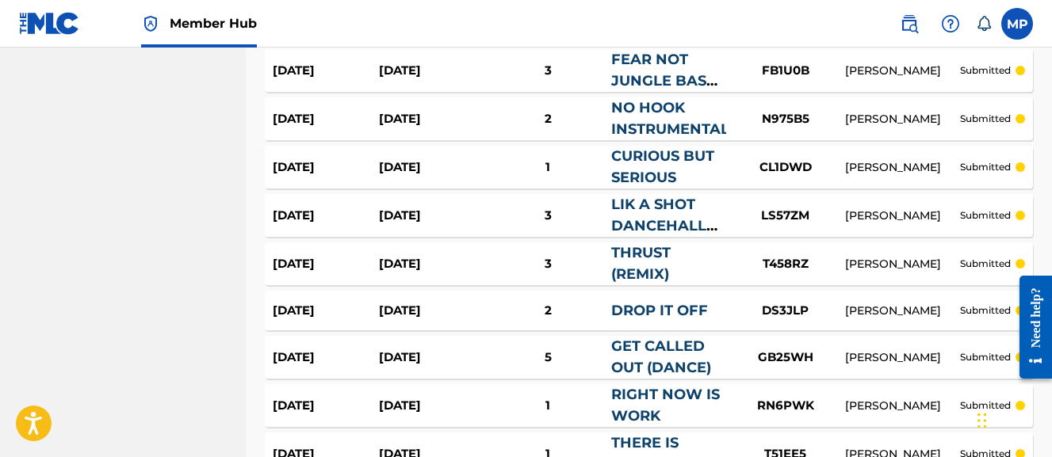
scroll to position [4809, 0]
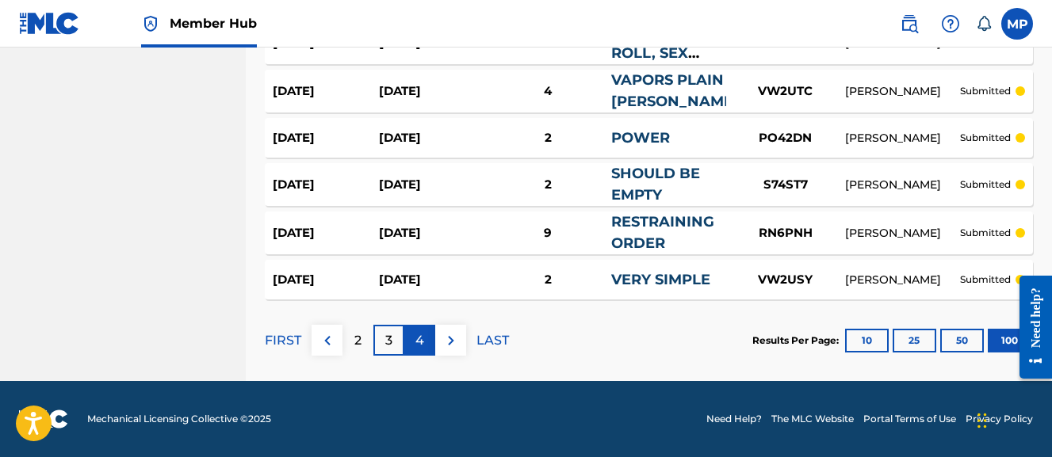
click at [421, 343] on p "4" at bounding box center [419, 340] width 9 height 19
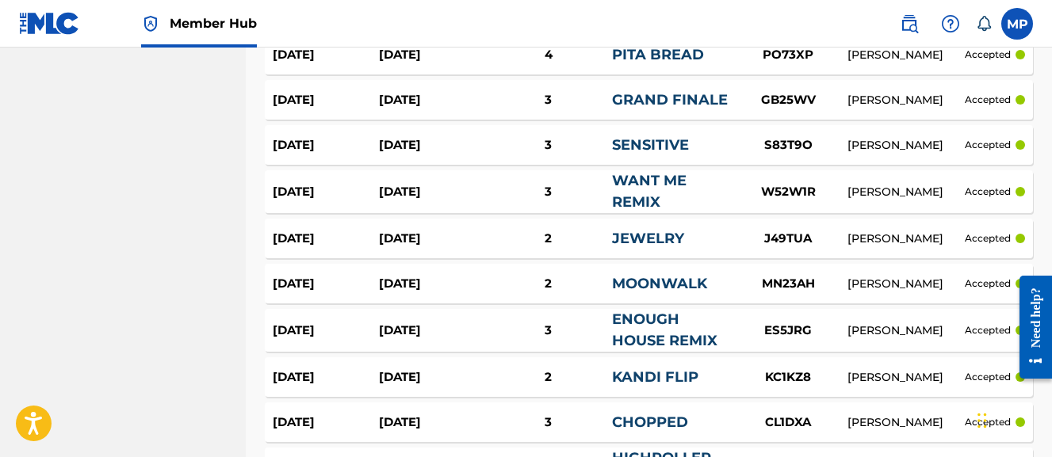
scroll to position [4777, 0]
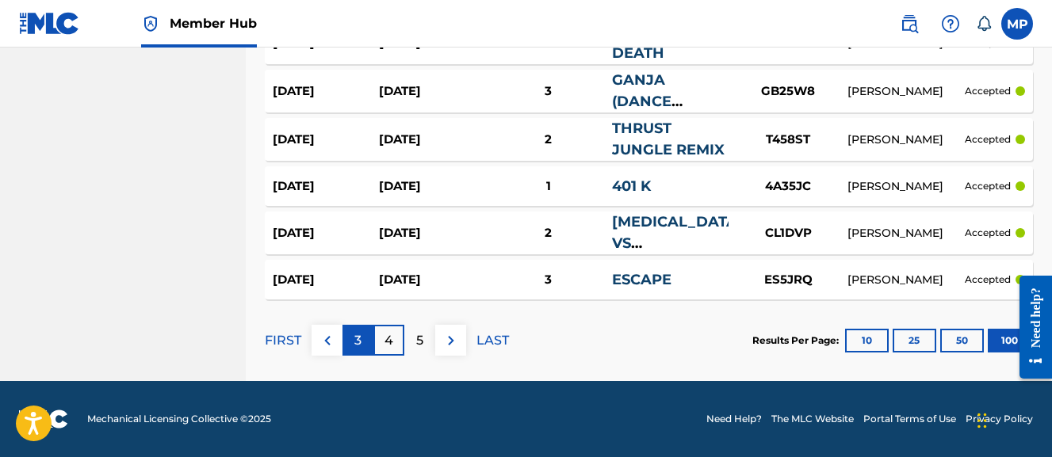
click at [354, 343] on p "3" at bounding box center [357, 340] width 7 height 19
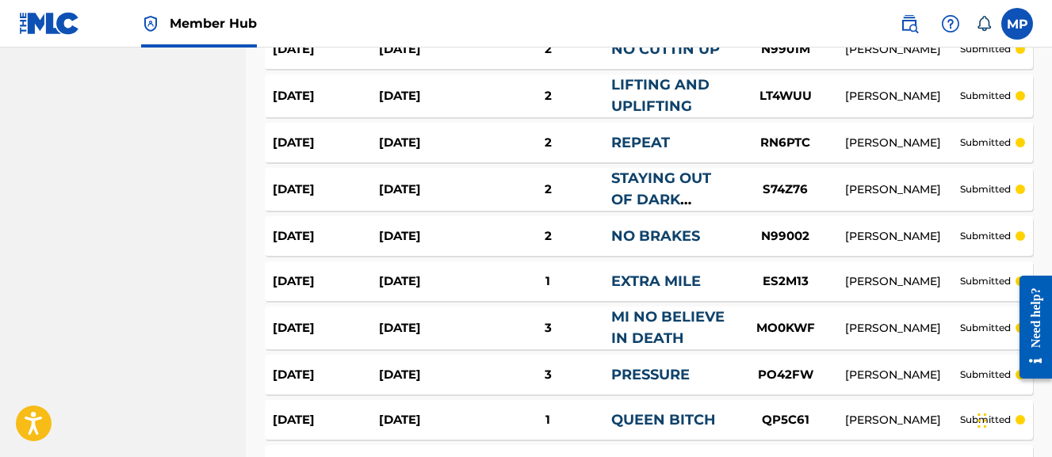
scroll to position [4809, 0]
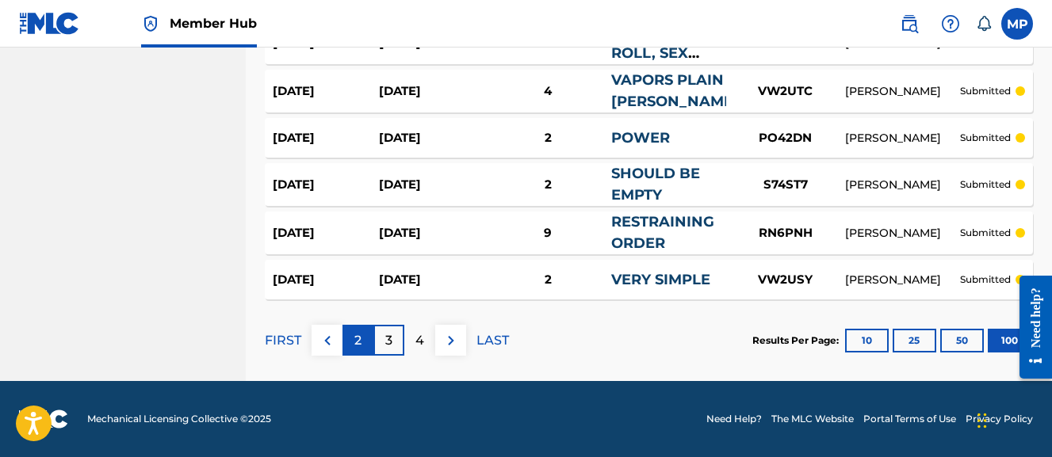
click at [357, 347] on p "2" at bounding box center [357, 340] width 7 height 19
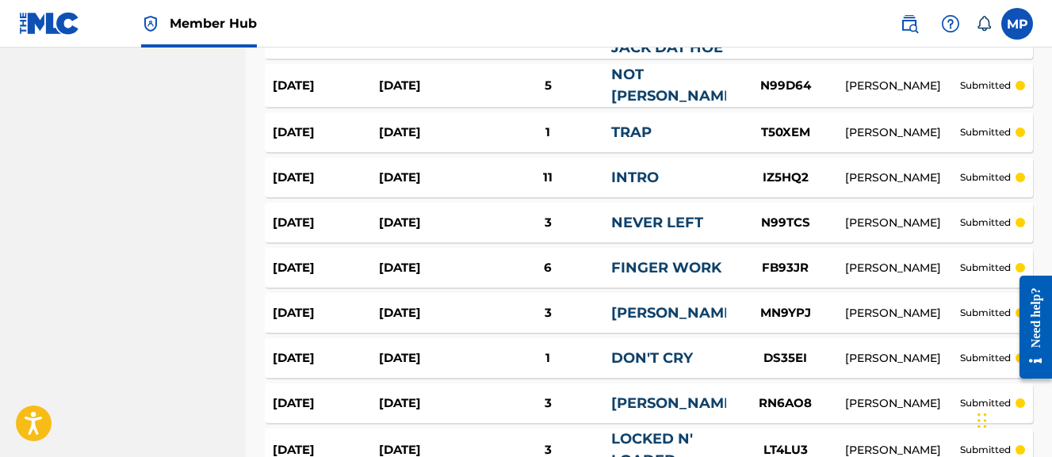
scroll to position [4783, 0]
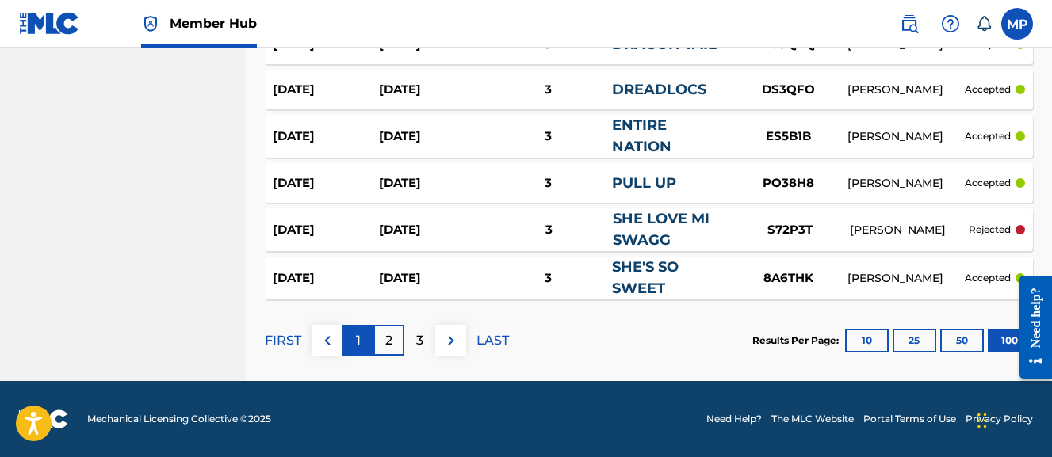
click at [358, 345] on p "1" at bounding box center [358, 340] width 5 height 19
click at [416, 345] on p "3" at bounding box center [419, 340] width 7 height 19
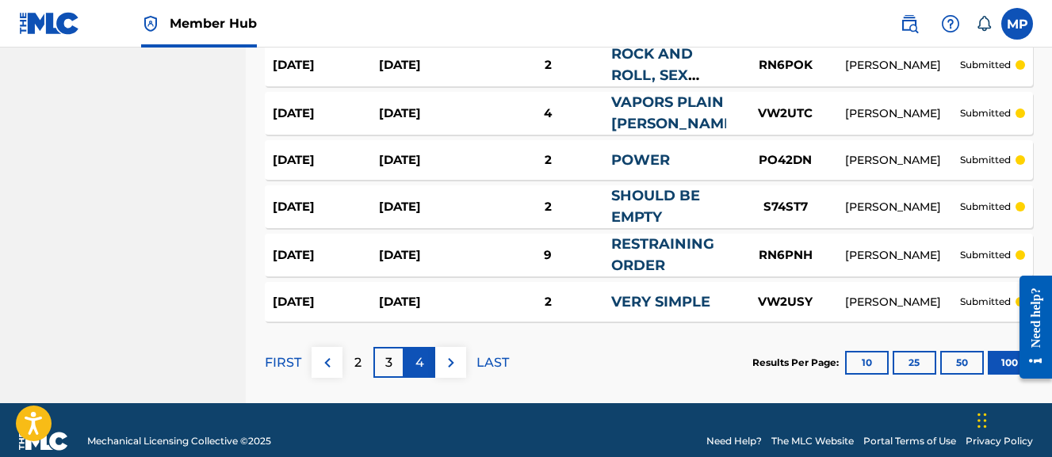
click at [415, 356] on p "4" at bounding box center [419, 363] width 9 height 19
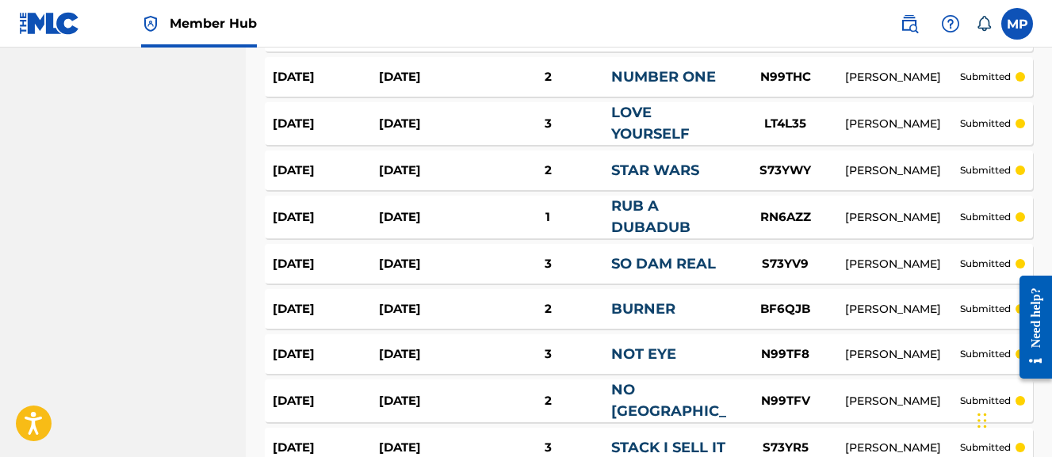
scroll to position [4777, 0]
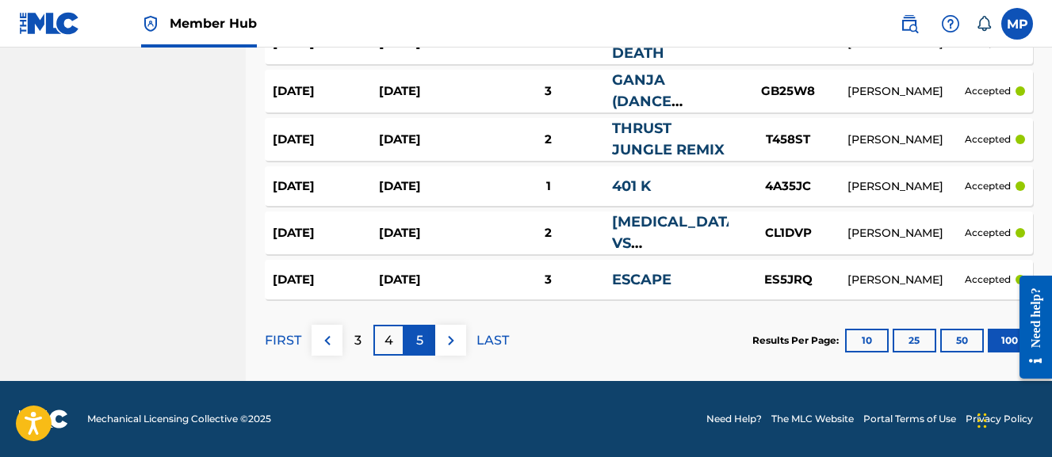
click at [424, 341] on div "5" at bounding box center [419, 340] width 31 height 31
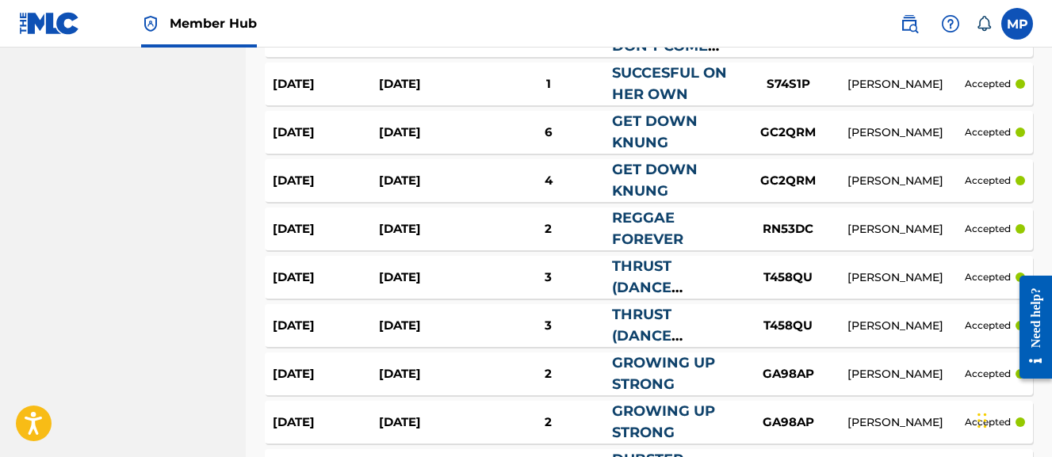
scroll to position [4834, 0]
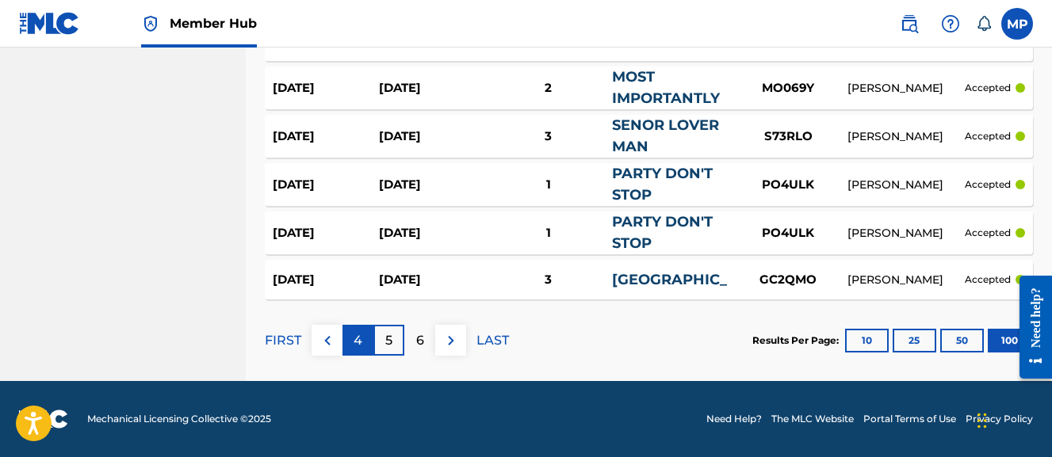
click at [362, 342] on p "4" at bounding box center [358, 340] width 9 height 19
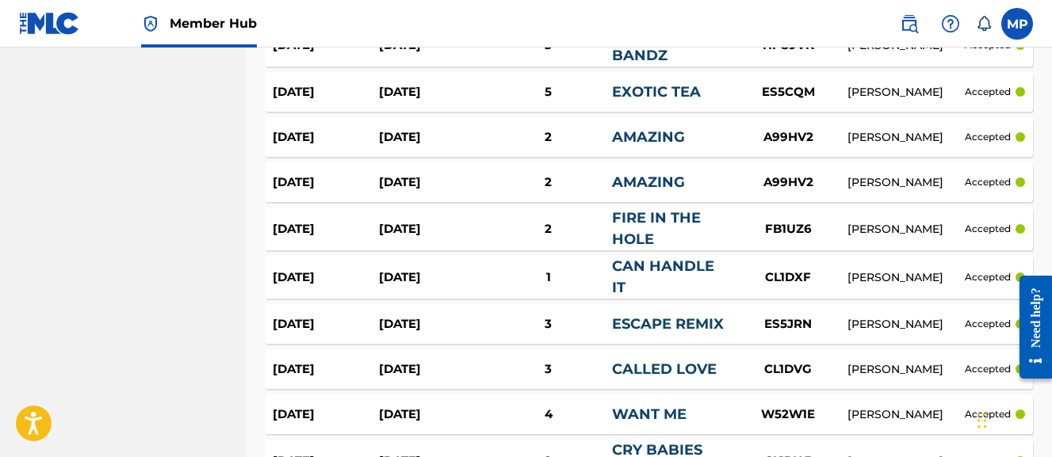
scroll to position [4777, 0]
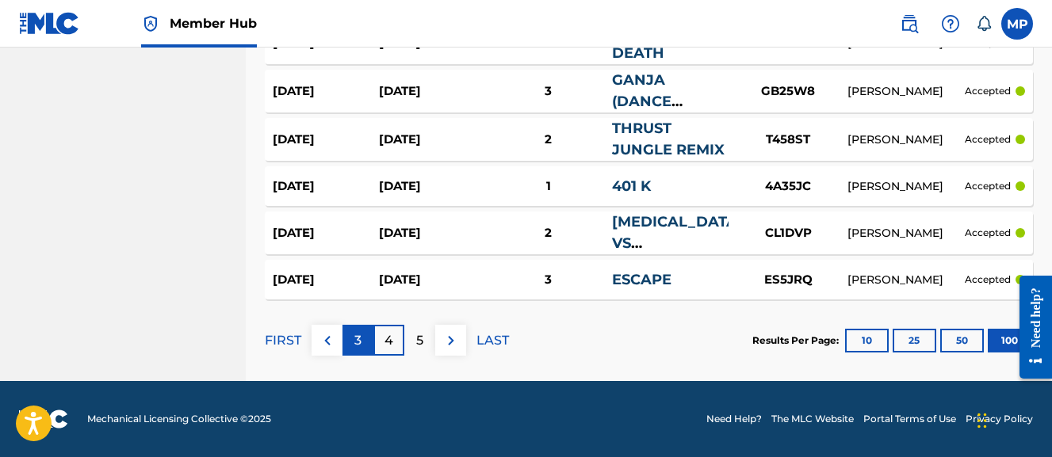
click at [362, 341] on div "3" at bounding box center [358, 340] width 31 height 31
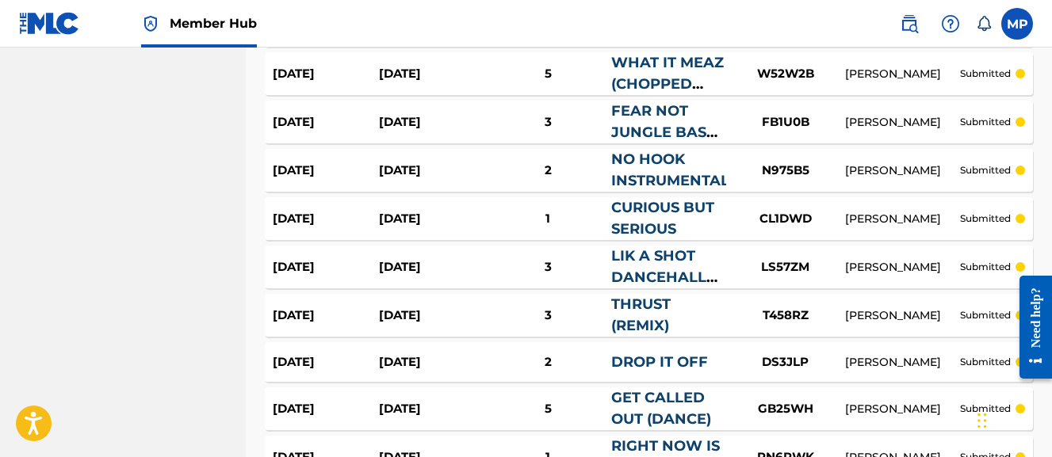
scroll to position [4809, 0]
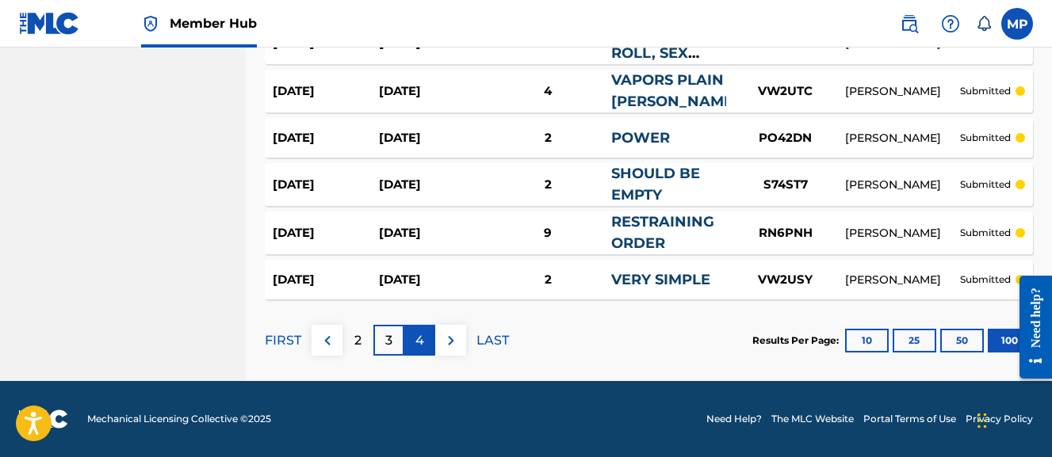
click at [423, 339] on p "4" at bounding box center [419, 340] width 9 height 19
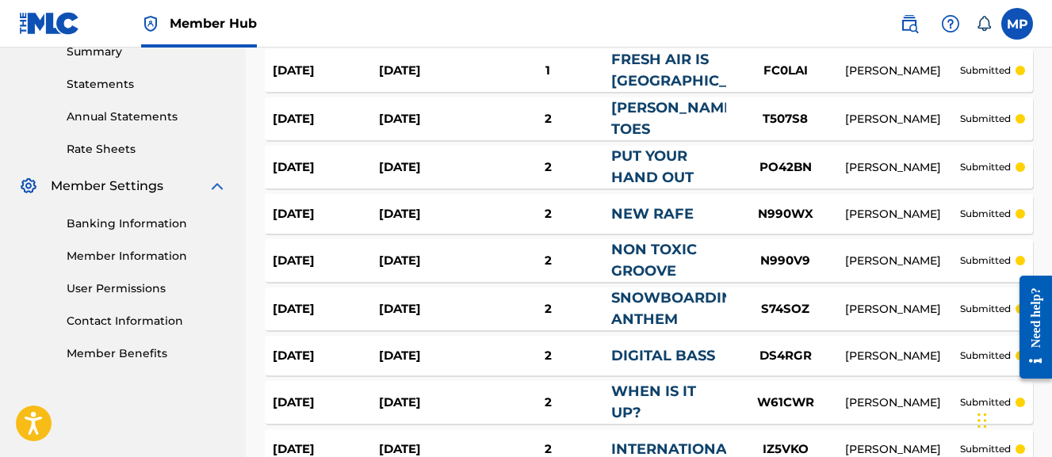
scroll to position [4777, 0]
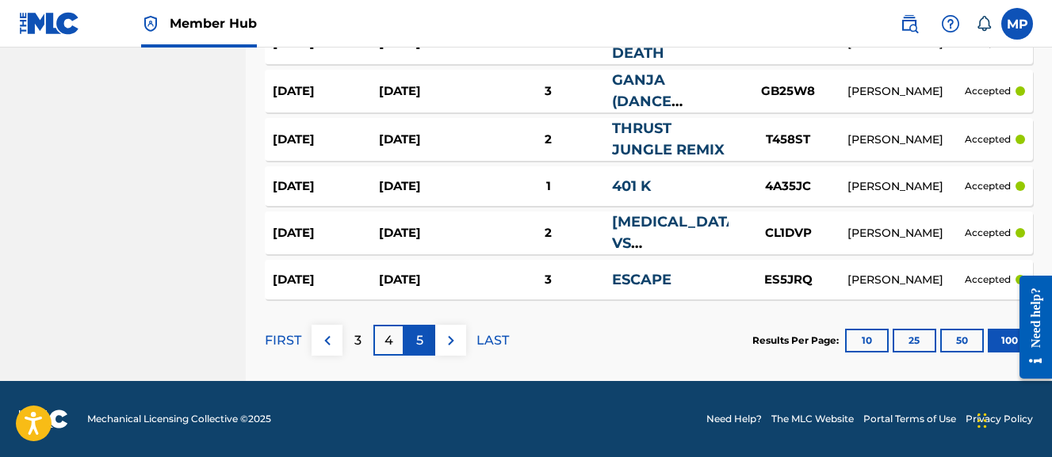
click at [425, 339] on div "5" at bounding box center [419, 340] width 31 height 31
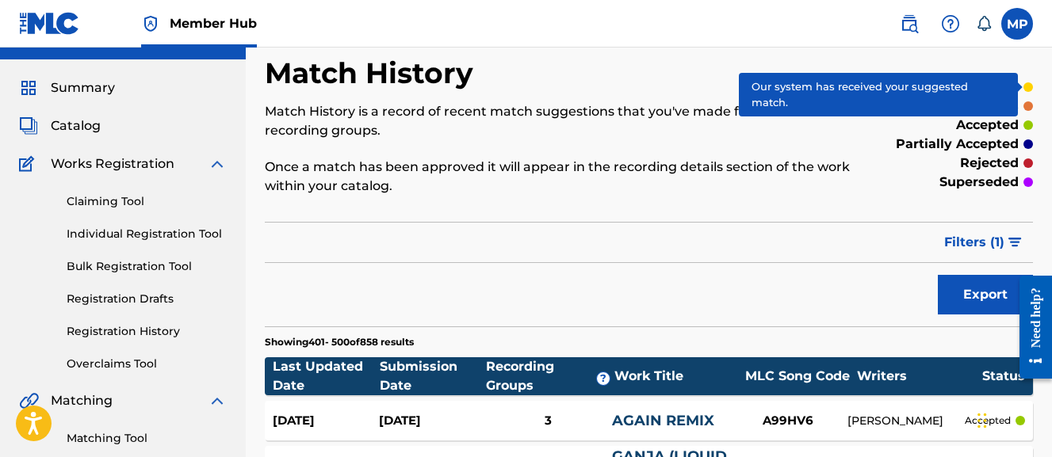
scroll to position [17, 0]
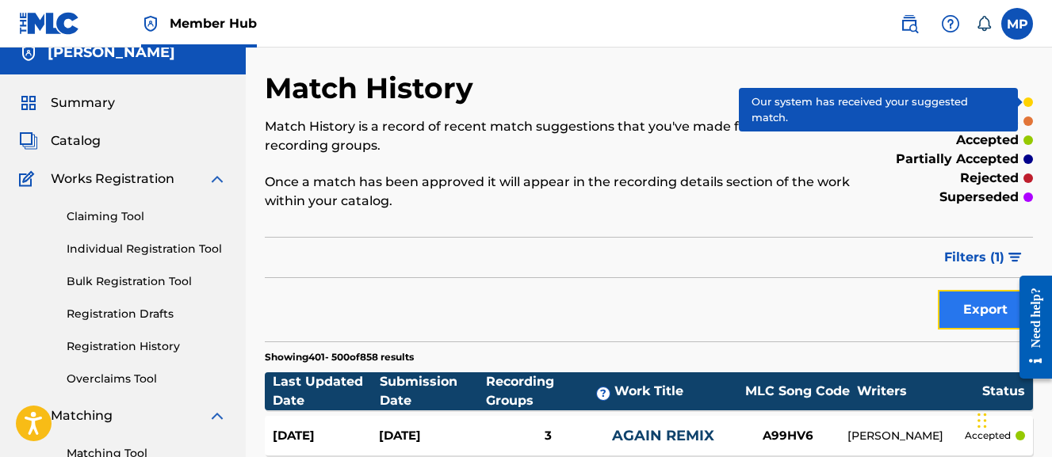
click at [978, 303] on button "Export" at bounding box center [985, 310] width 95 height 40
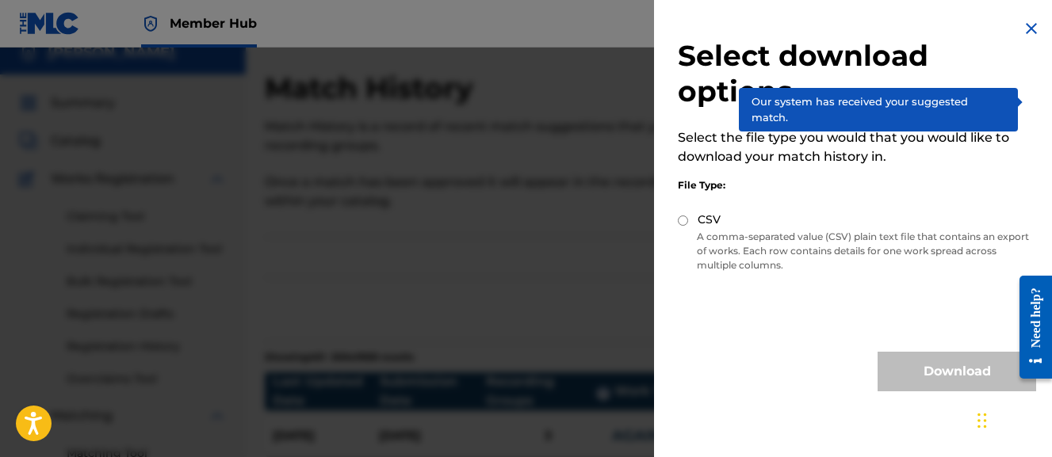
click at [679, 220] on input "CSV" at bounding box center [683, 221] width 10 height 10
radio input "true"
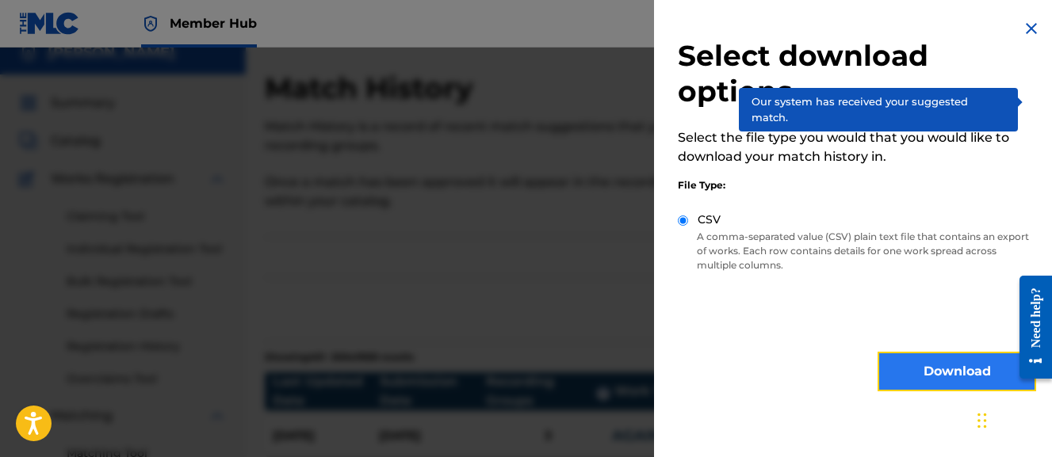
click at [905, 357] on button "Download" at bounding box center [957, 372] width 159 height 40
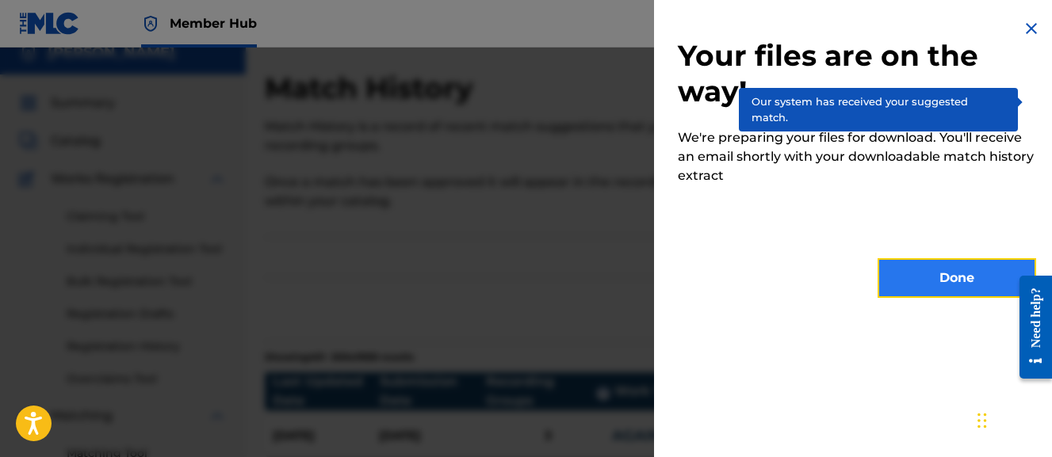
click at [911, 281] on button "Done" at bounding box center [957, 278] width 159 height 40
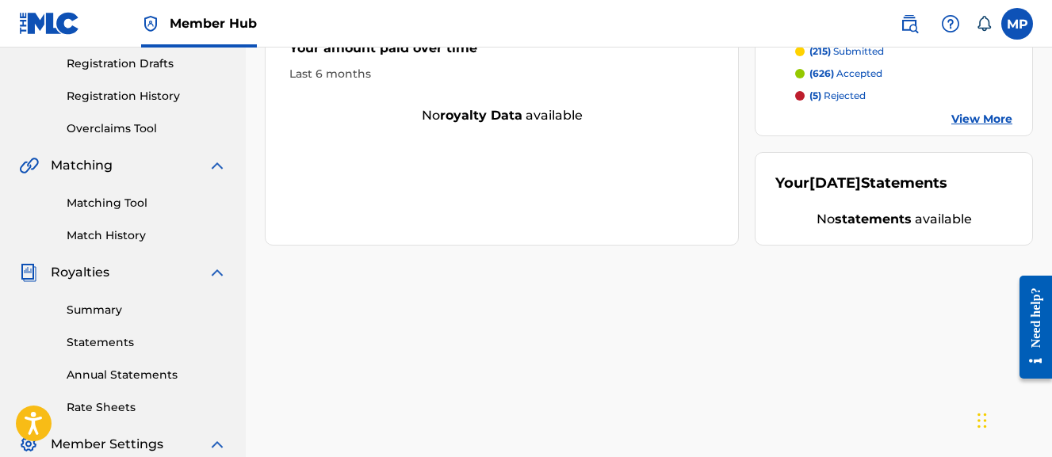
scroll to position [268, 0]
click at [112, 233] on link "Match History" at bounding box center [147, 235] width 160 height 17
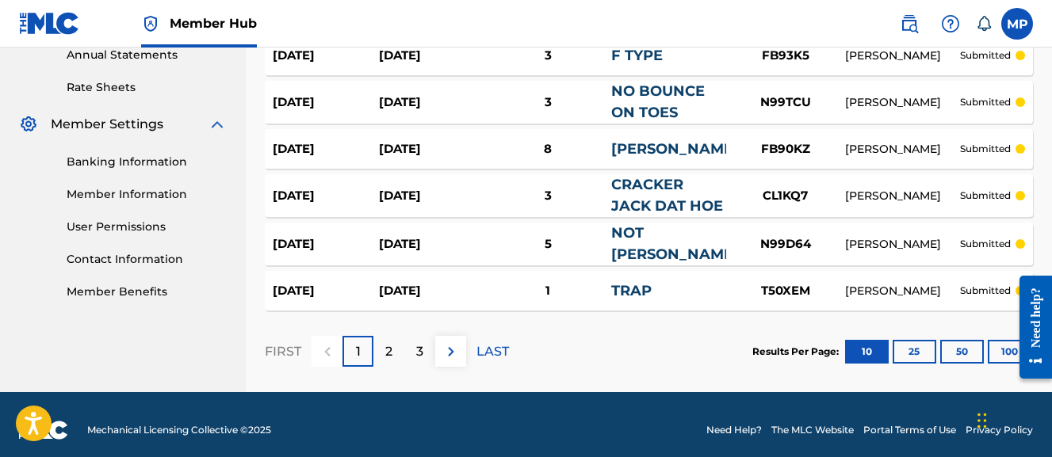
scroll to position [597, 0]
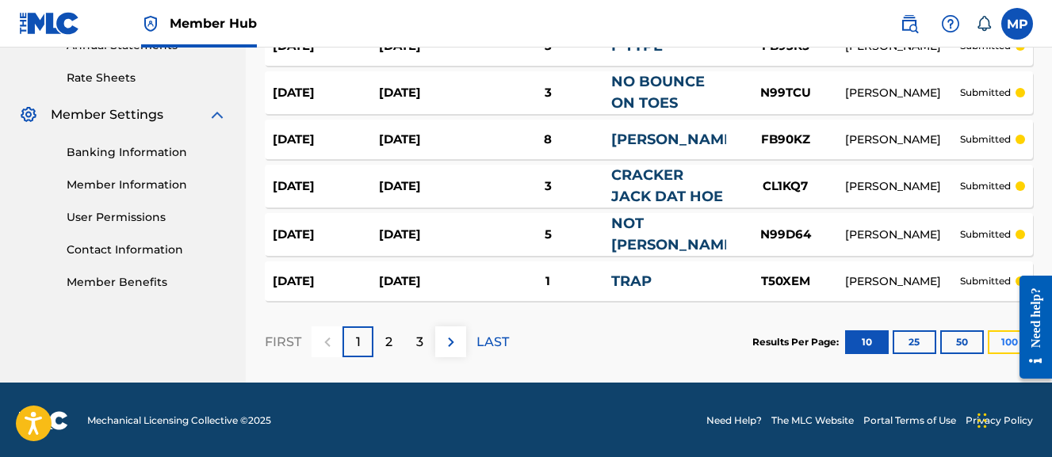
click at [1001, 339] on button "100" at bounding box center [1010, 343] width 44 height 24
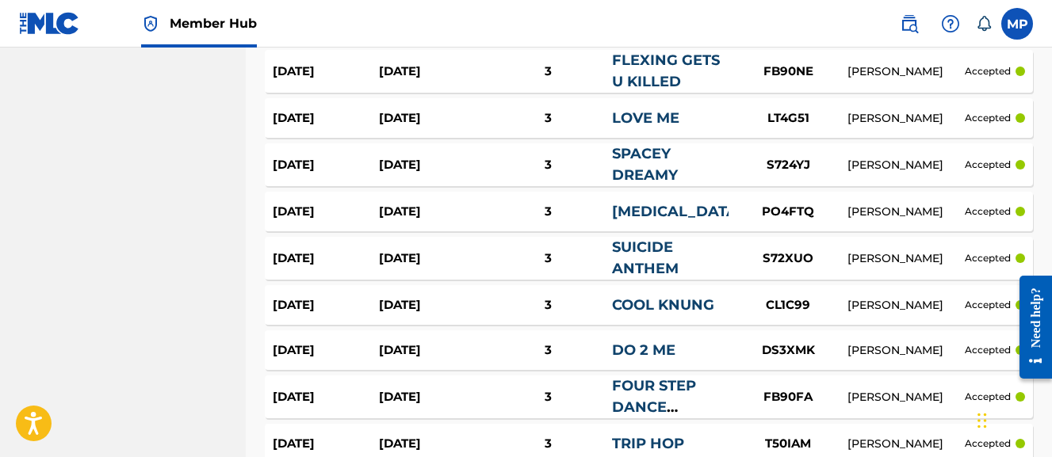
scroll to position [4783, 0]
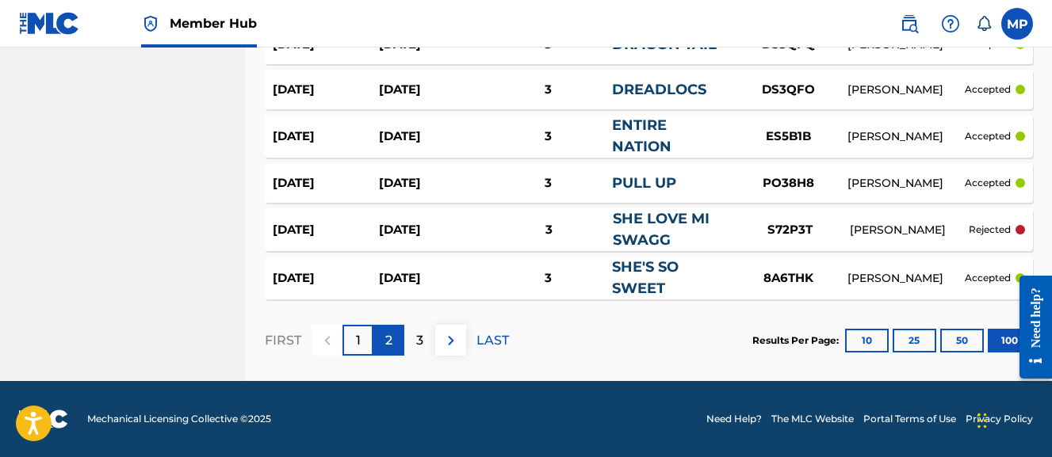
click at [384, 347] on div "2" at bounding box center [388, 340] width 31 height 31
click at [424, 339] on div "3" at bounding box center [419, 340] width 31 height 31
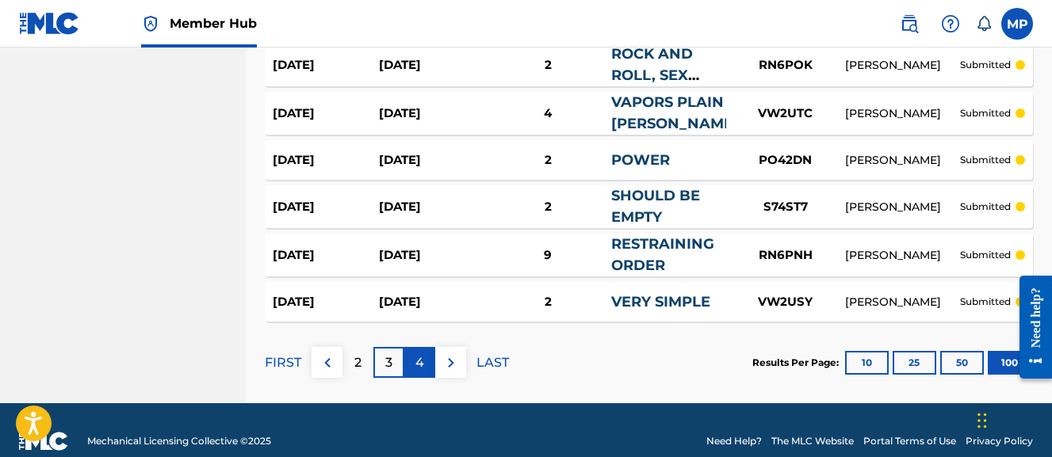
click at [425, 362] on div "4" at bounding box center [419, 362] width 31 height 31
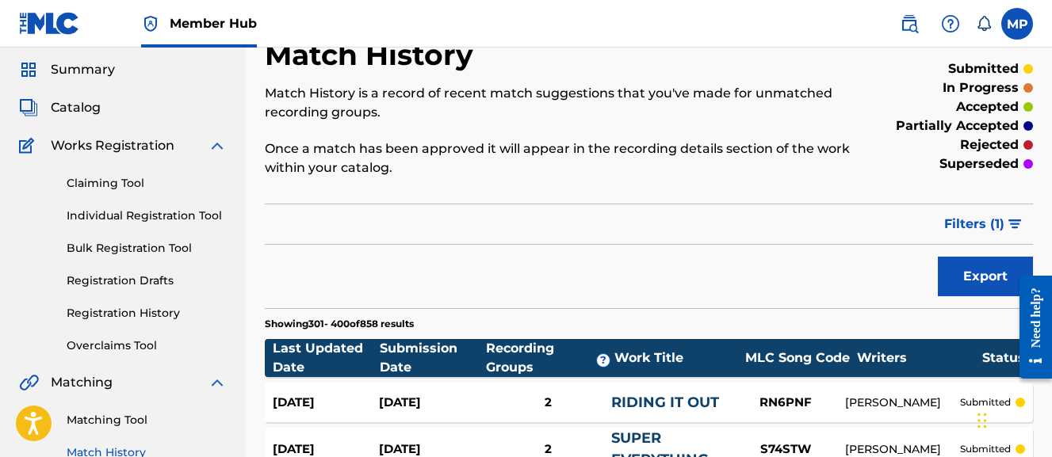
scroll to position [59, 0]
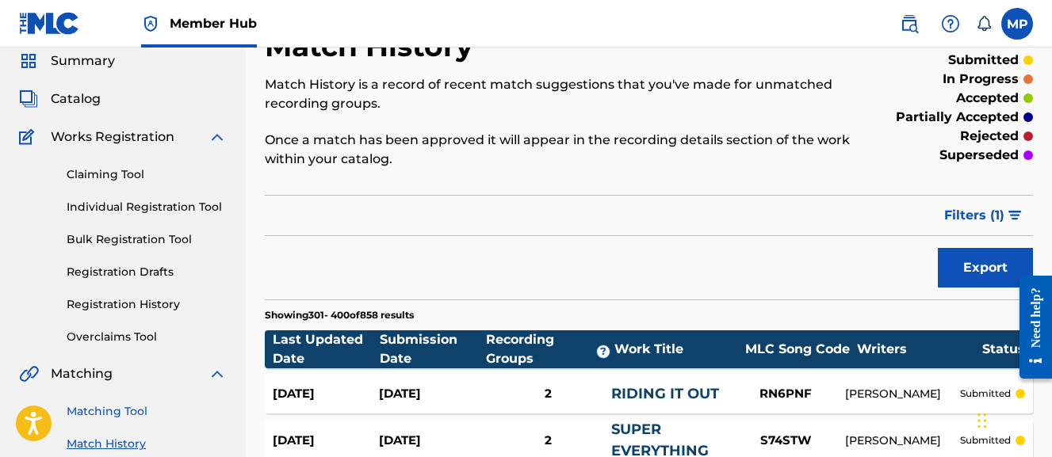
click at [108, 415] on link "Matching Tool" at bounding box center [147, 412] width 160 height 17
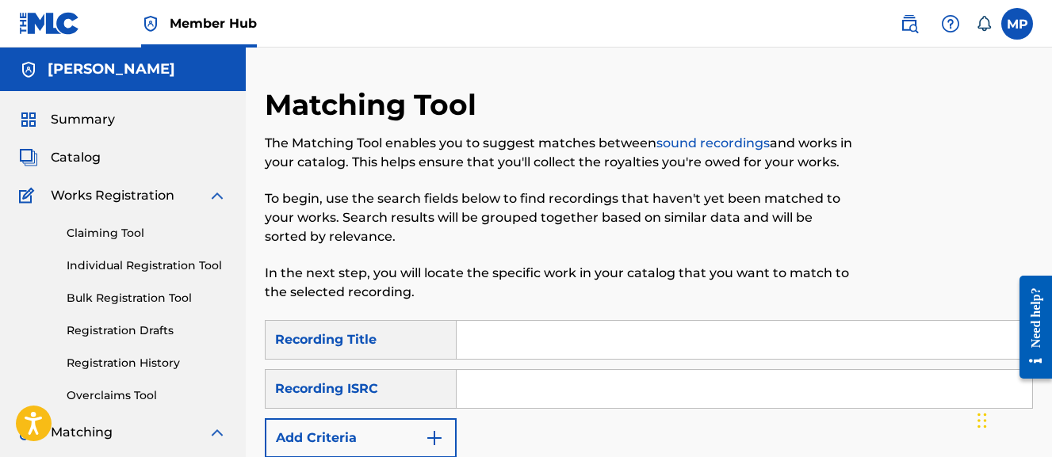
scroll to position [112, 0]
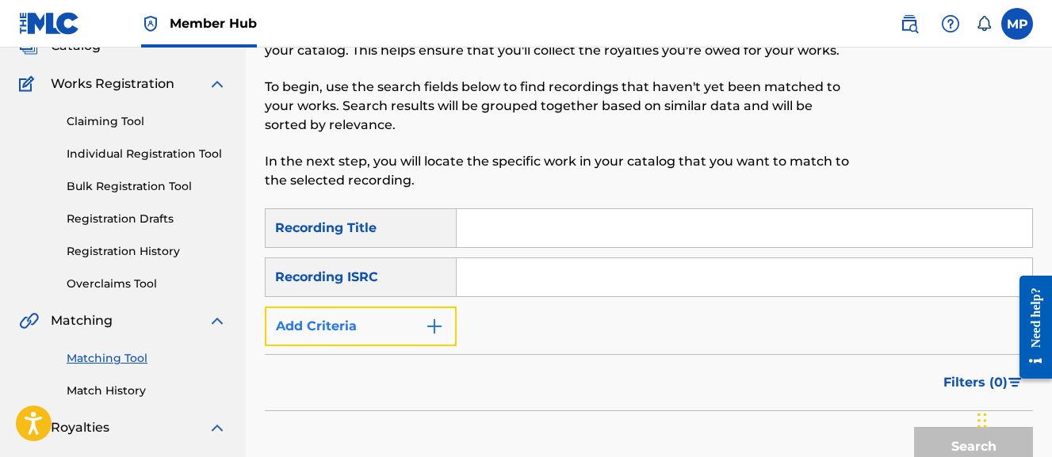
click at [415, 328] on button "Add Criteria" at bounding box center [361, 327] width 192 height 40
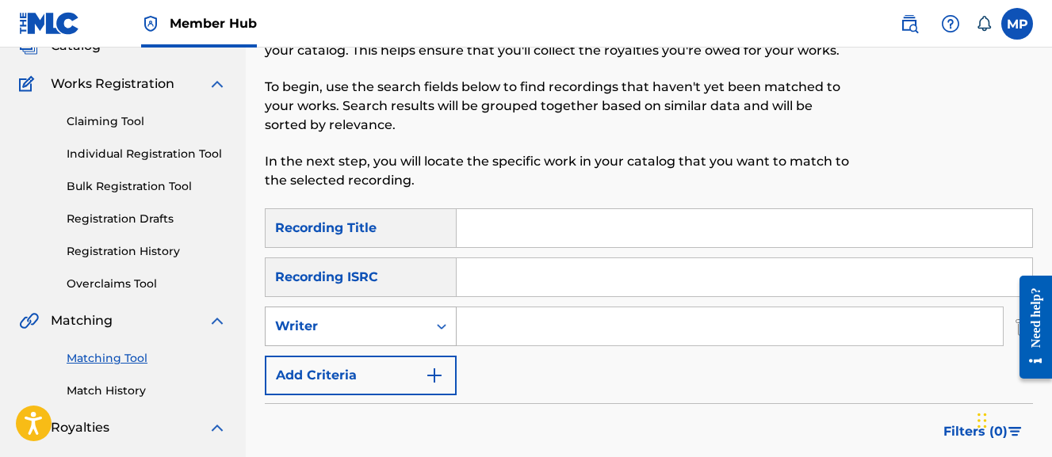
click at [398, 323] on div "Writer" at bounding box center [346, 326] width 143 height 19
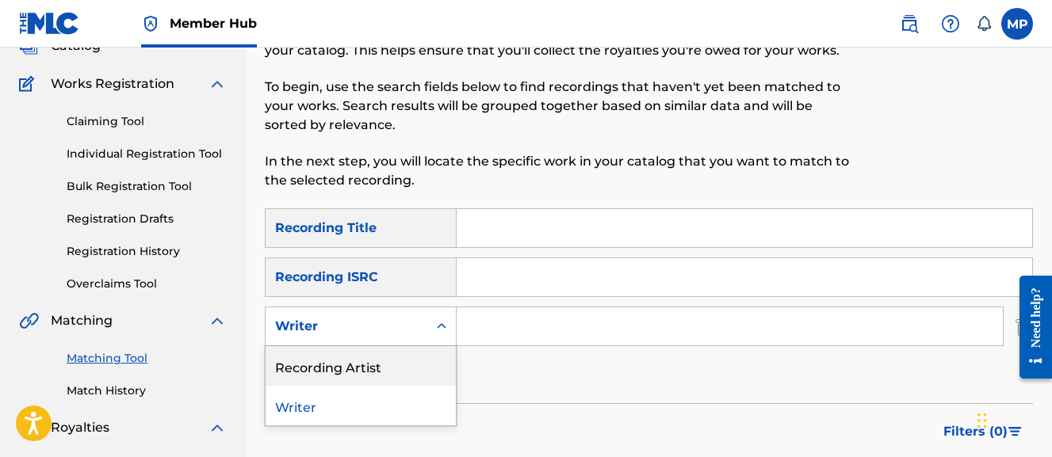
click at [368, 357] on div "Recording Artist" at bounding box center [361, 366] width 190 height 40
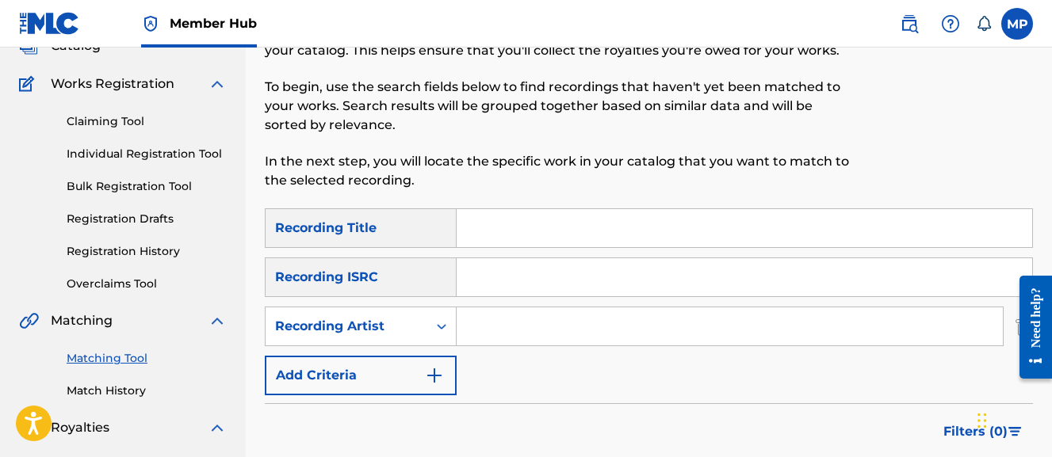
click at [545, 218] on input "Search Form" at bounding box center [745, 228] width 576 height 38
paste input "EARLY BIRD GETS THE WORM"
type input "EARLY BIRD GETS THE WORM"
click at [519, 324] on input "Search Form" at bounding box center [730, 327] width 546 height 38
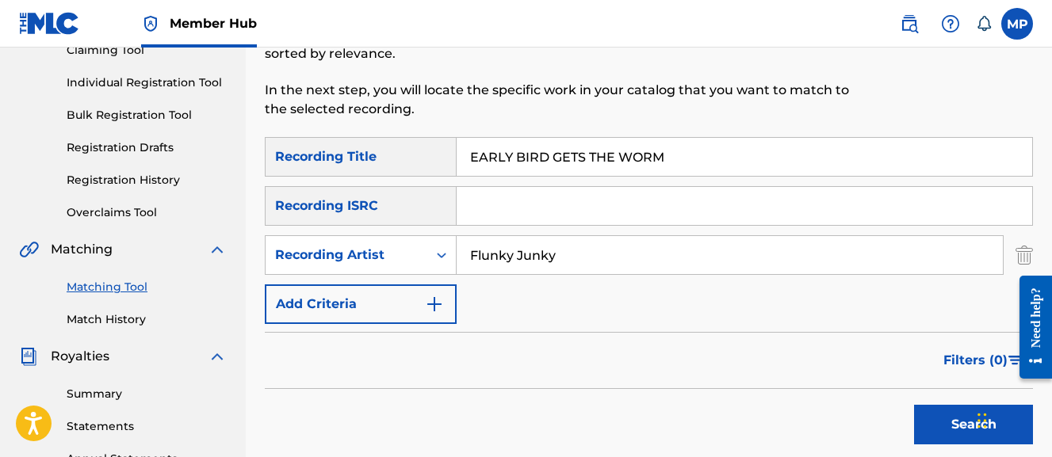
scroll to position [206, 0]
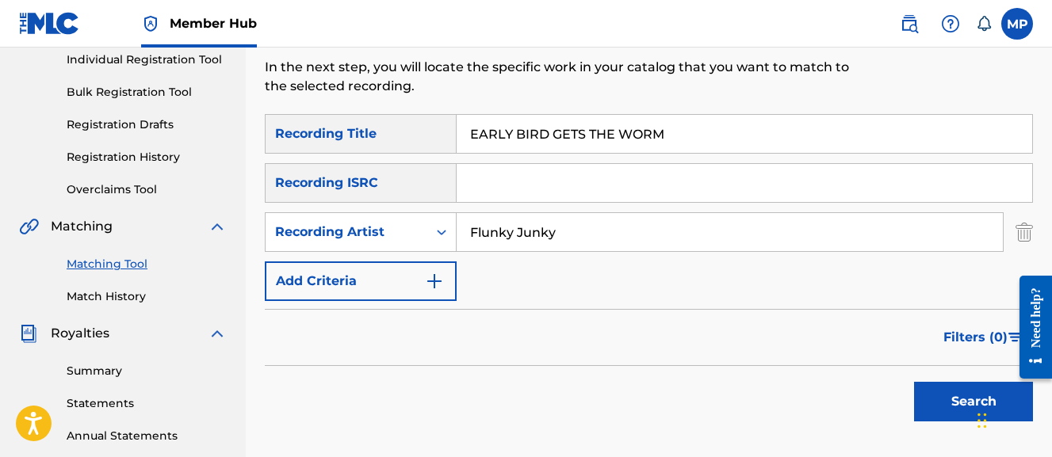
type input "Flunky Junky"
click at [959, 400] on button "Search" at bounding box center [973, 402] width 119 height 40
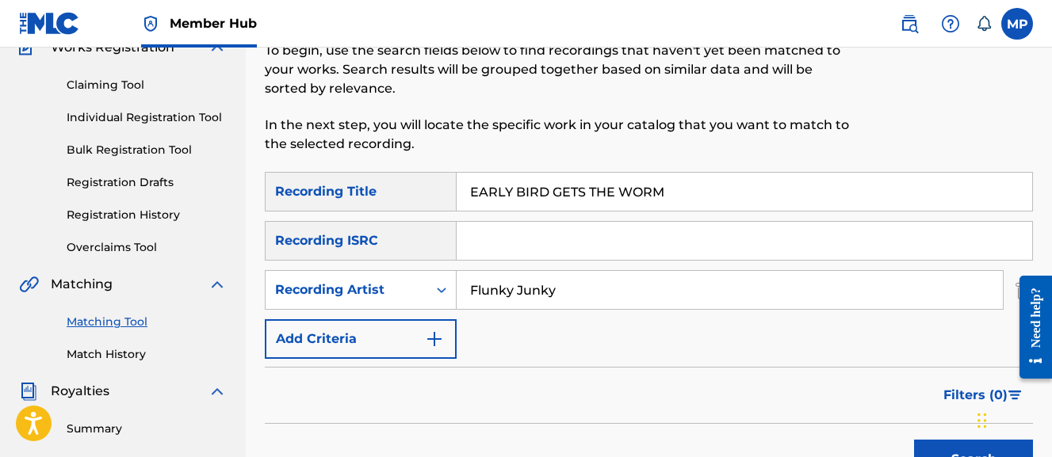
scroll to position [136, 0]
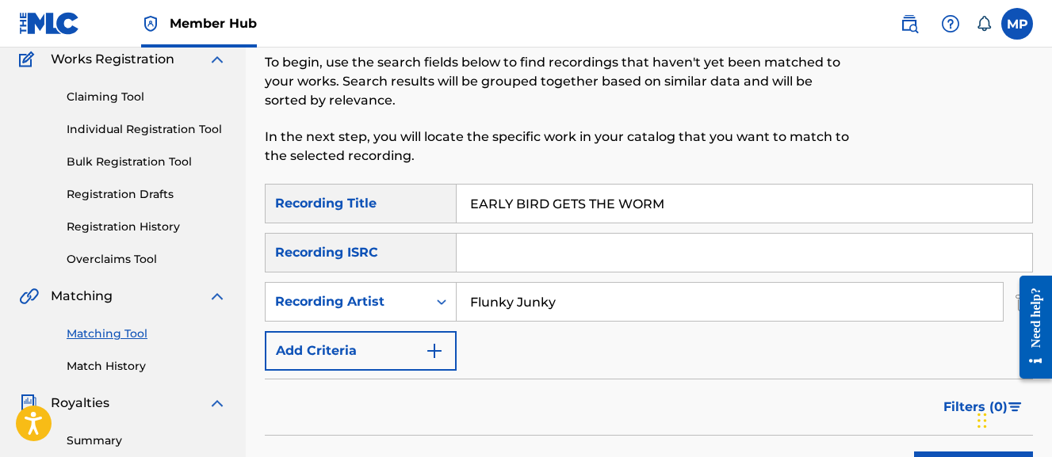
click at [534, 198] on input "EARLY BIRD GETS THE WORM" at bounding box center [745, 204] width 576 height 38
paste input "VERYTHING IN REAL TIME"
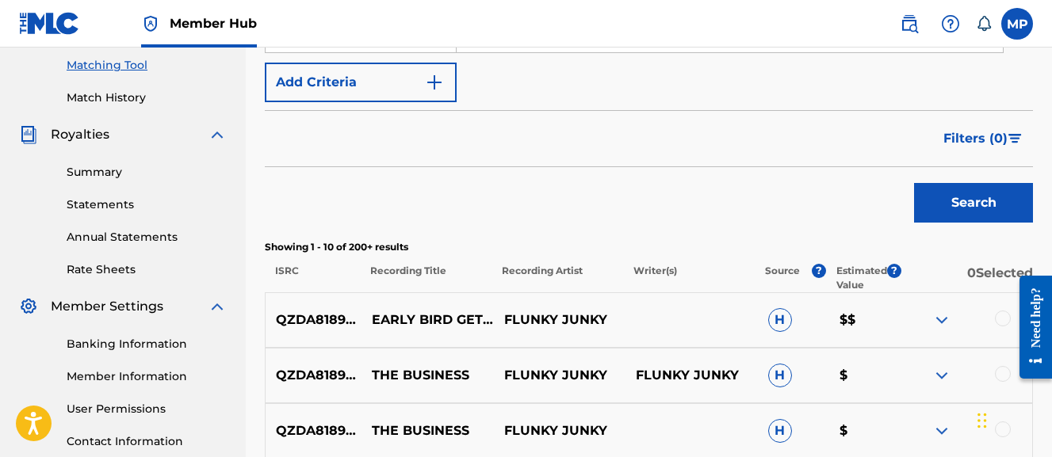
scroll to position [453, 0]
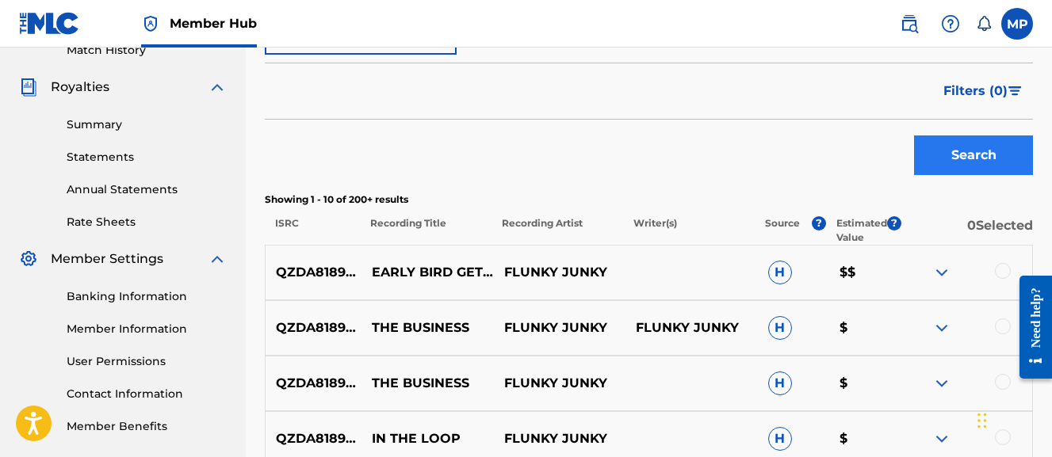
type input "EVERYTHING IN REAL TIME"
click at [990, 155] on button "Search" at bounding box center [973, 156] width 119 height 40
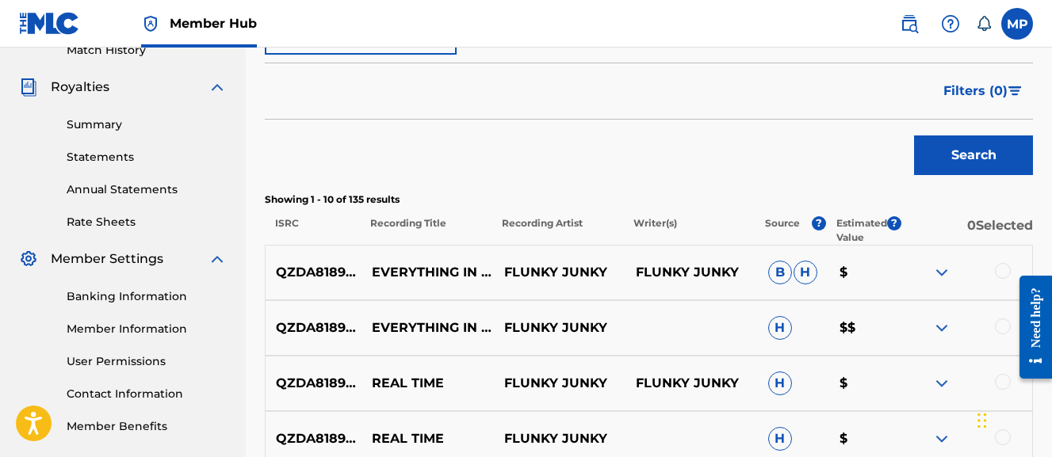
click at [629, 189] on div "SearchWithCriteria04be324d-6228-4ec1-885b-7d132a6c135f Recording Title EVERYTHI…" at bounding box center [649, 354] width 768 height 972
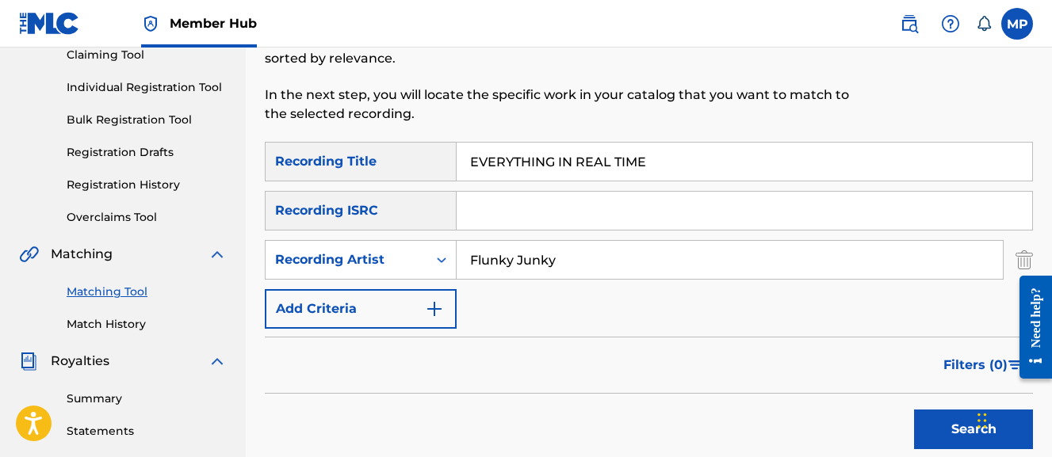
scroll to position [105, 0]
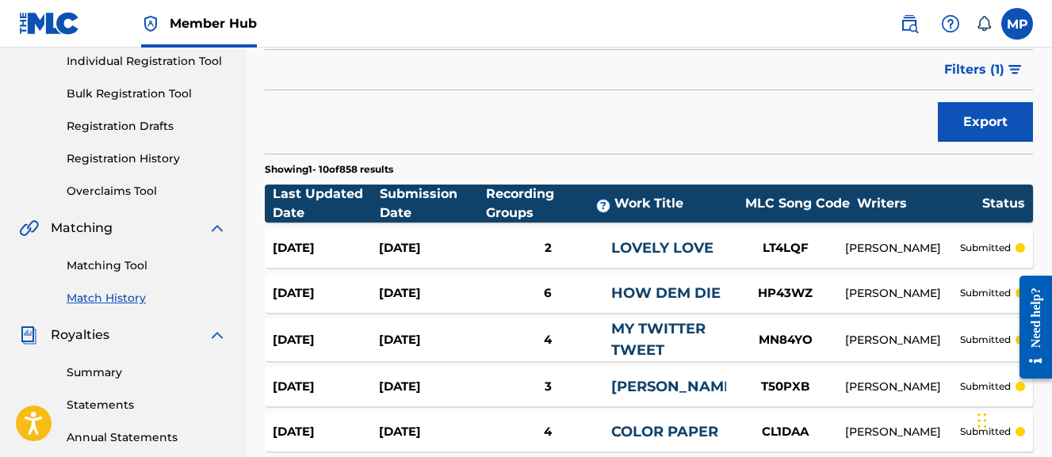
scroll to position [589, 0]
